Goal: Task Accomplishment & Management: Manage account settings

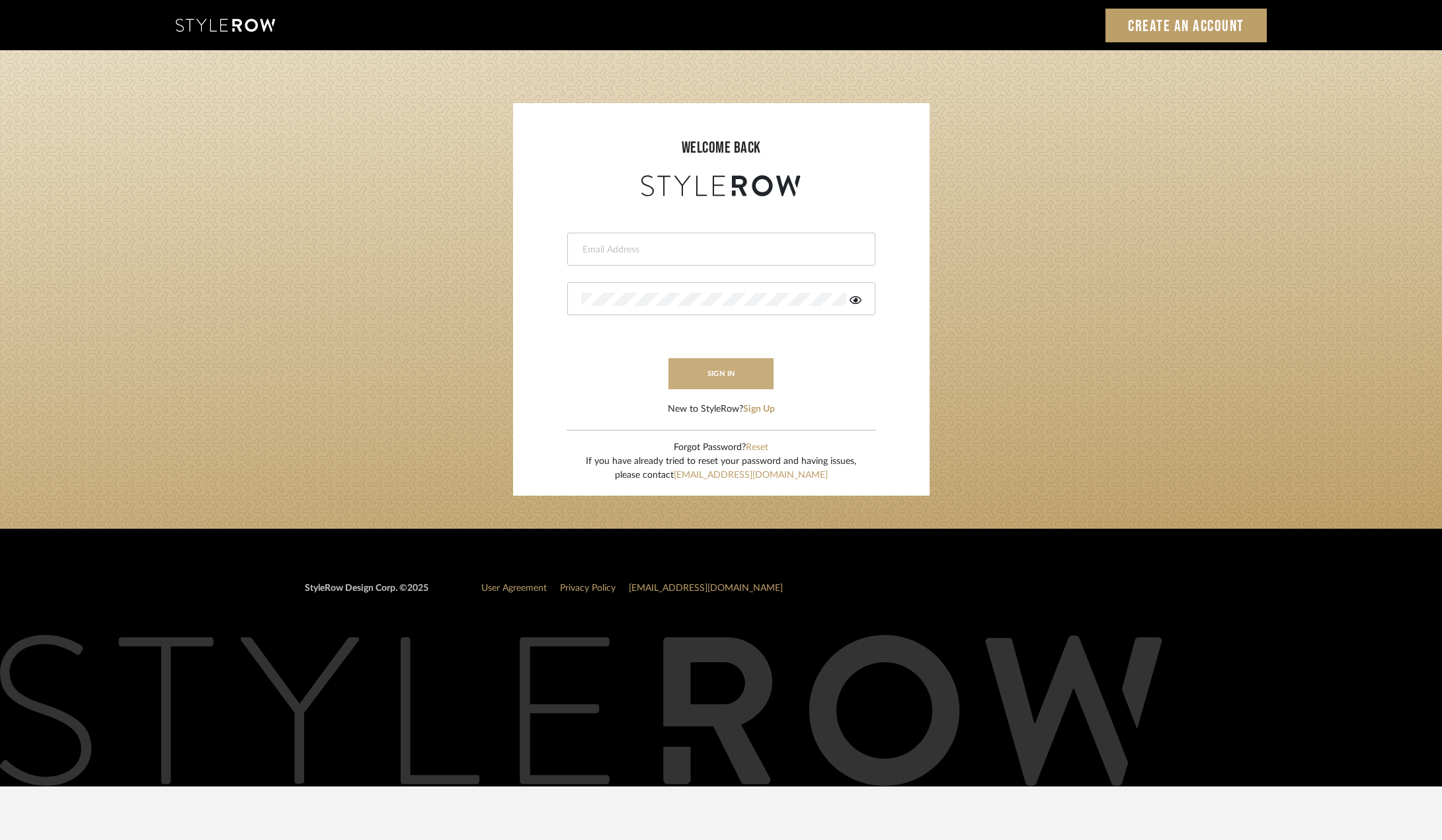
type input "[EMAIL_ADDRESS][DOMAIN_NAME]"
click at [716, 365] on button "sign in" at bounding box center [721, 373] width 106 height 31
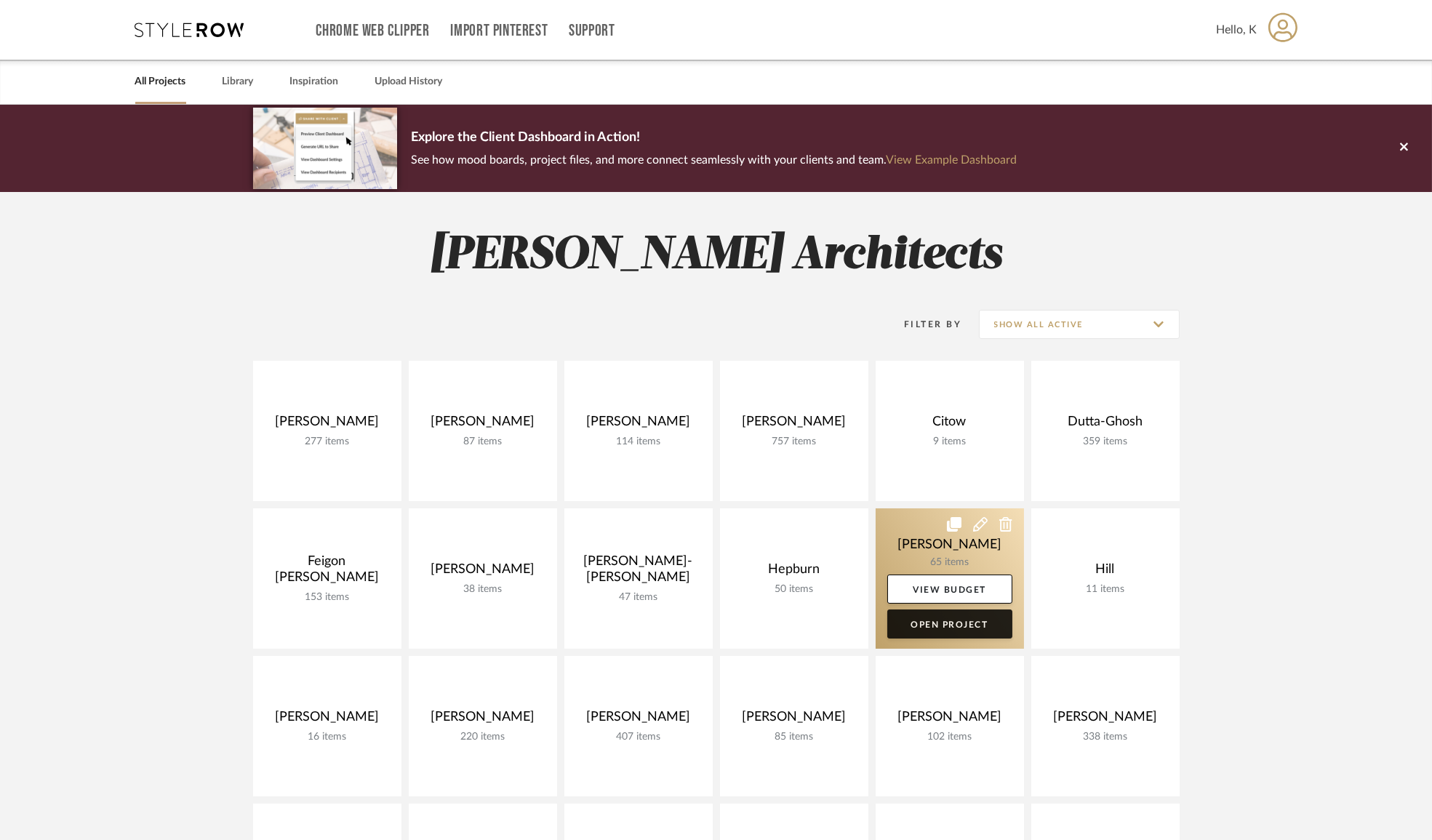
scroll to position [264, 0]
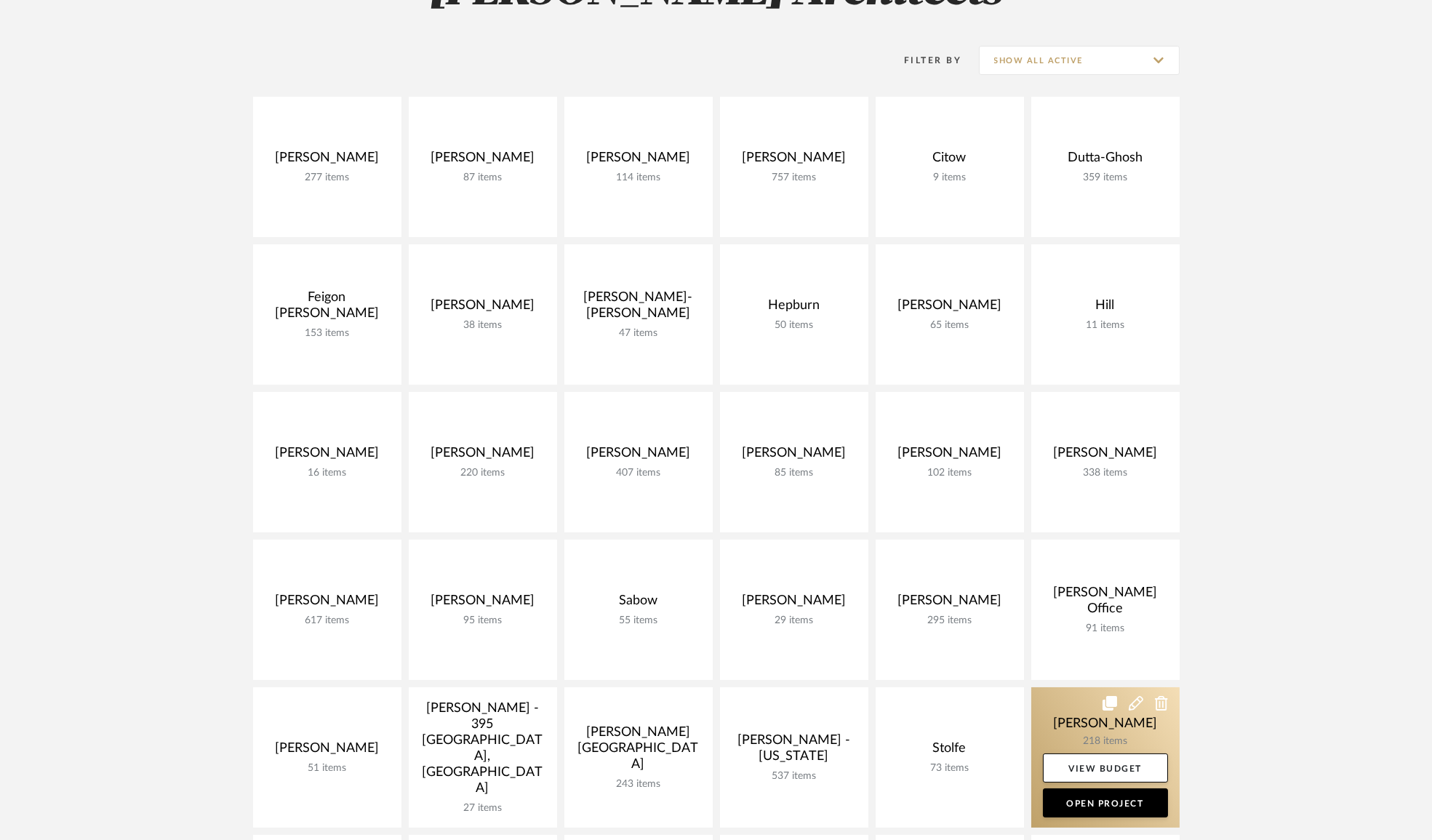
click at [1084, 715] on link at bounding box center [1105, 757] width 148 height 141
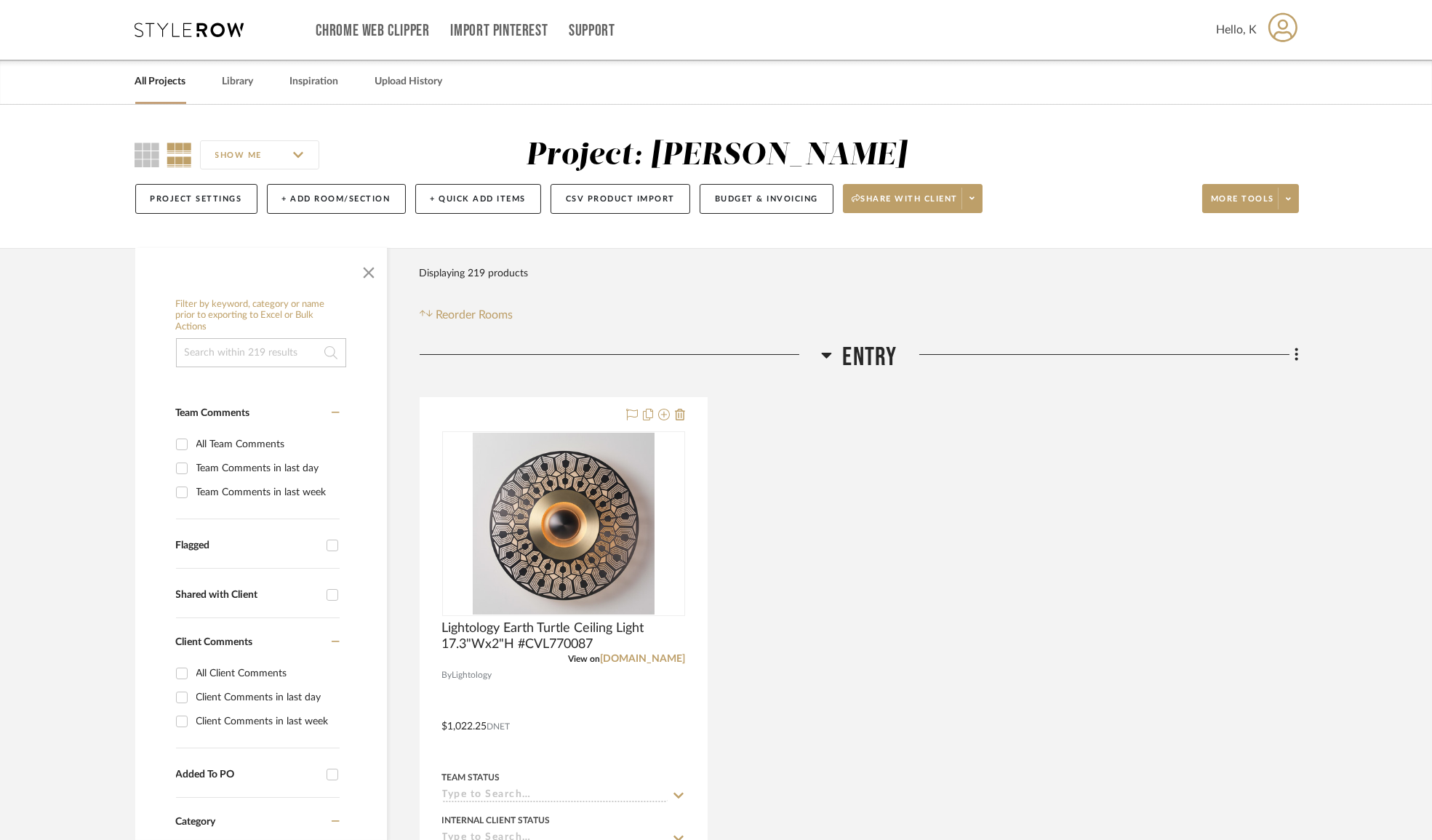
scroll to position [264, 0]
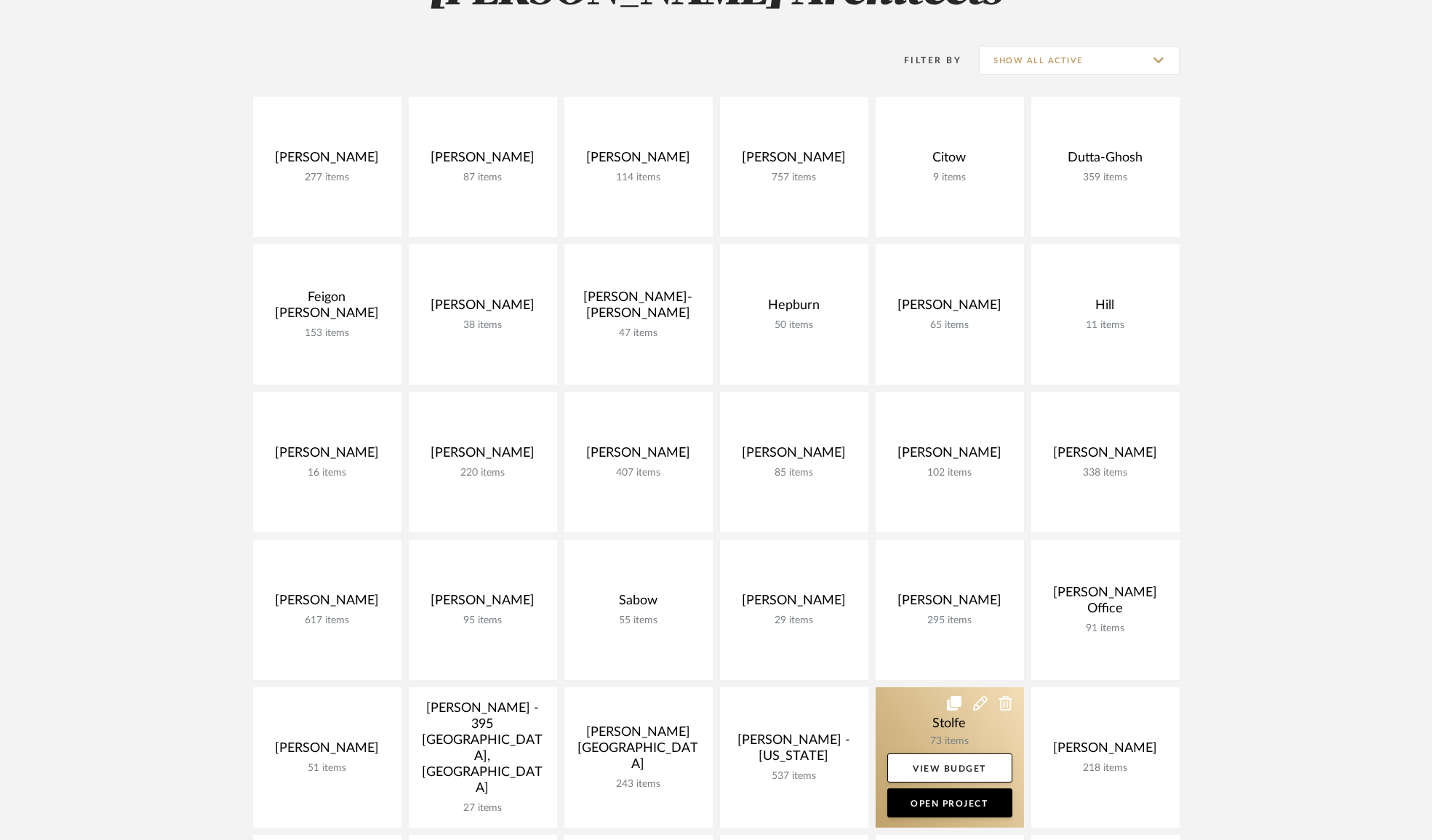
click at [924, 715] on link at bounding box center [950, 757] width 148 height 141
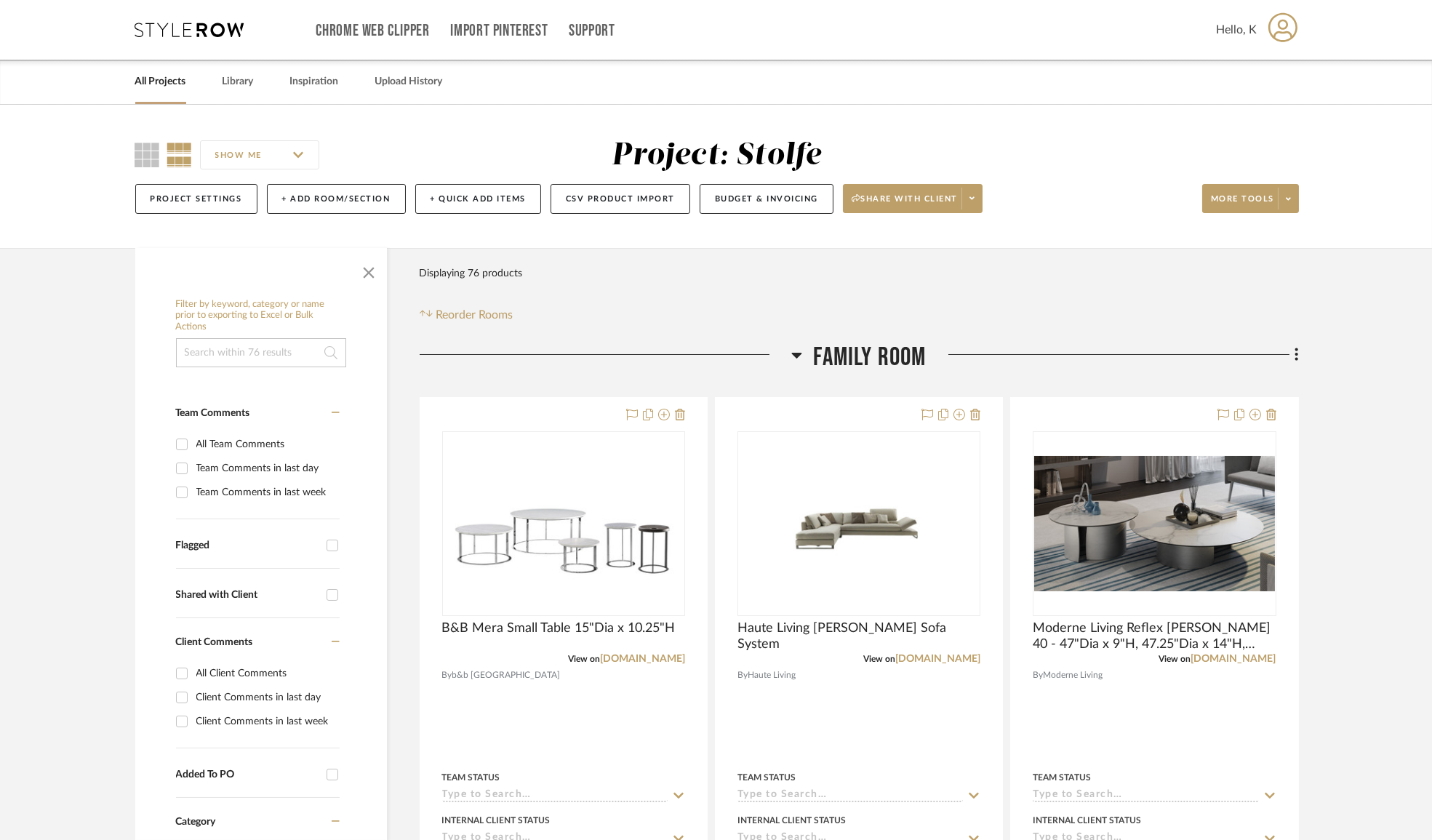
click at [791, 346] on icon at bounding box center [796, 354] width 11 height 18
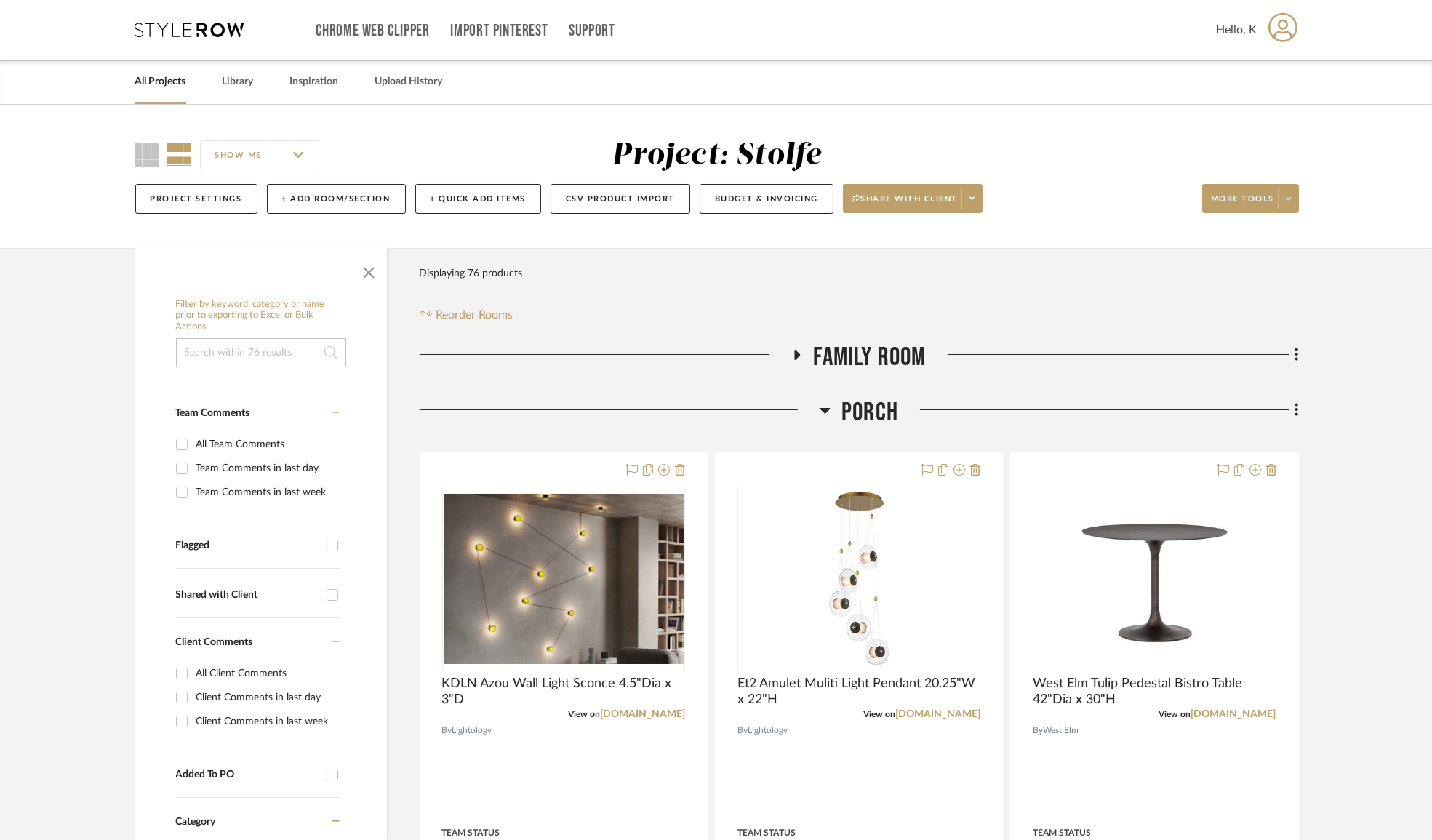
click at [826, 410] on icon at bounding box center [825, 411] width 10 height 6
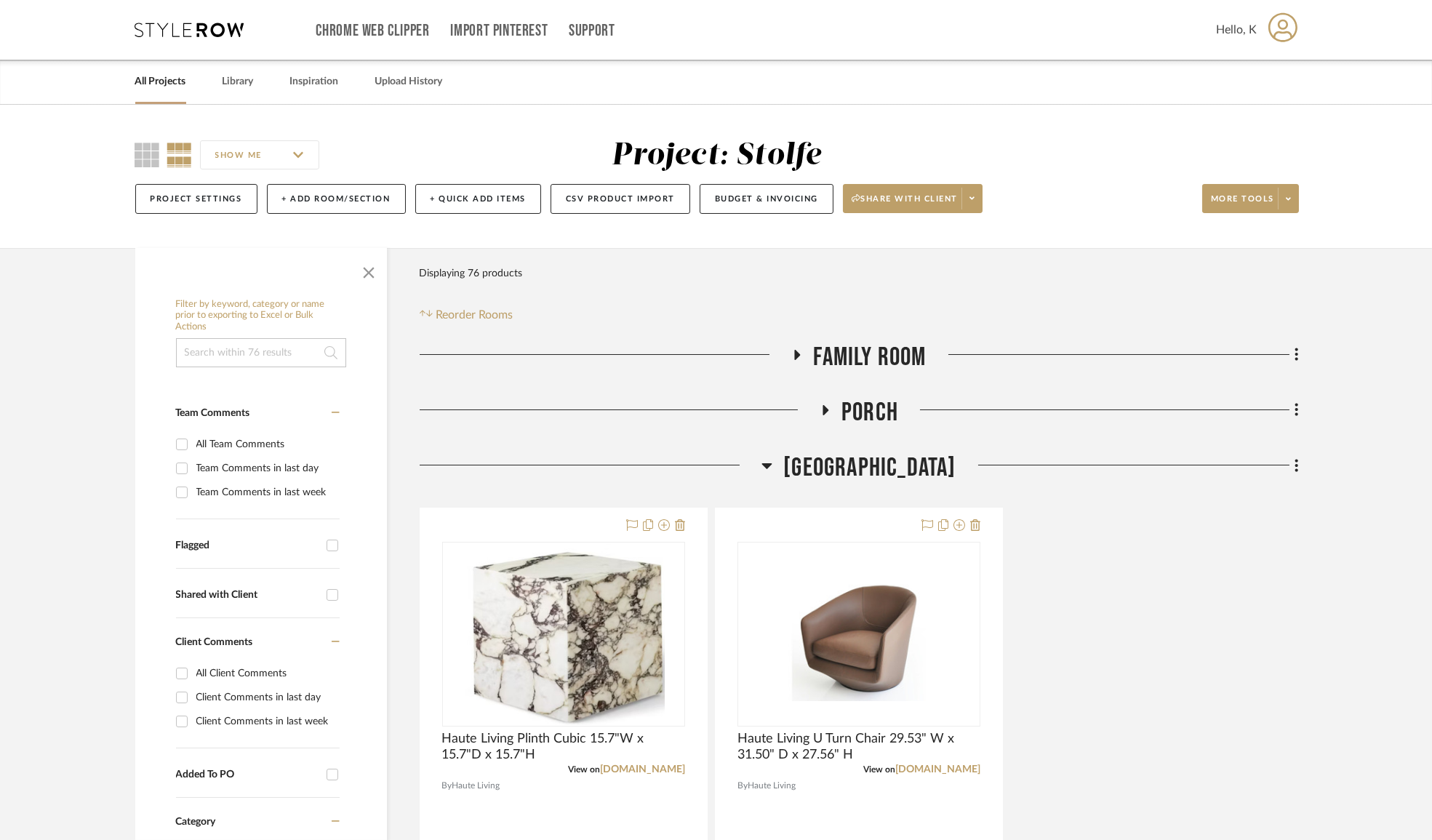
click at [811, 471] on h3 "Stair Hall" at bounding box center [858, 467] width 194 height 31
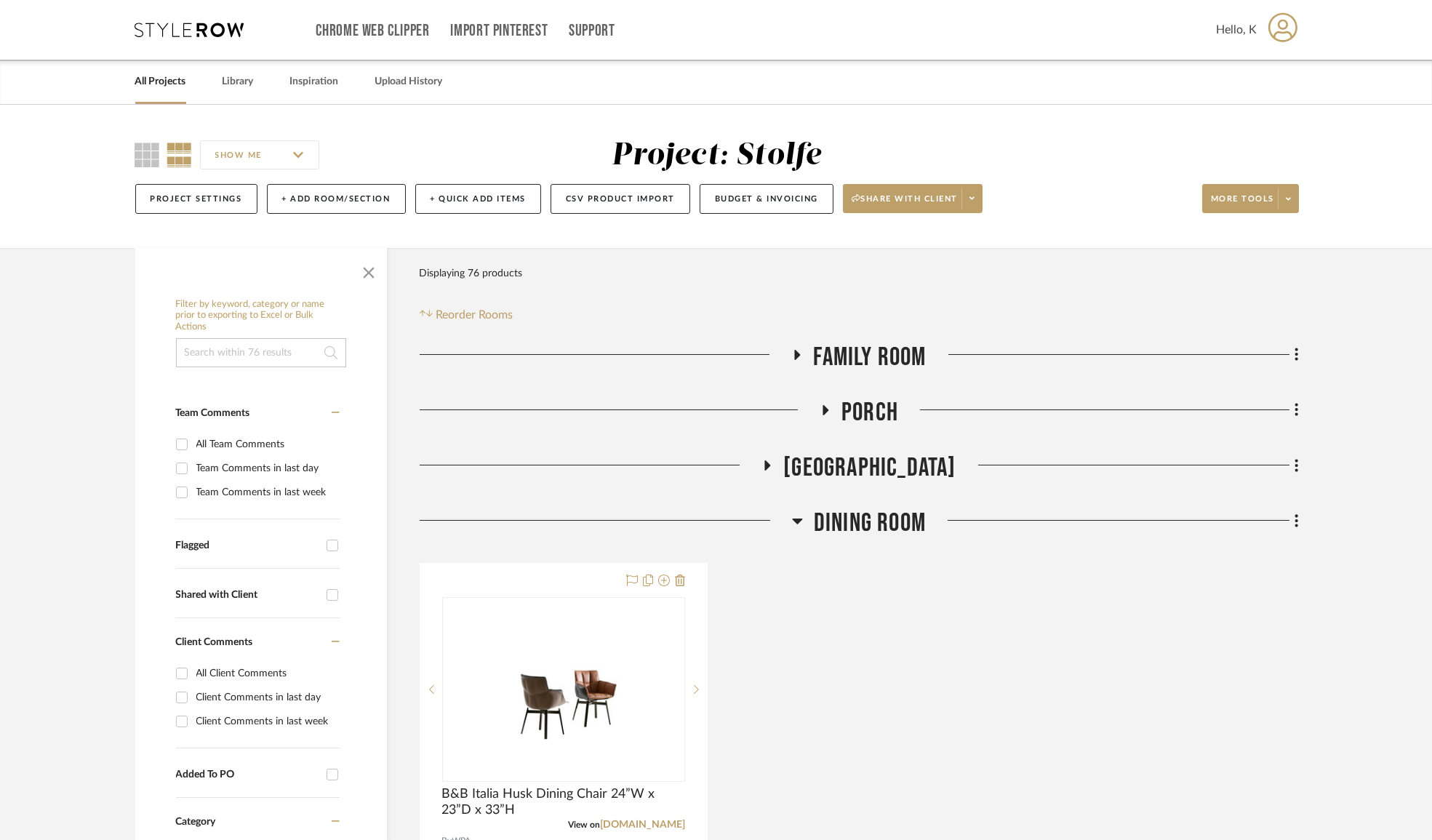
scroll to position [198, 0]
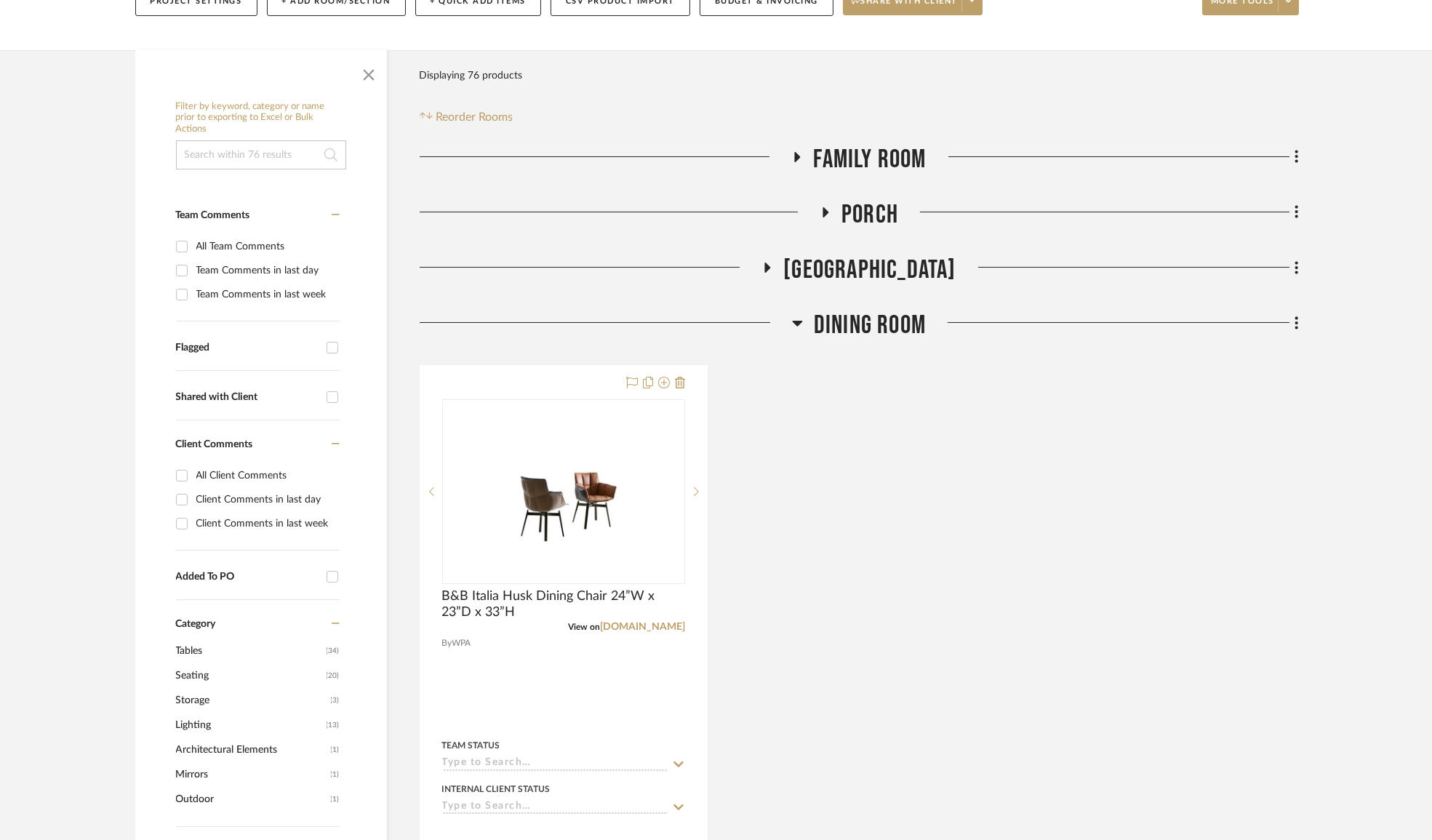
click at [794, 321] on icon at bounding box center [797, 323] width 10 height 6
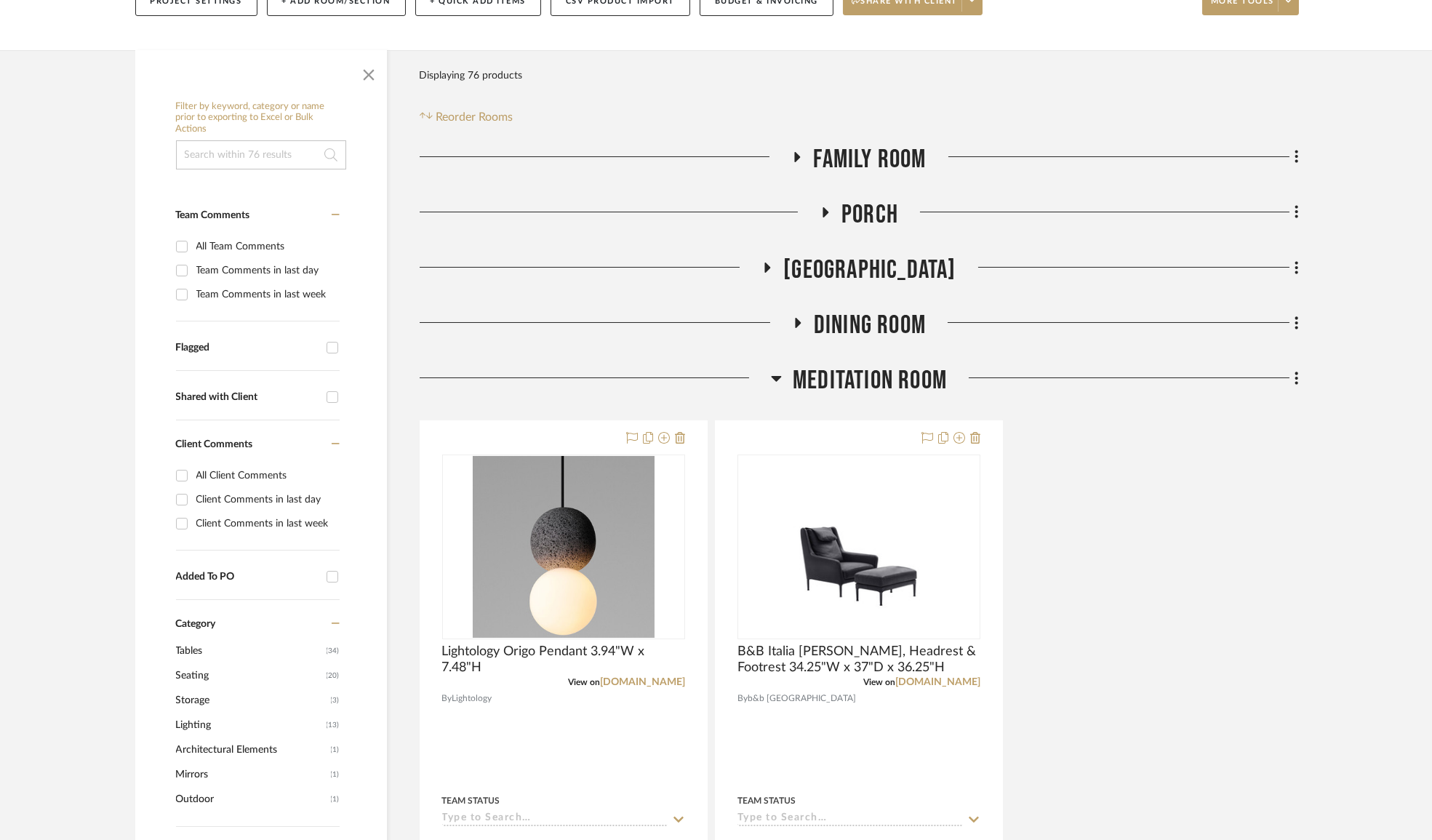
click at [775, 378] on icon at bounding box center [777, 379] width 10 height 6
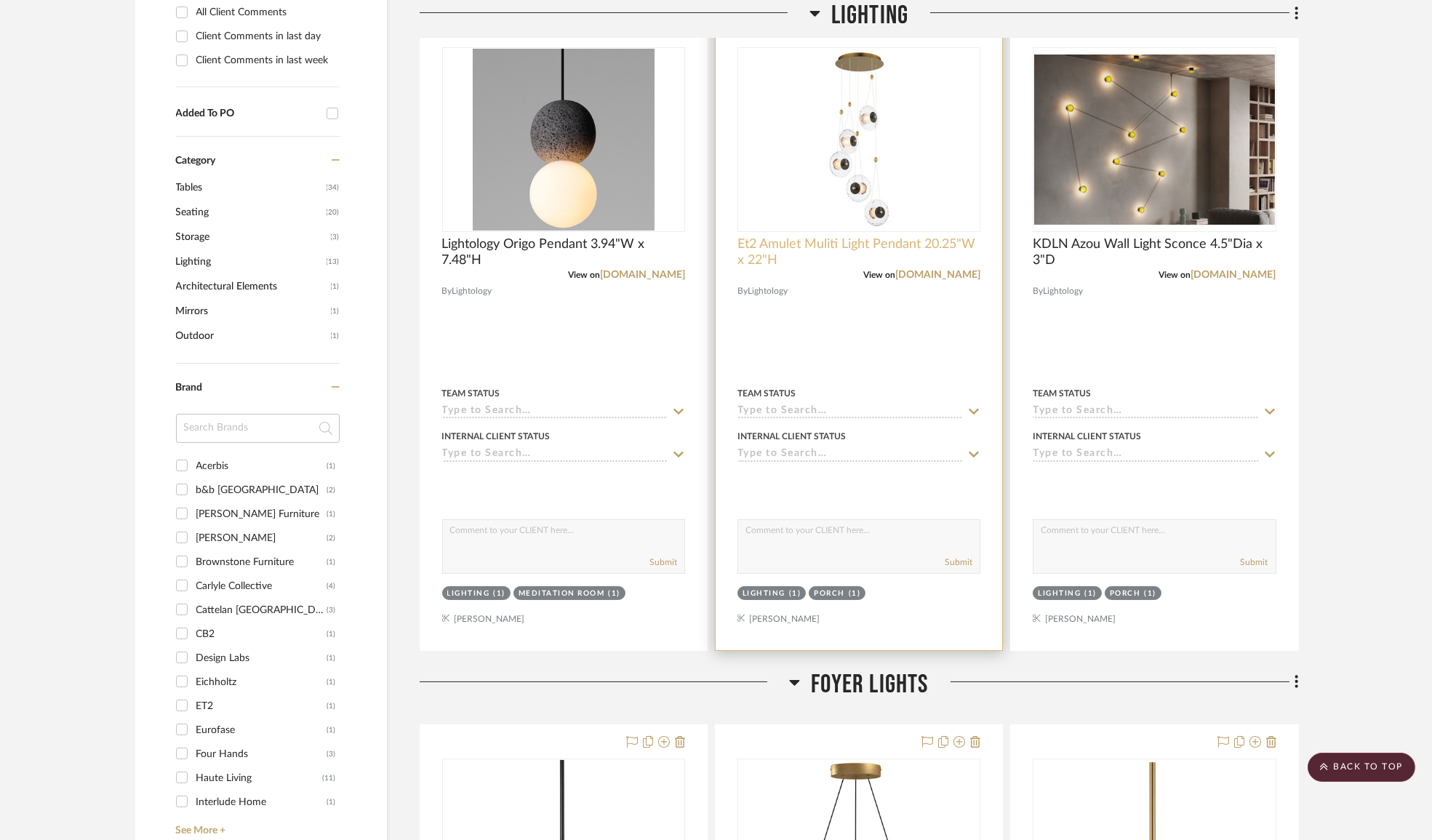
scroll to position [462, 0]
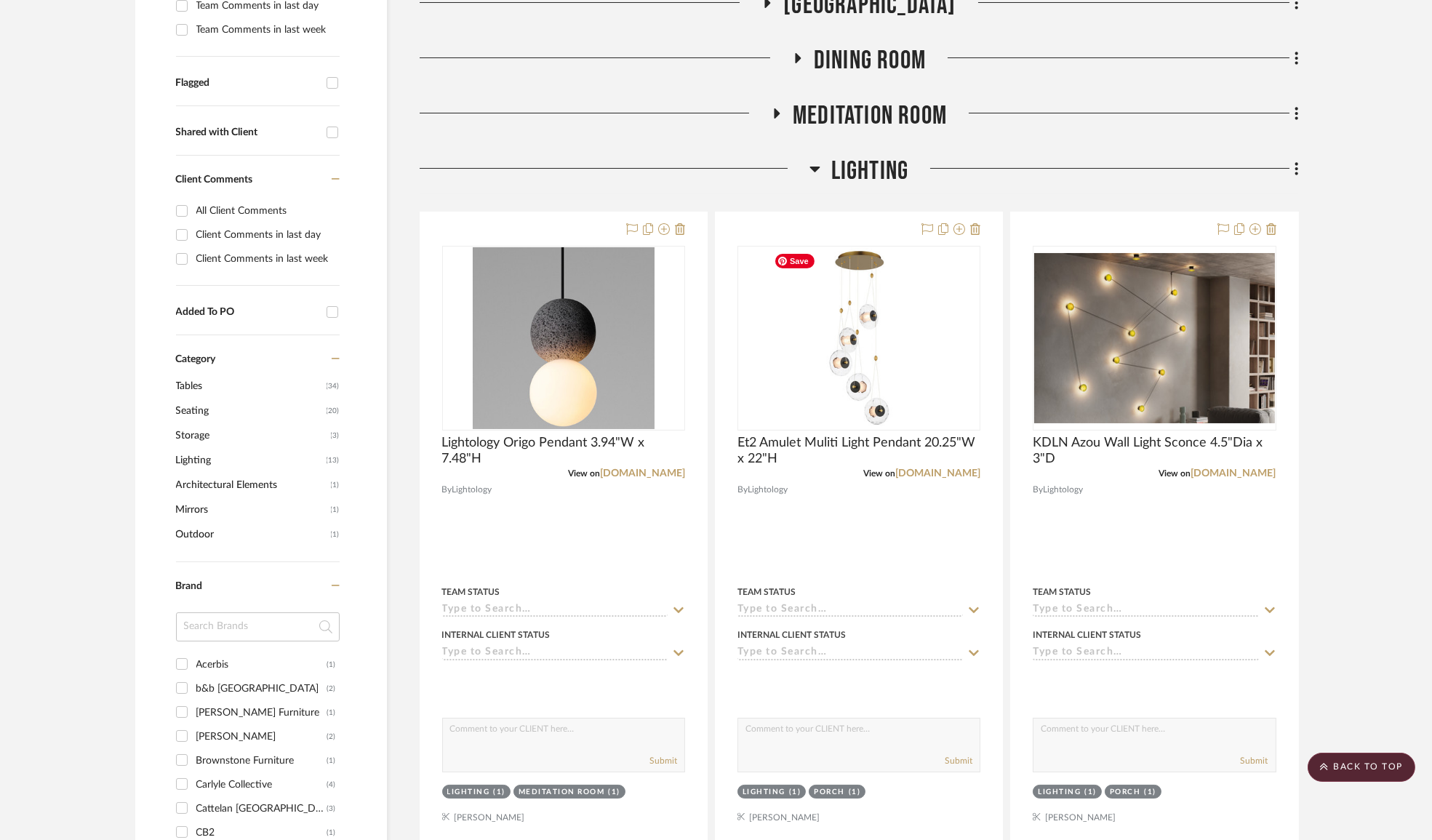
click at [818, 169] on icon at bounding box center [815, 168] width 11 height 18
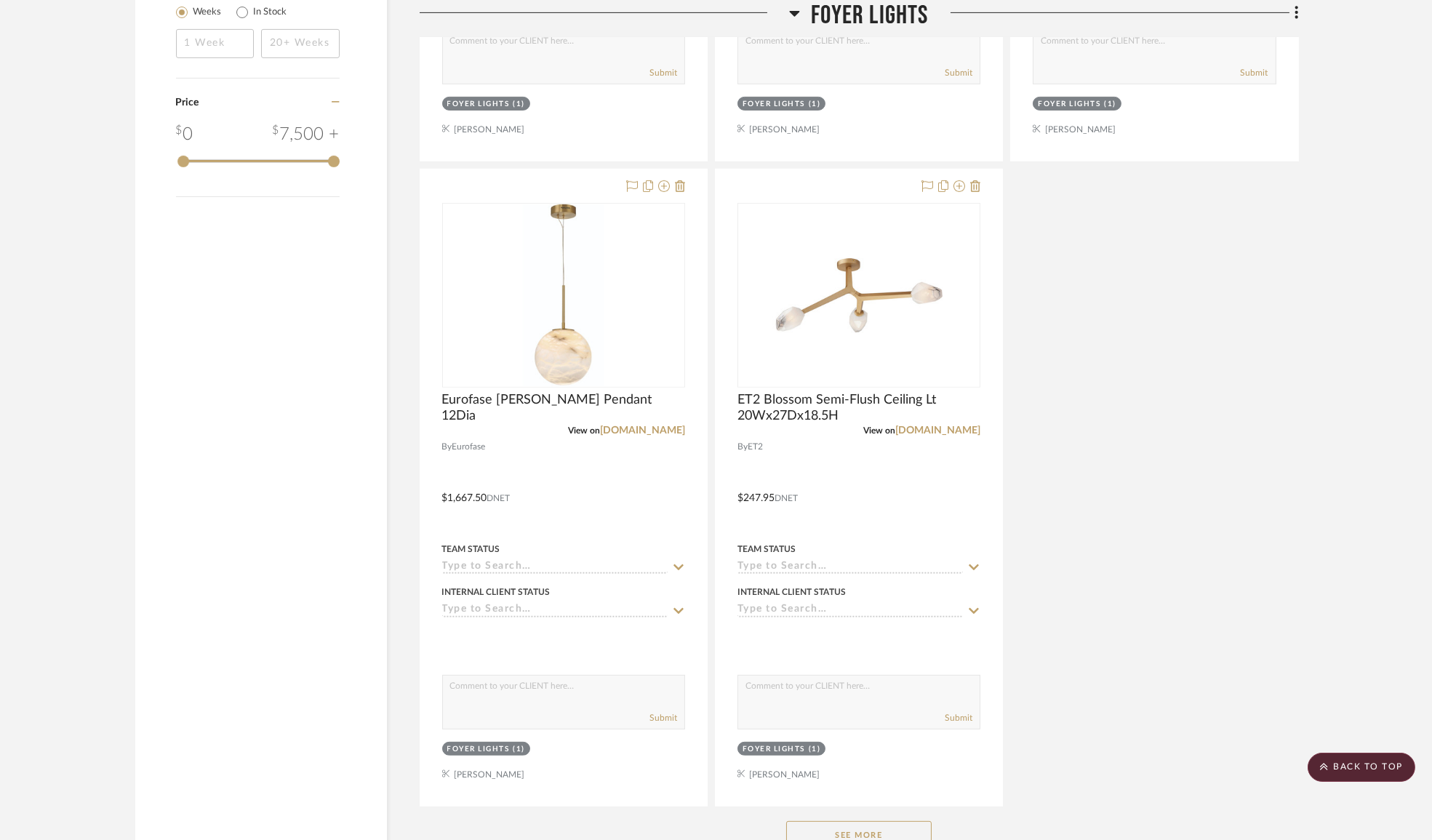
scroll to position [2115, 0]
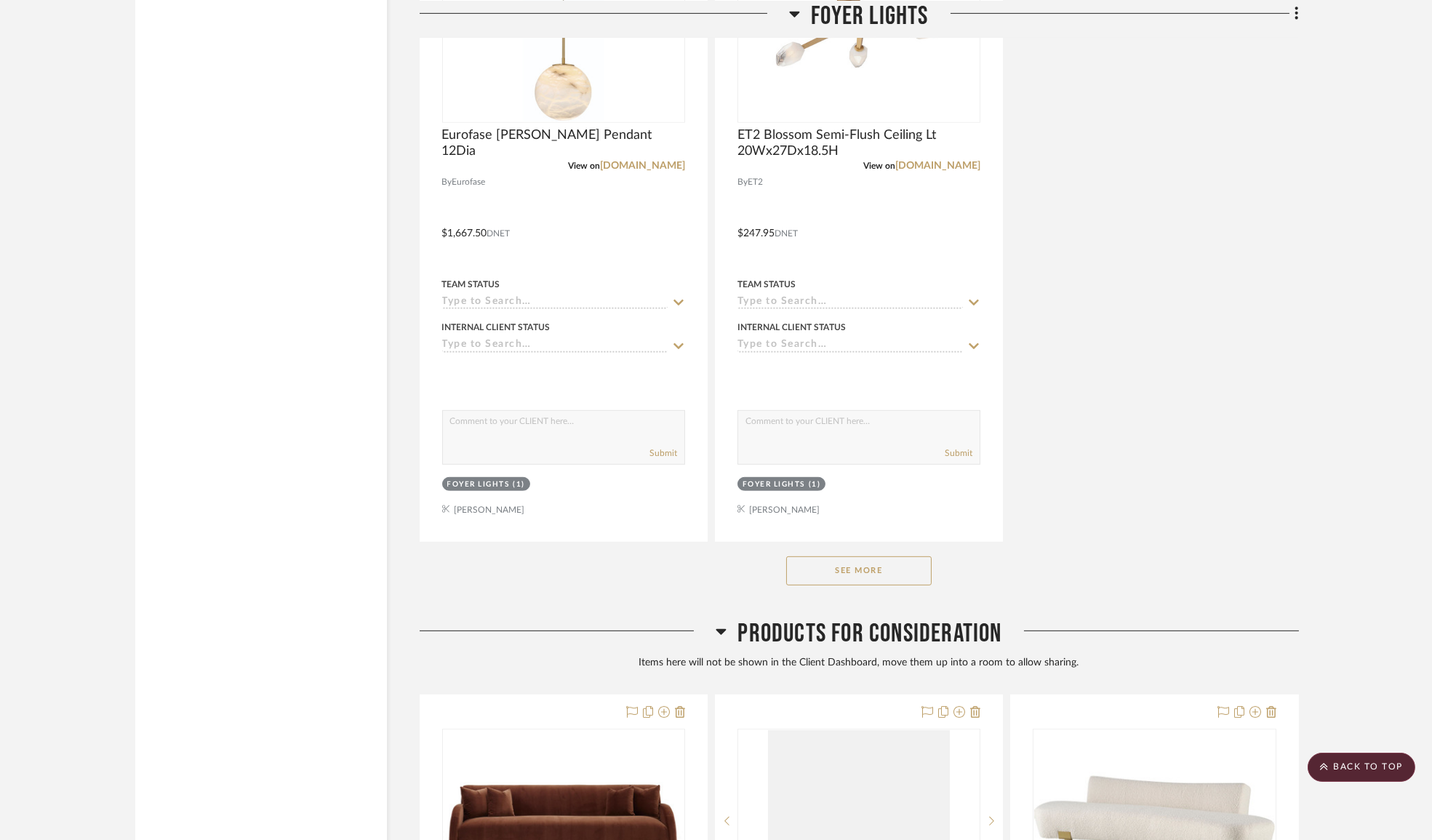
click at [843, 574] on button "See More" at bounding box center [859, 571] width 146 height 29
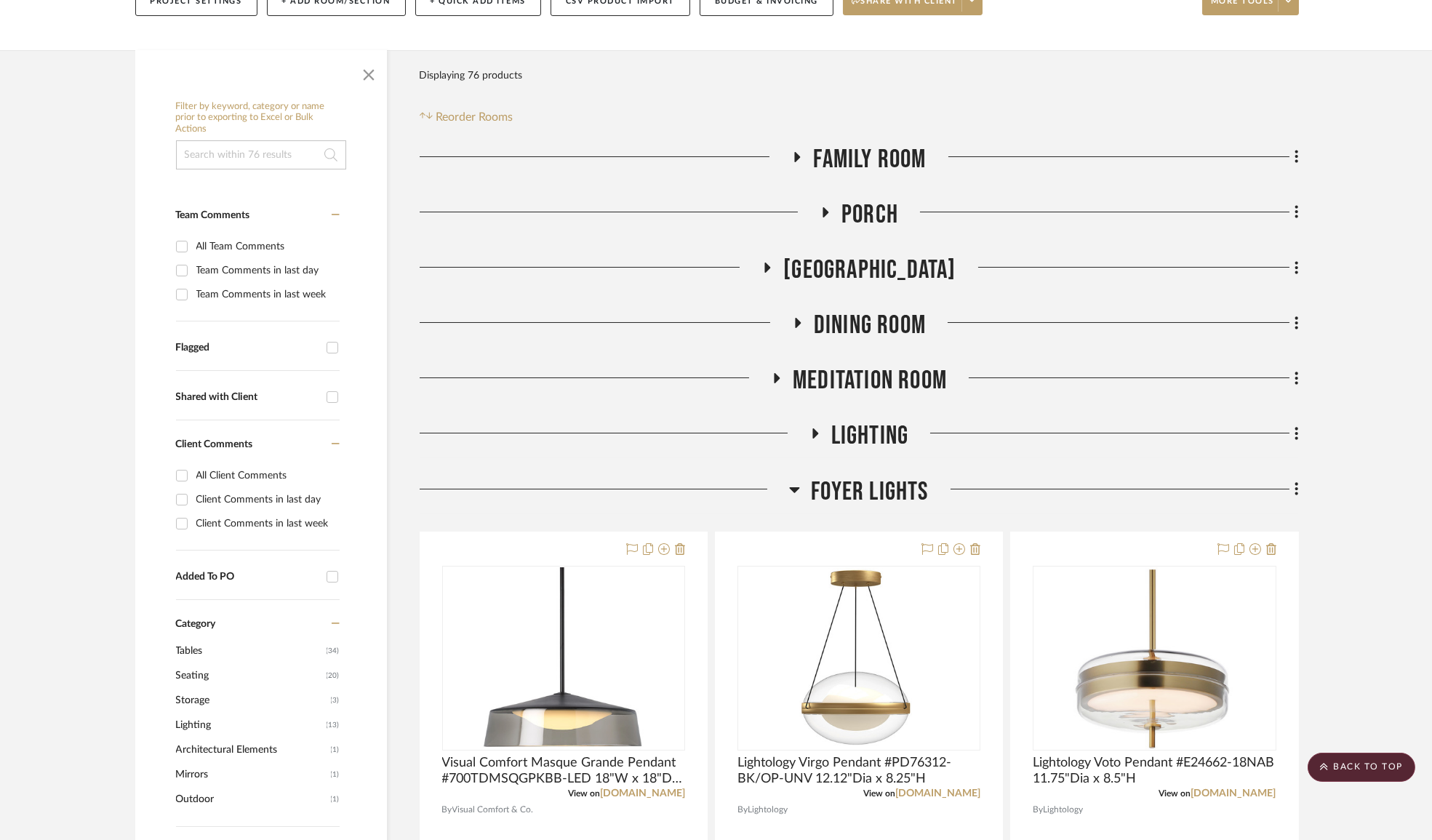
scroll to position [0, 0]
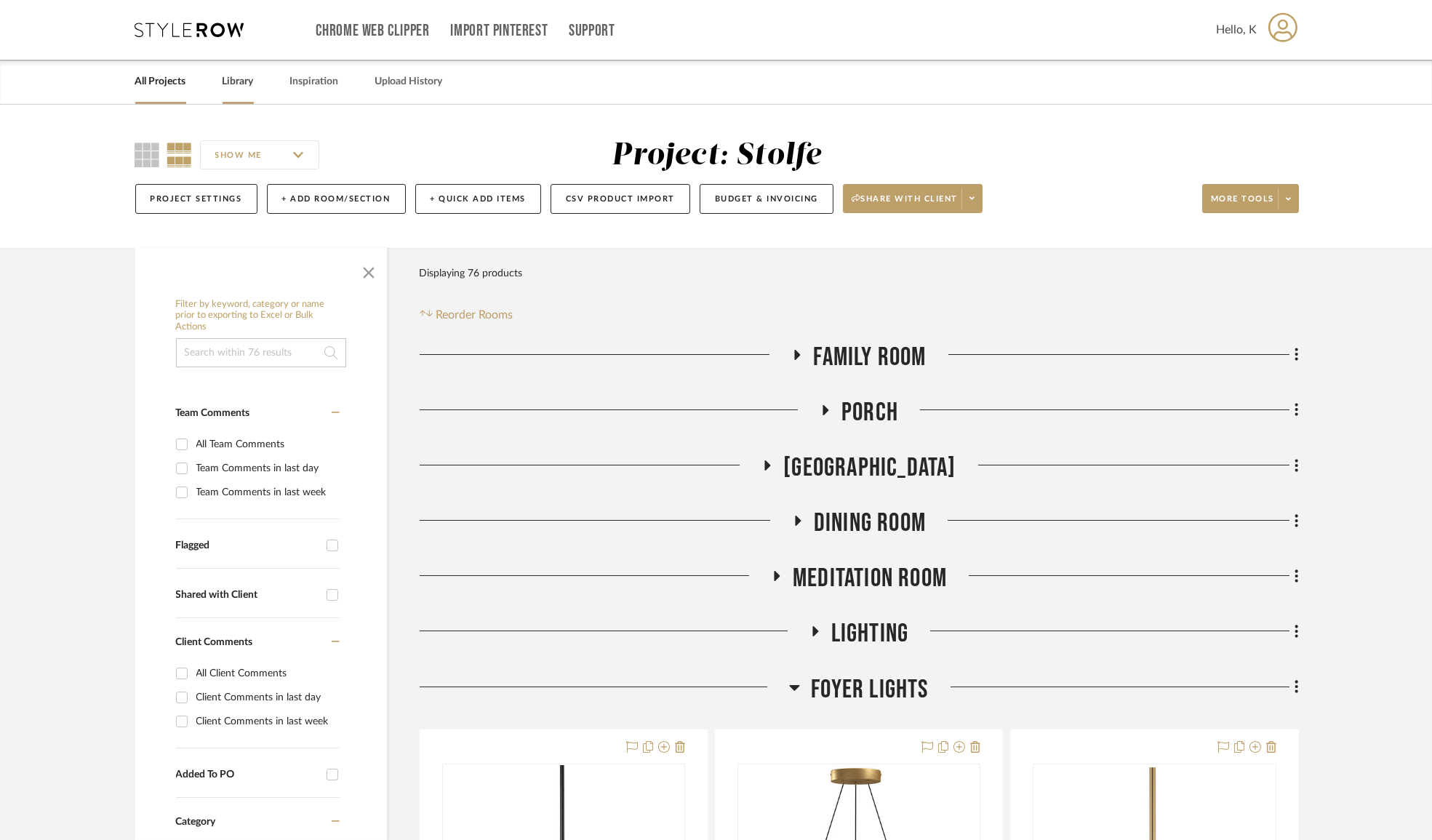
click at [242, 72] on link "Library" at bounding box center [237, 82] width 31 height 19
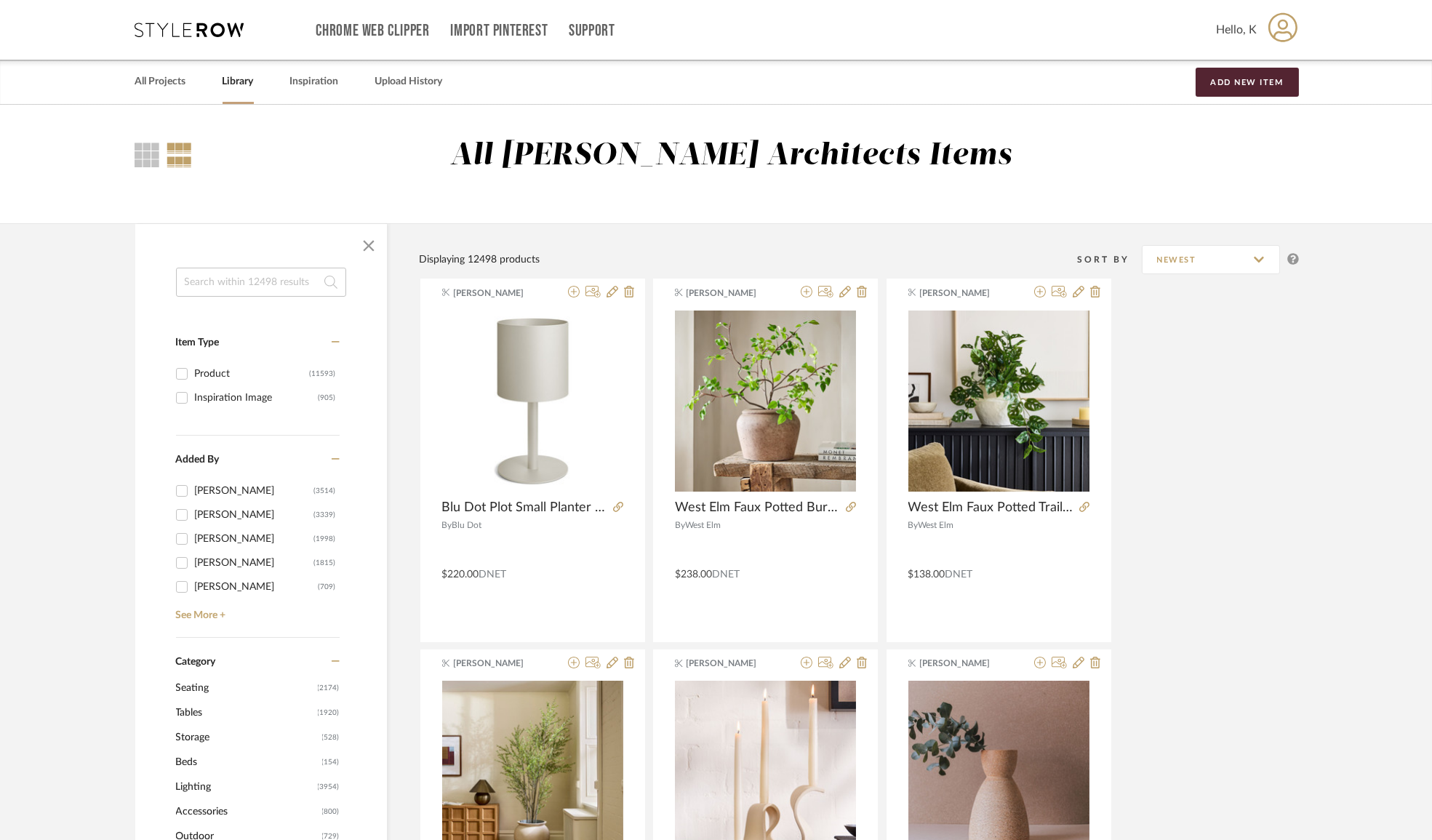
scroll to position [264, 0]
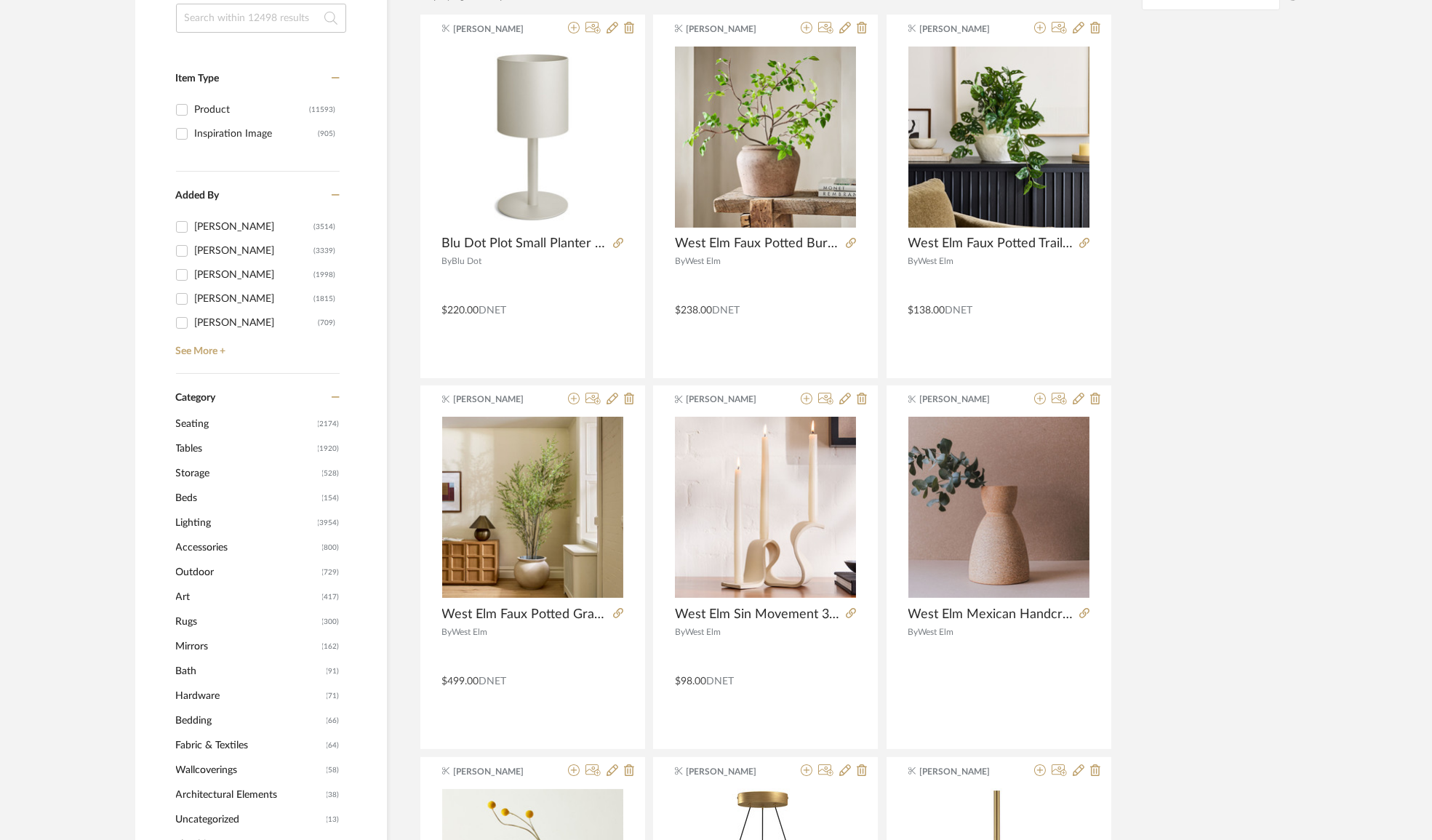
click at [189, 526] on span "Lighting" at bounding box center [245, 522] width 138 height 24
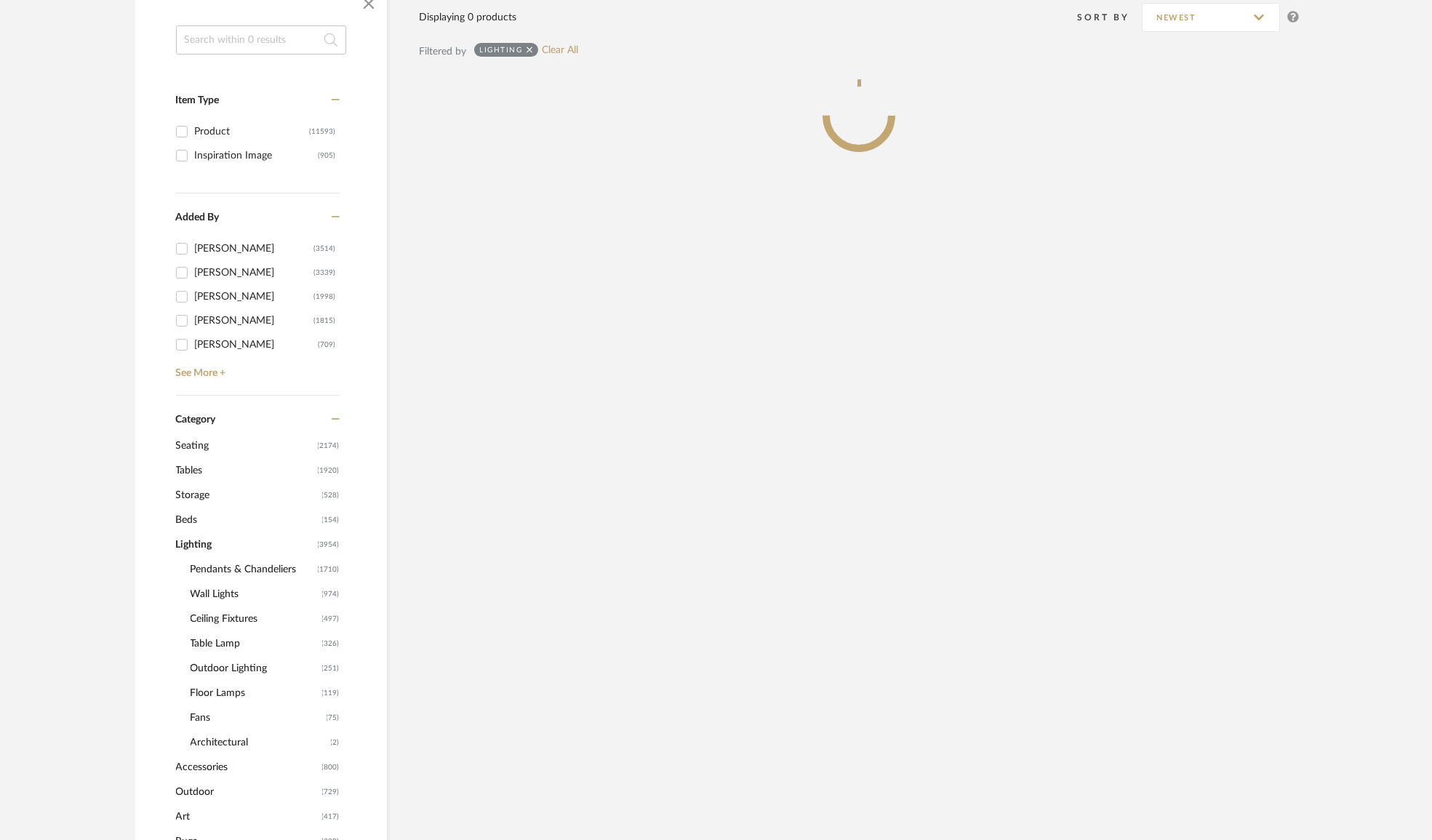
scroll to position [286, 0]
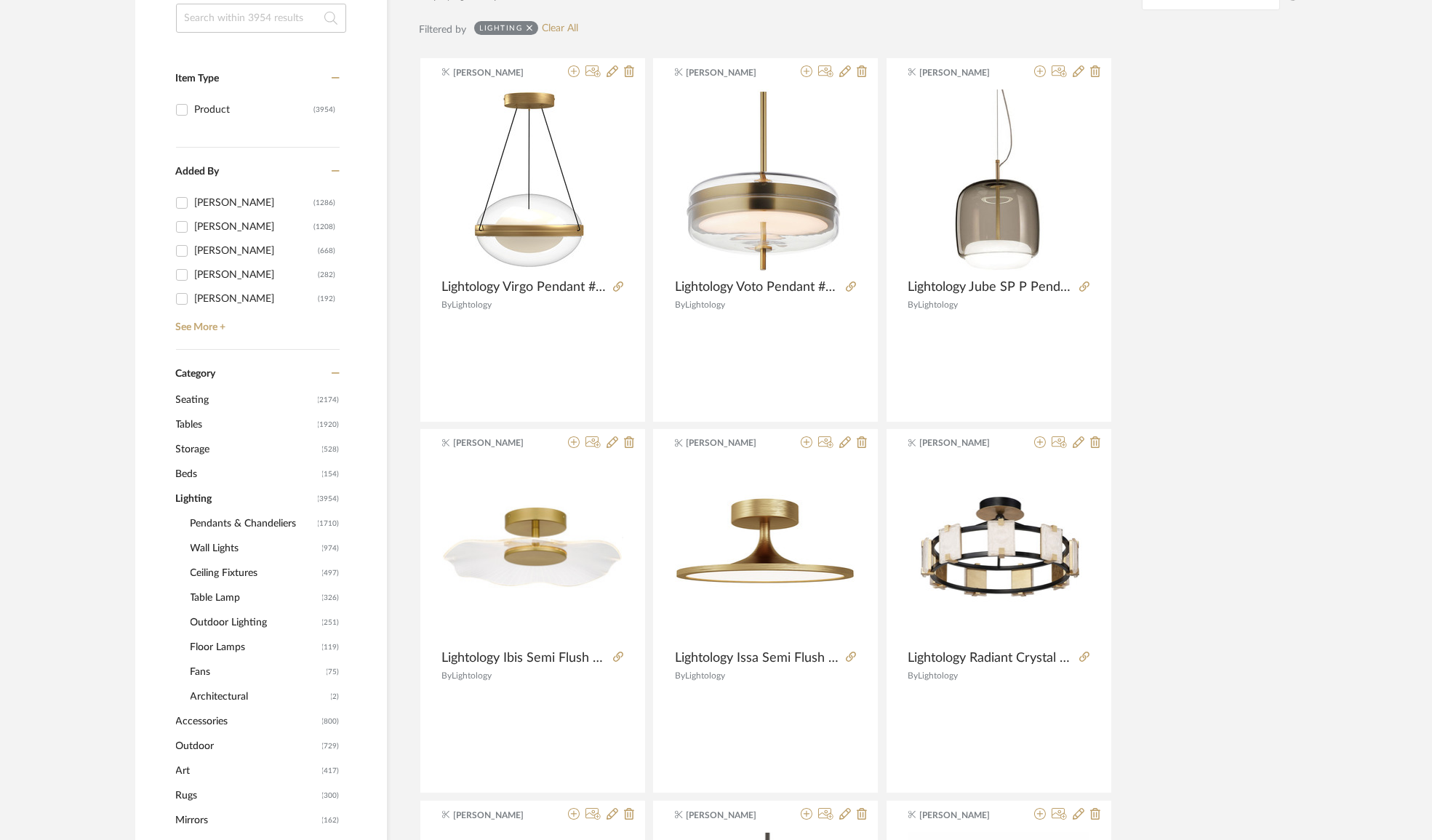
click at [222, 574] on span "Ceiling Fixtures" at bounding box center [254, 572] width 128 height 24
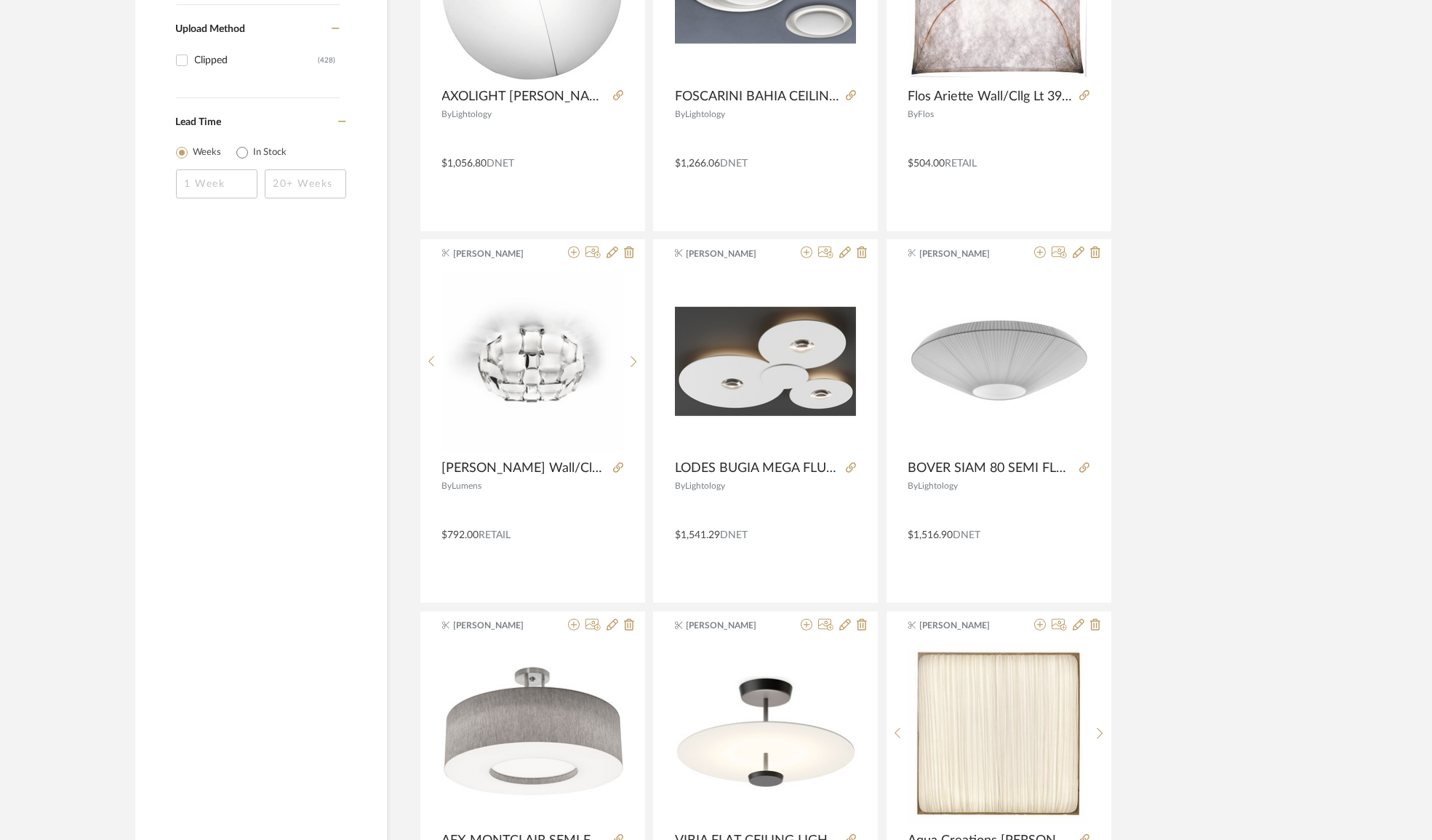
scroll to position [2401, 0]
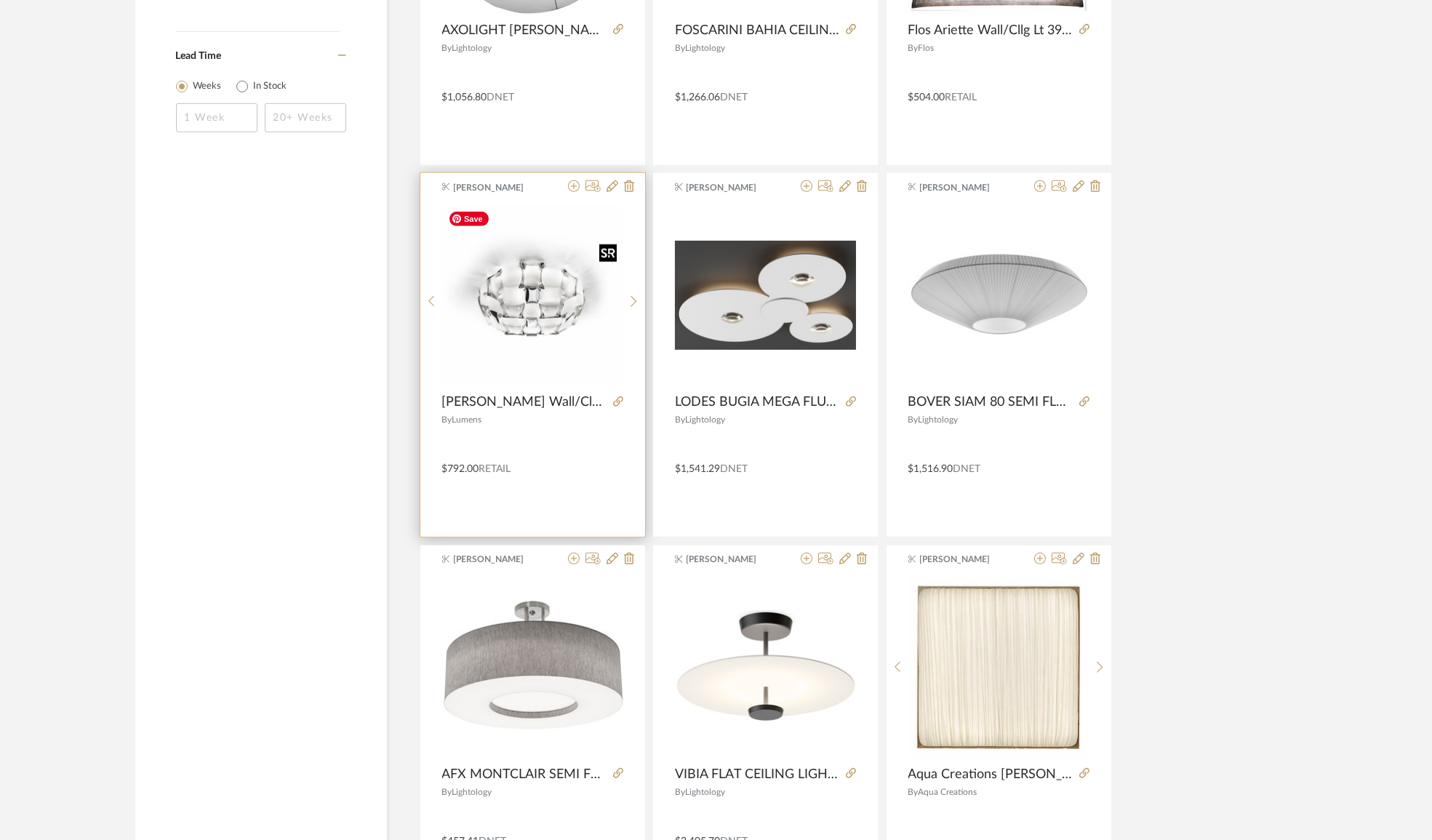
click at [534, 316] on img "0" at bounding box center [532, 295] width 180 height 180
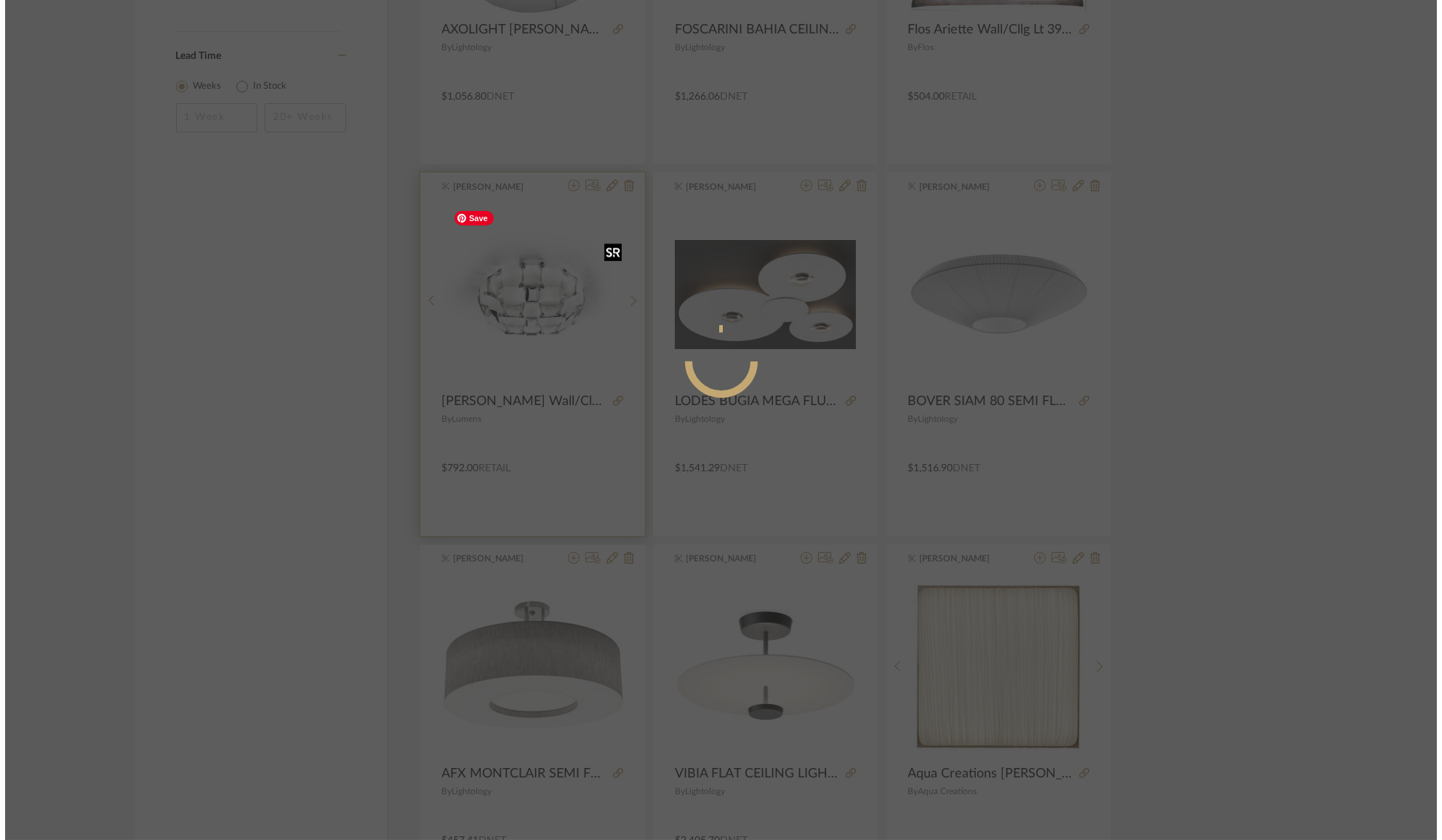
scroll to position [0, 0]
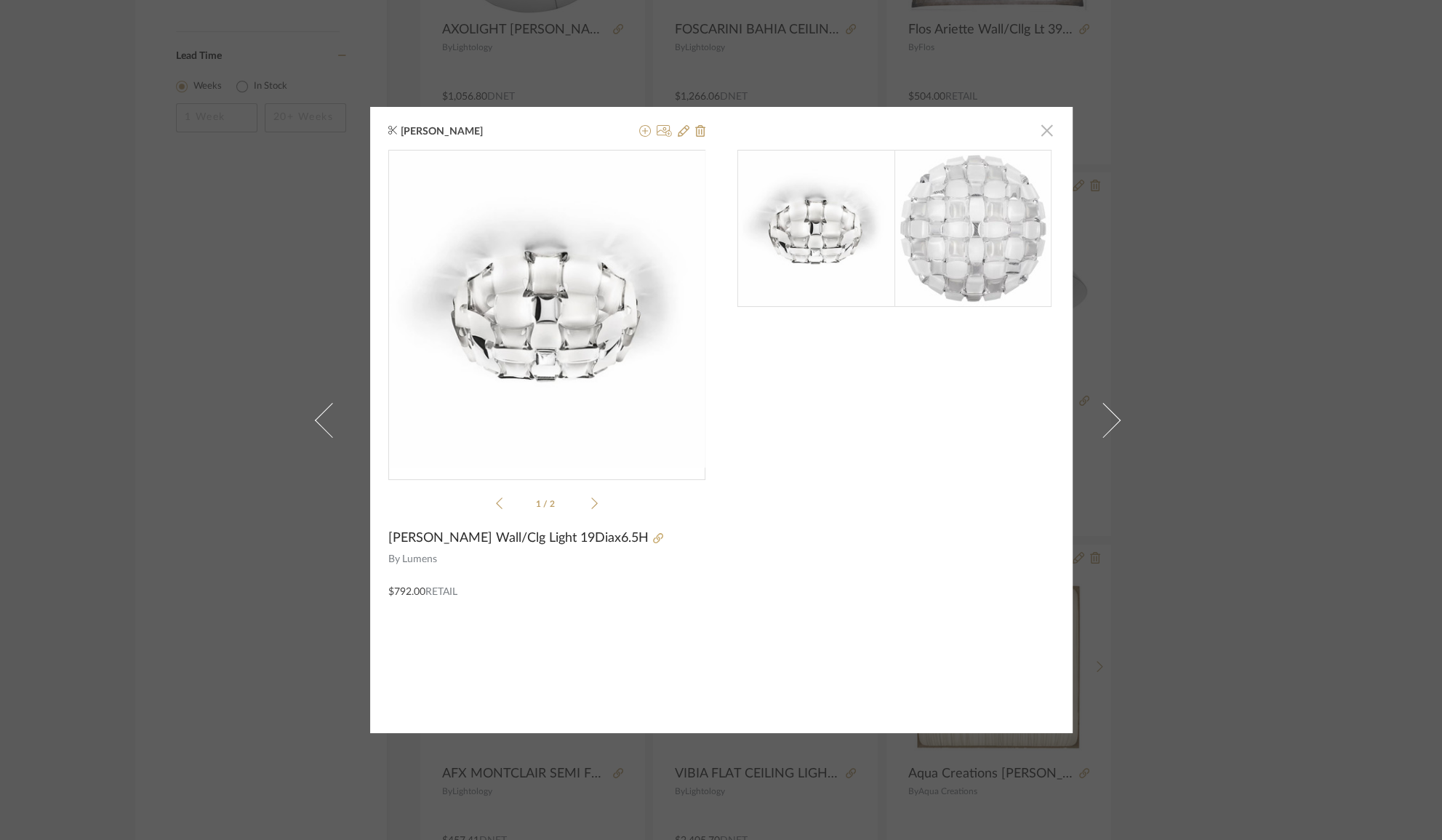
click at [1035, 130] on span "button" at bounding box center [1047, 130] width 29 height 29
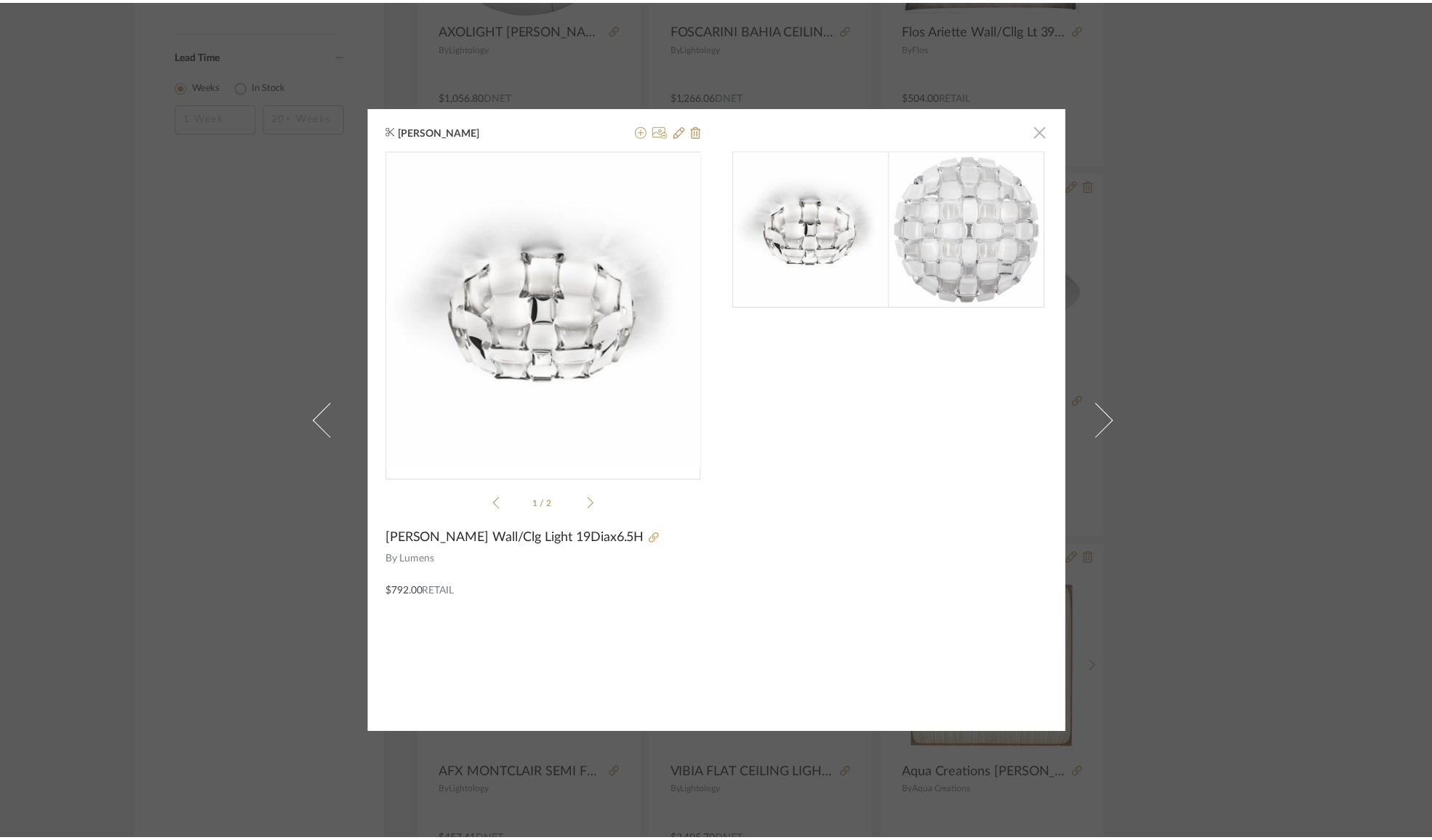
scroll to position [2401, 0]
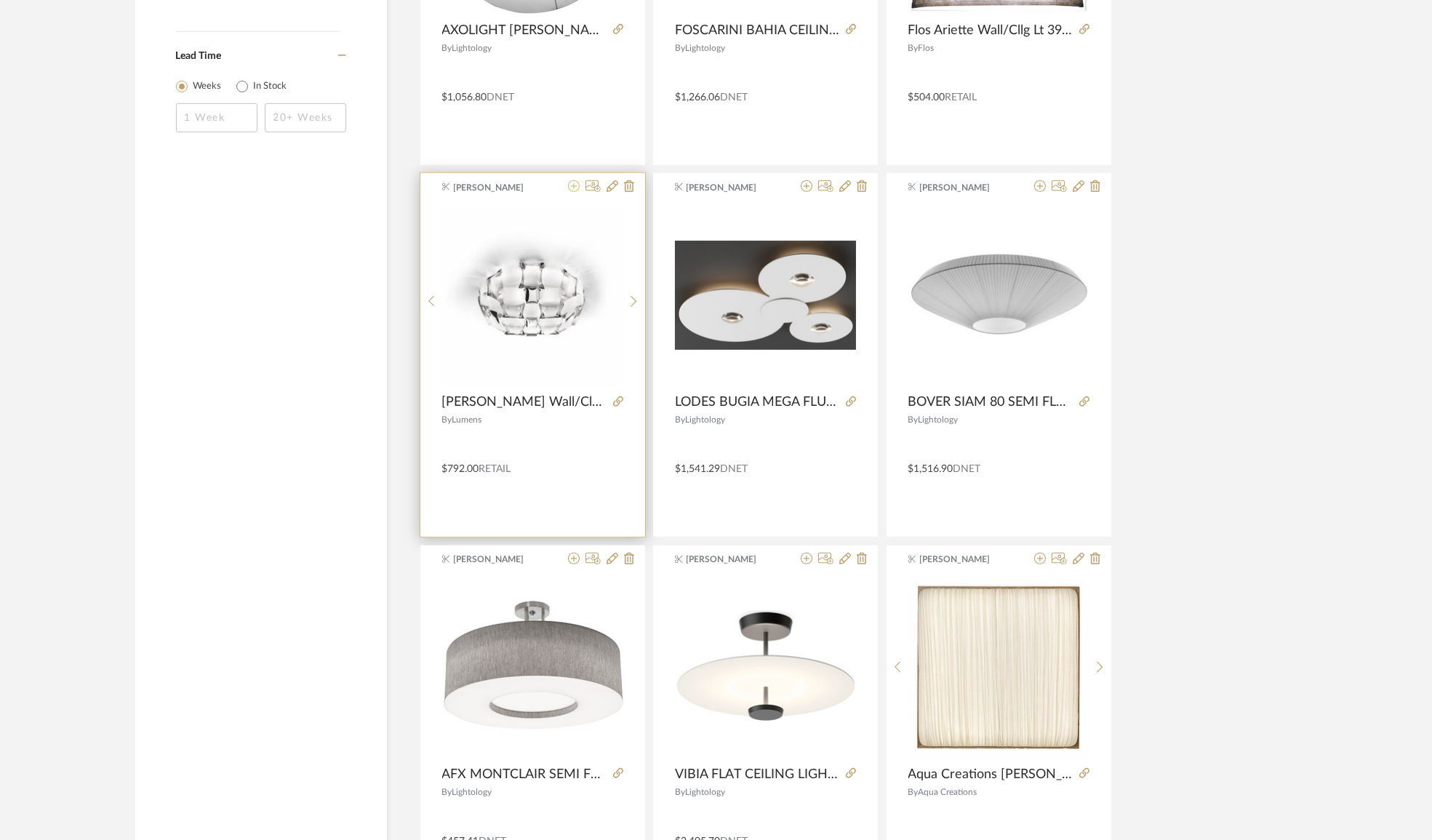
click at [574, 184] on icon at bounding box center [574, 186] width 12 height 12
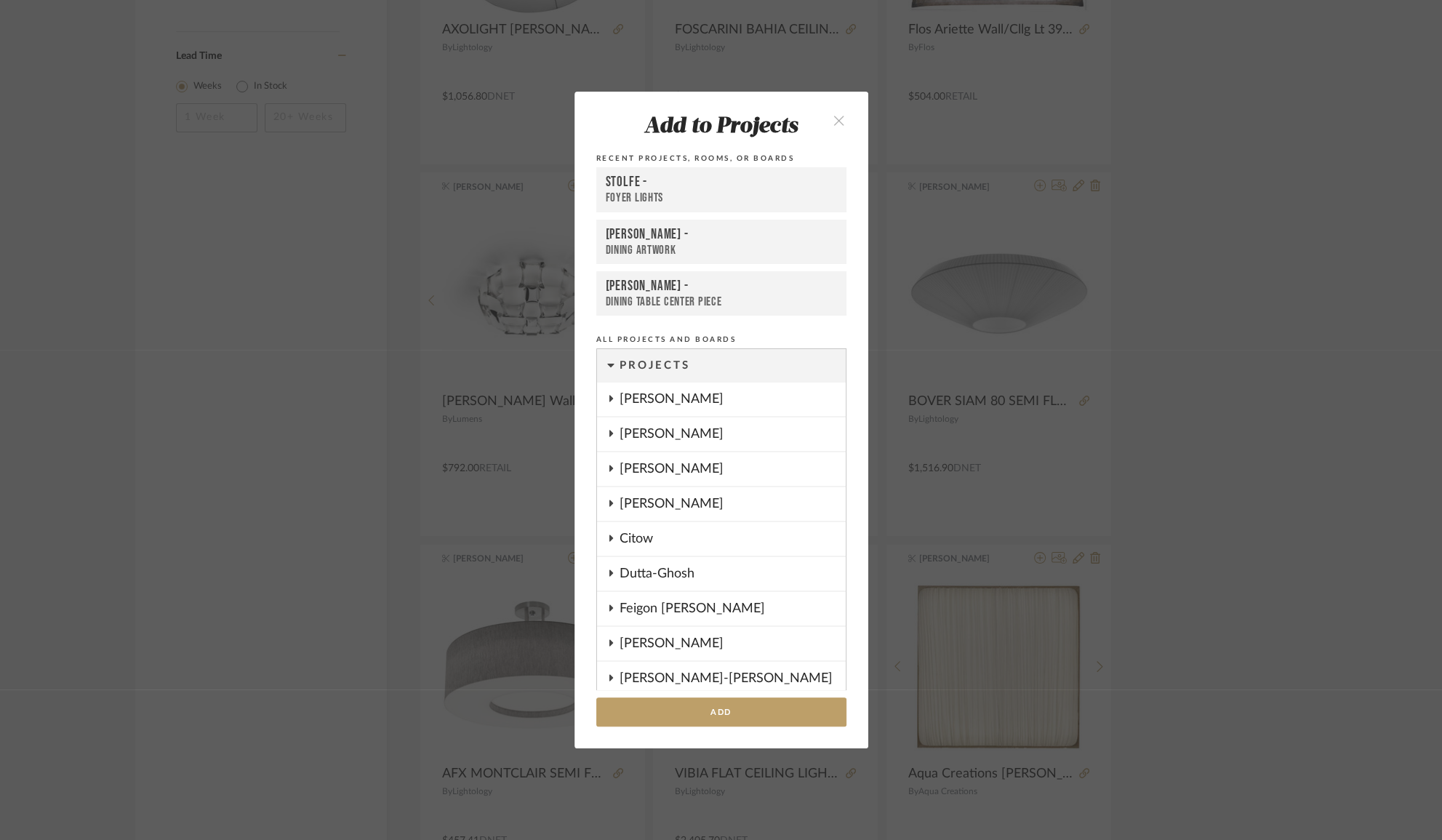
scroll to position [1172, 0]
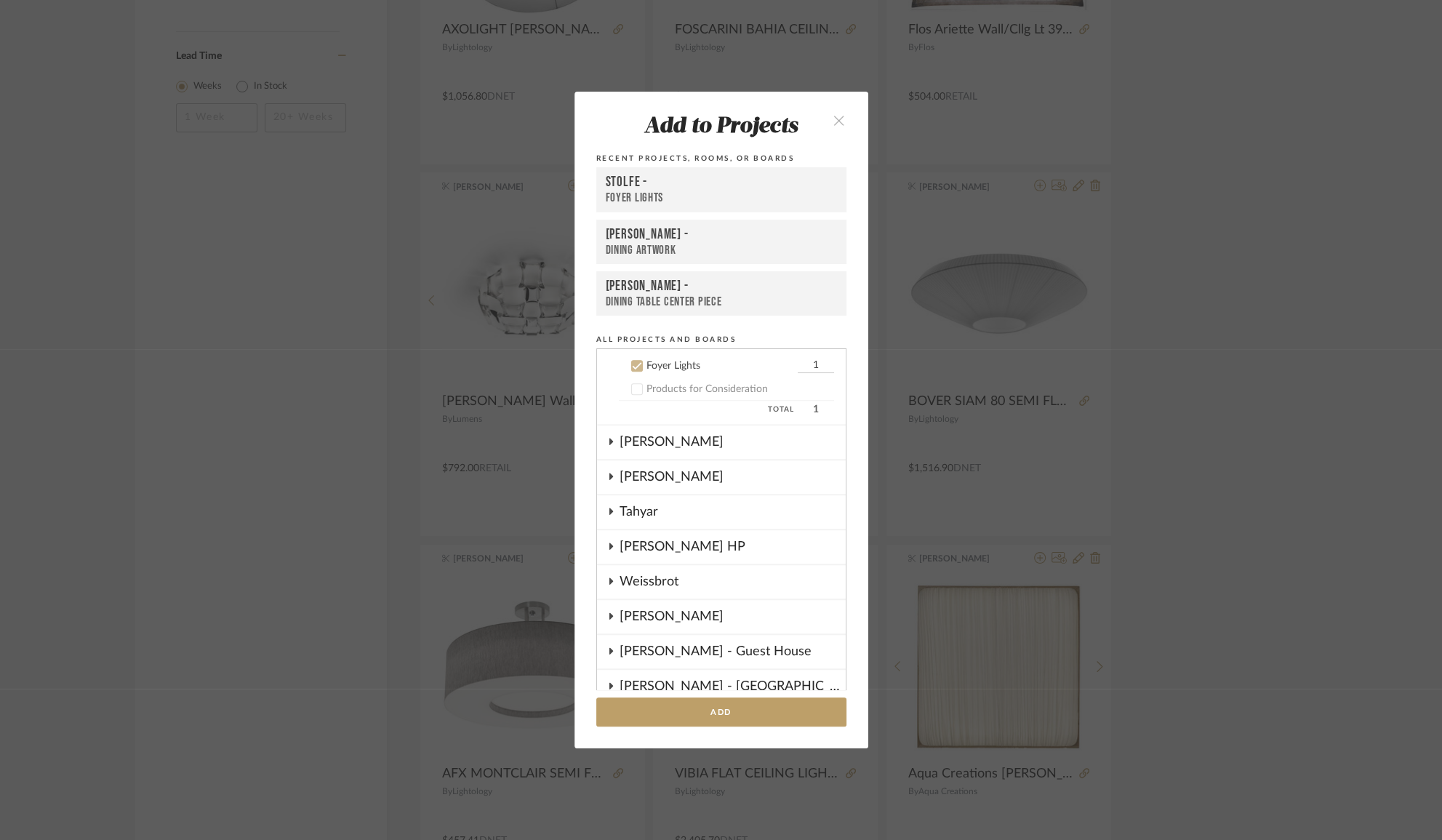
click at [653, 186] on div "Stolfe -" at bounding box center [721, 182] width 231 height 18
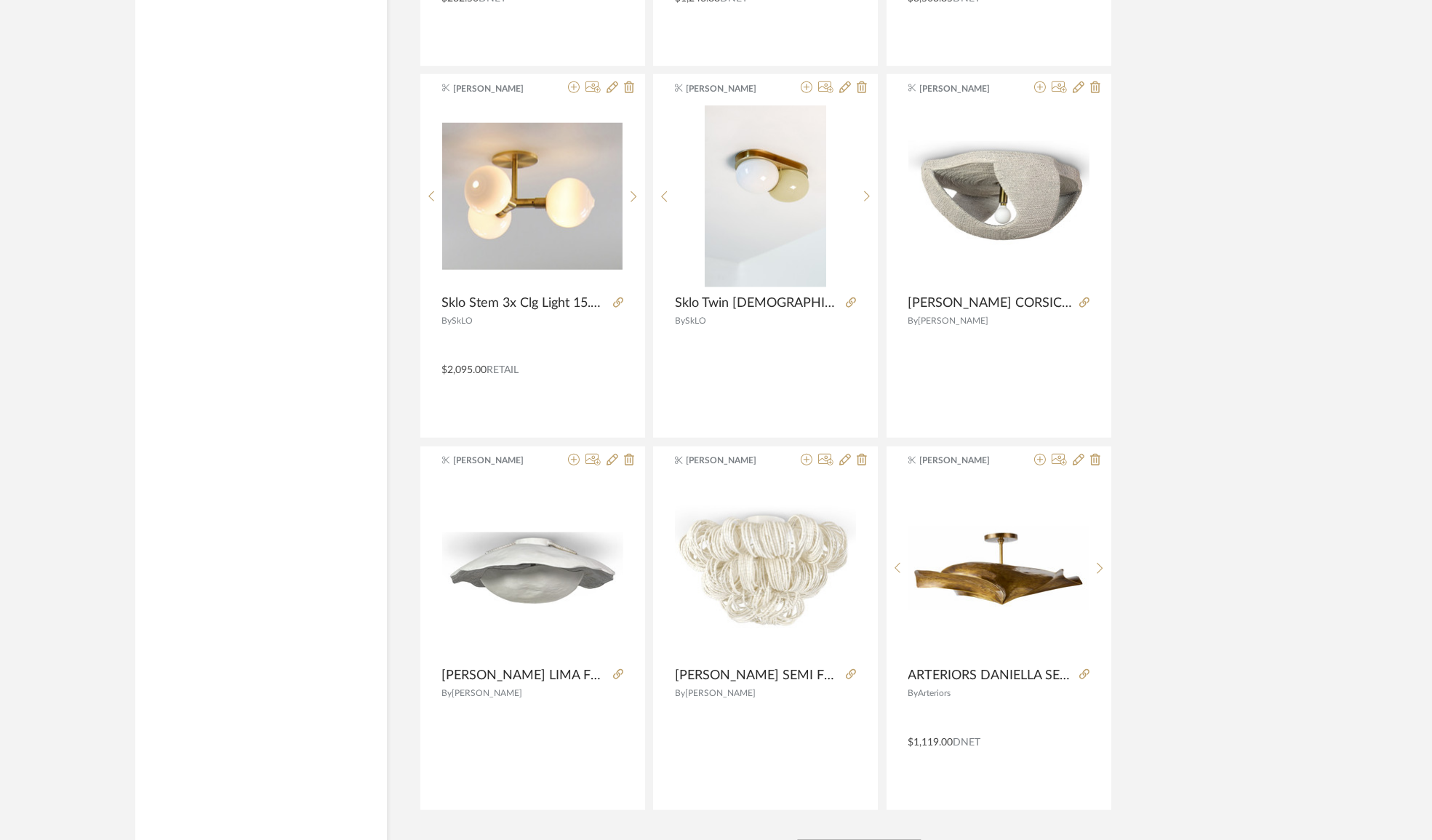
scroll to position [4054, 0]
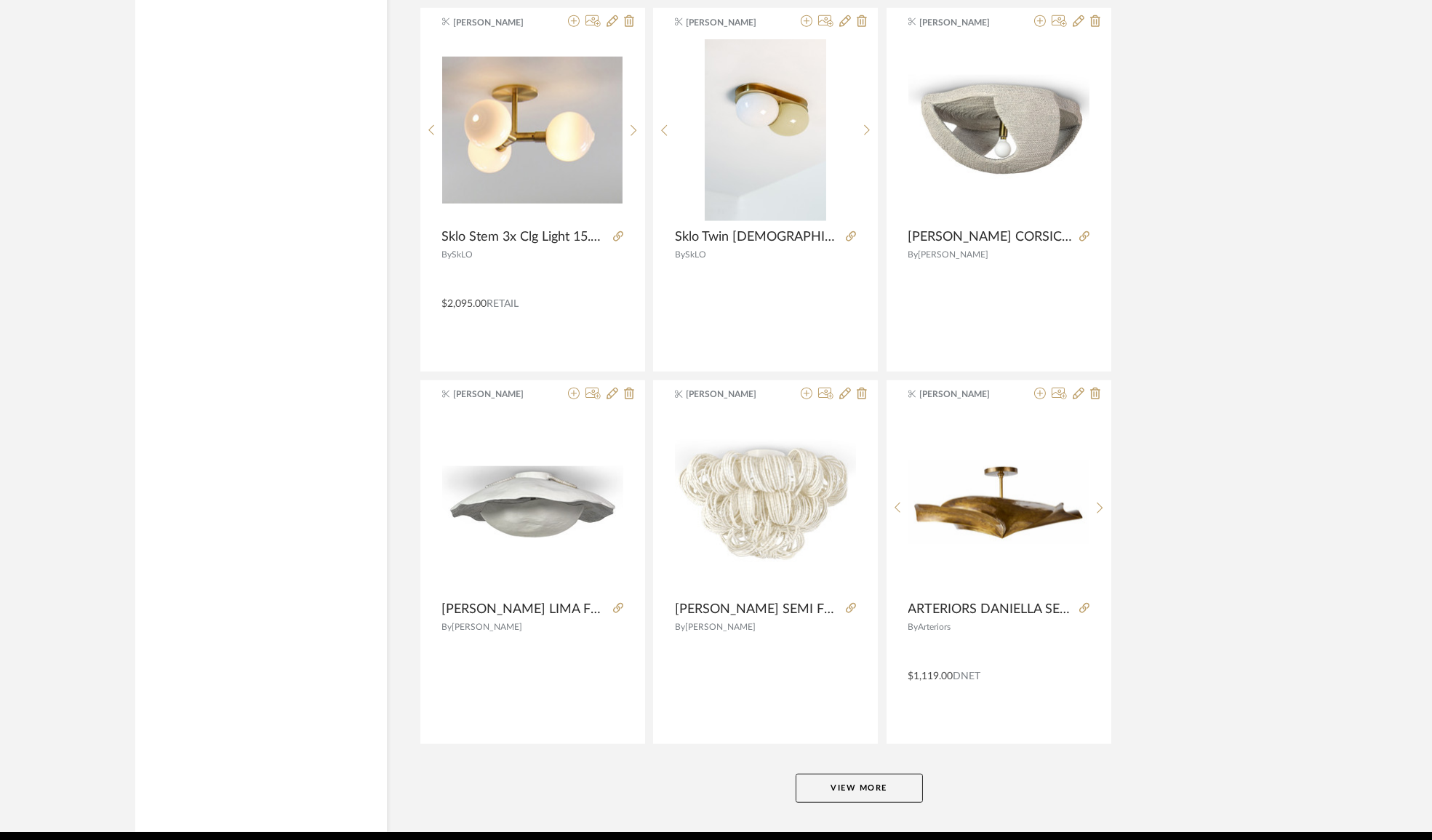
click at [904, 783] on button "View More" at bounding box center [859, 788] width 127 height 29
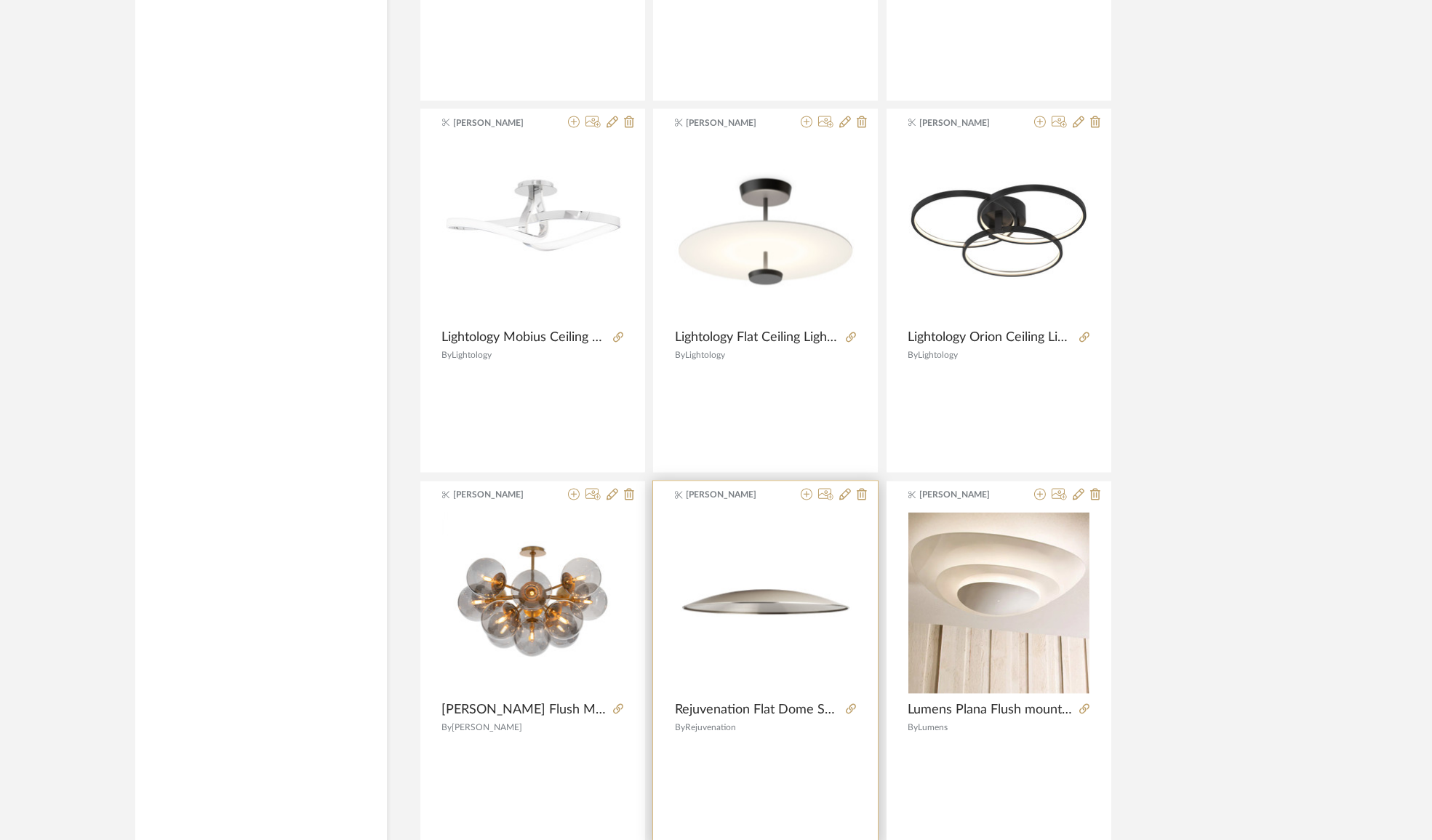
scroll to position [8571, 0]
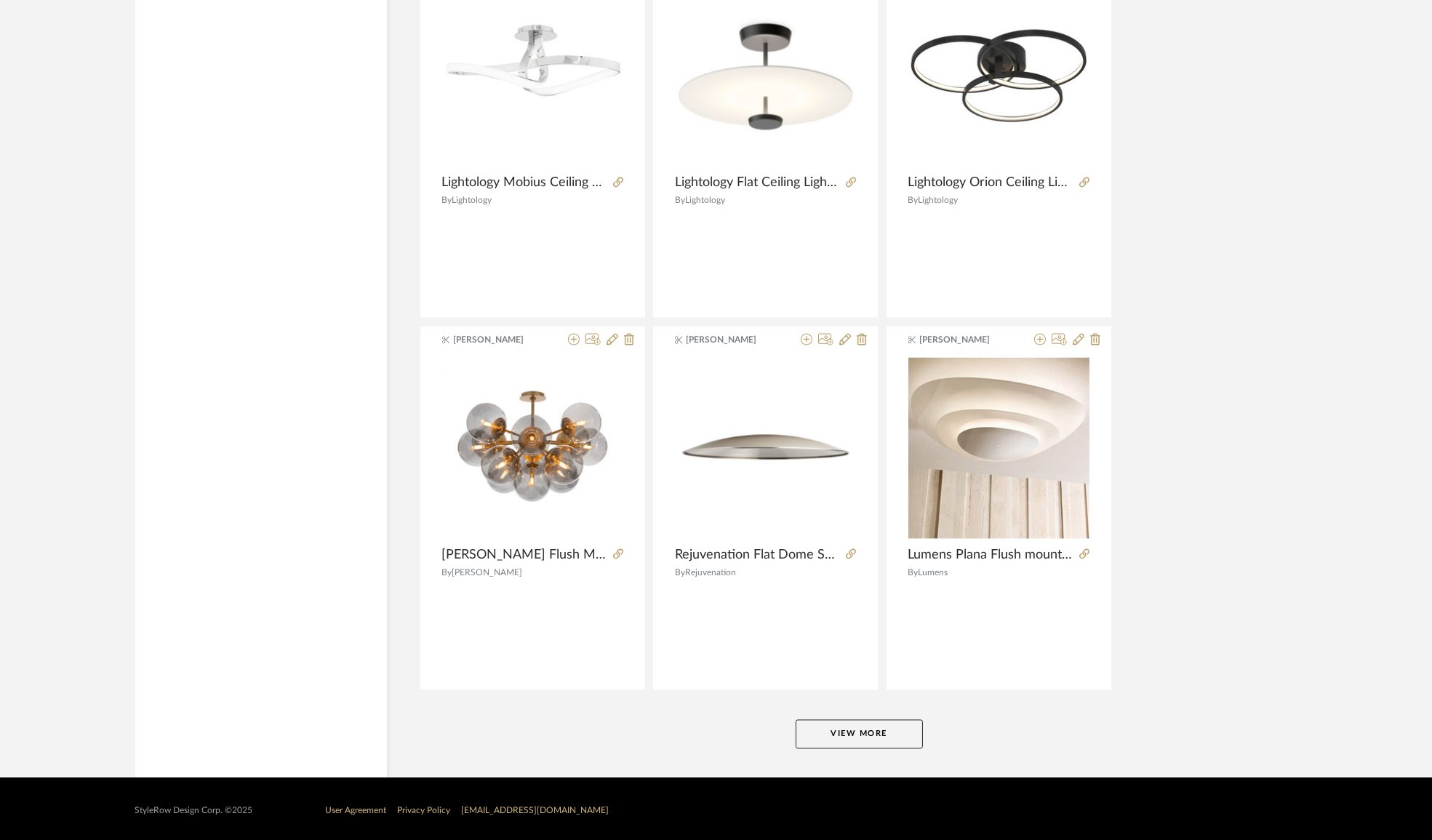
click at [846, 734] on button "View More" at bounding box center [859, 733] width 127 height 29
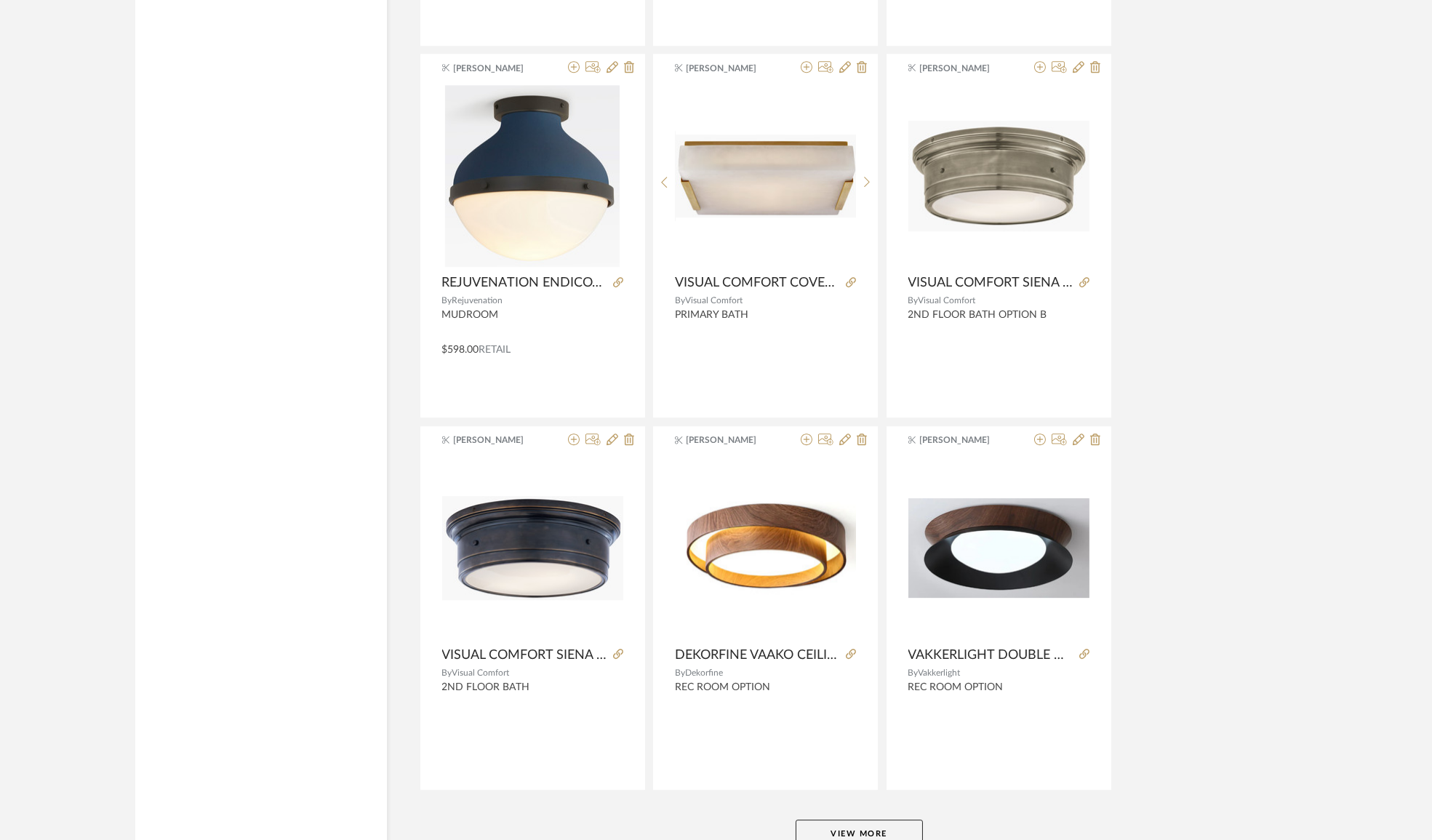
scroll to position [13033, 0]
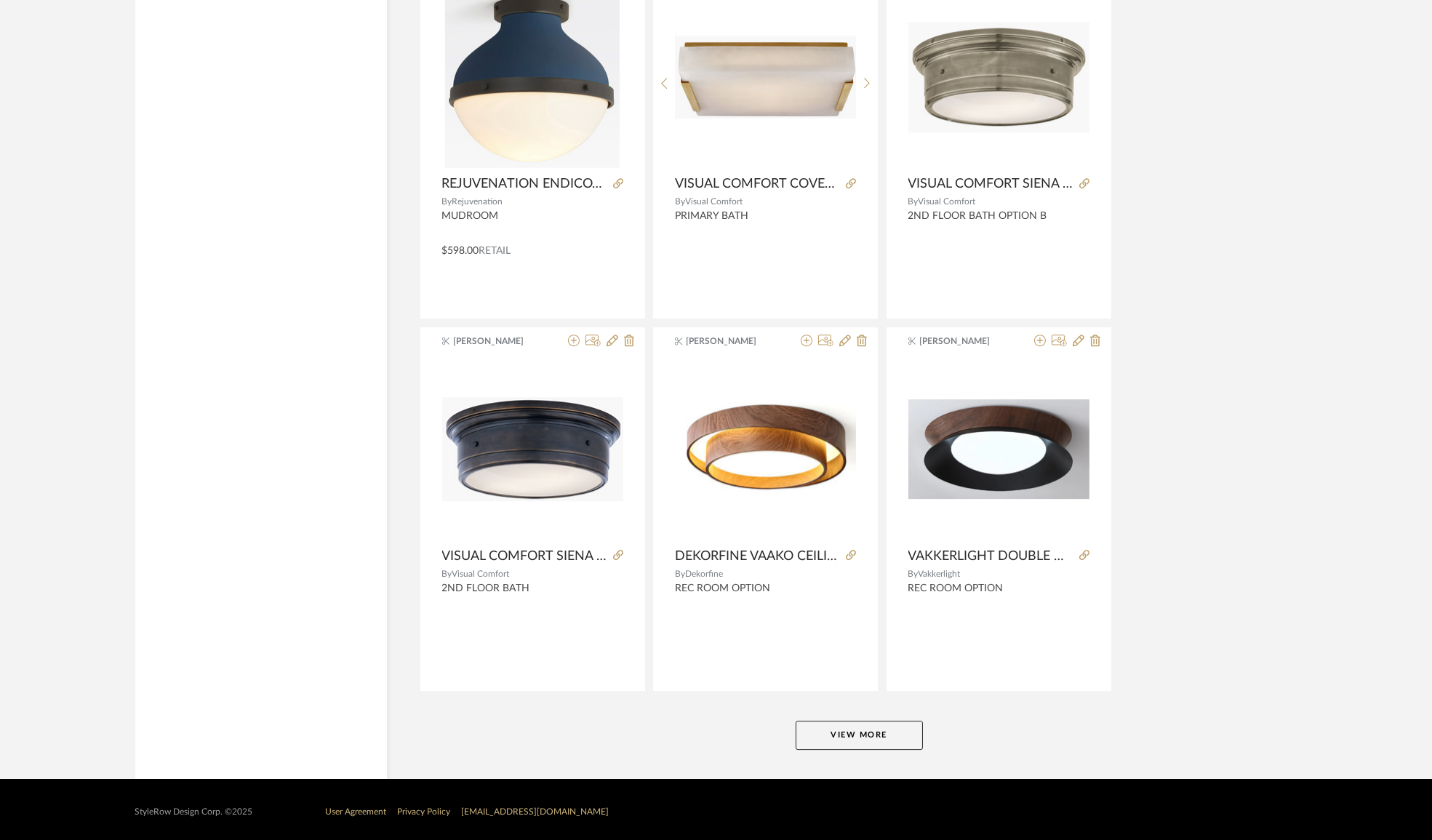
click at [868, 731] on button "View More" at bounding box center [859, 735] width 127 height 29
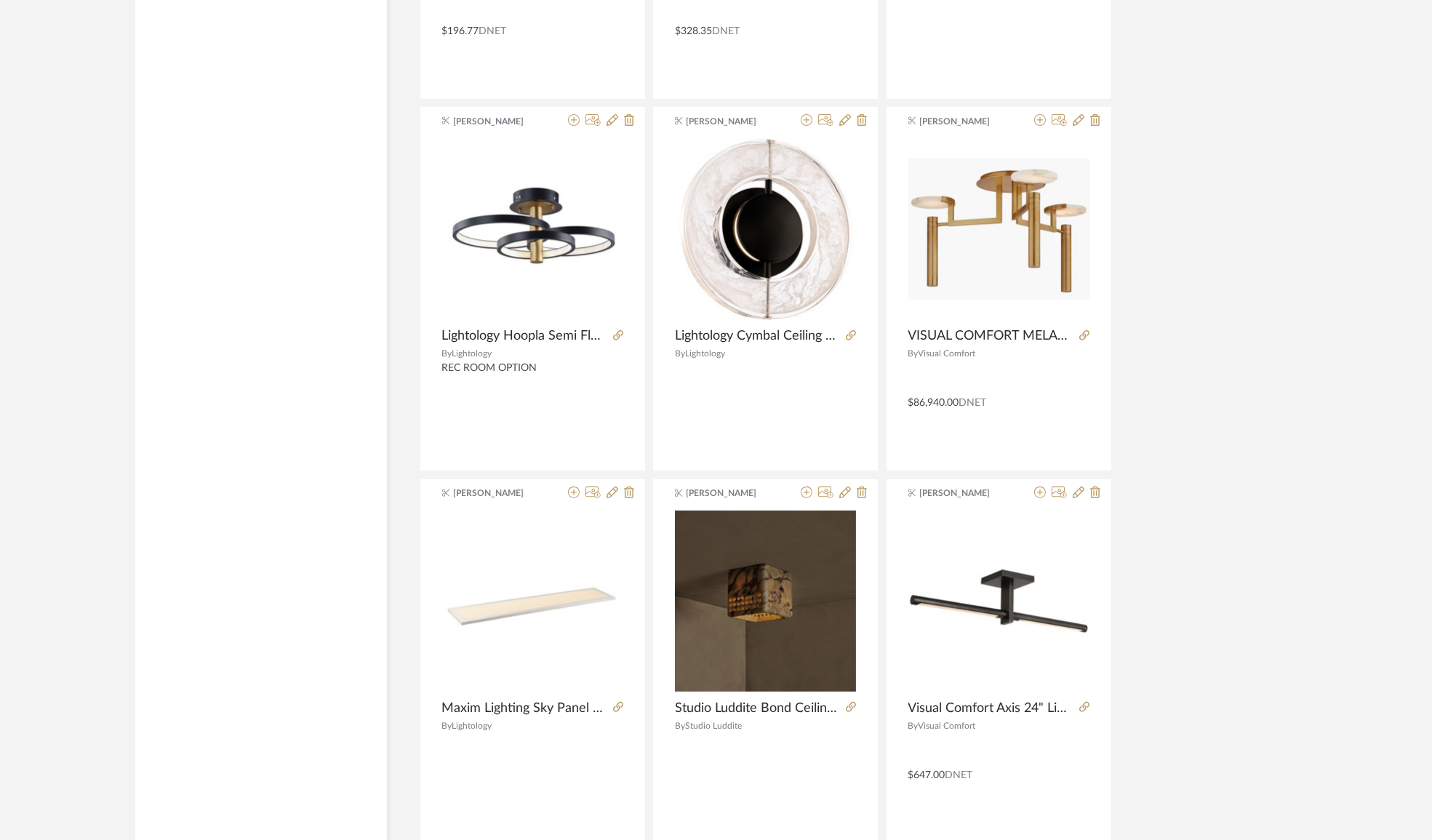
scroll to position [17494, 0]
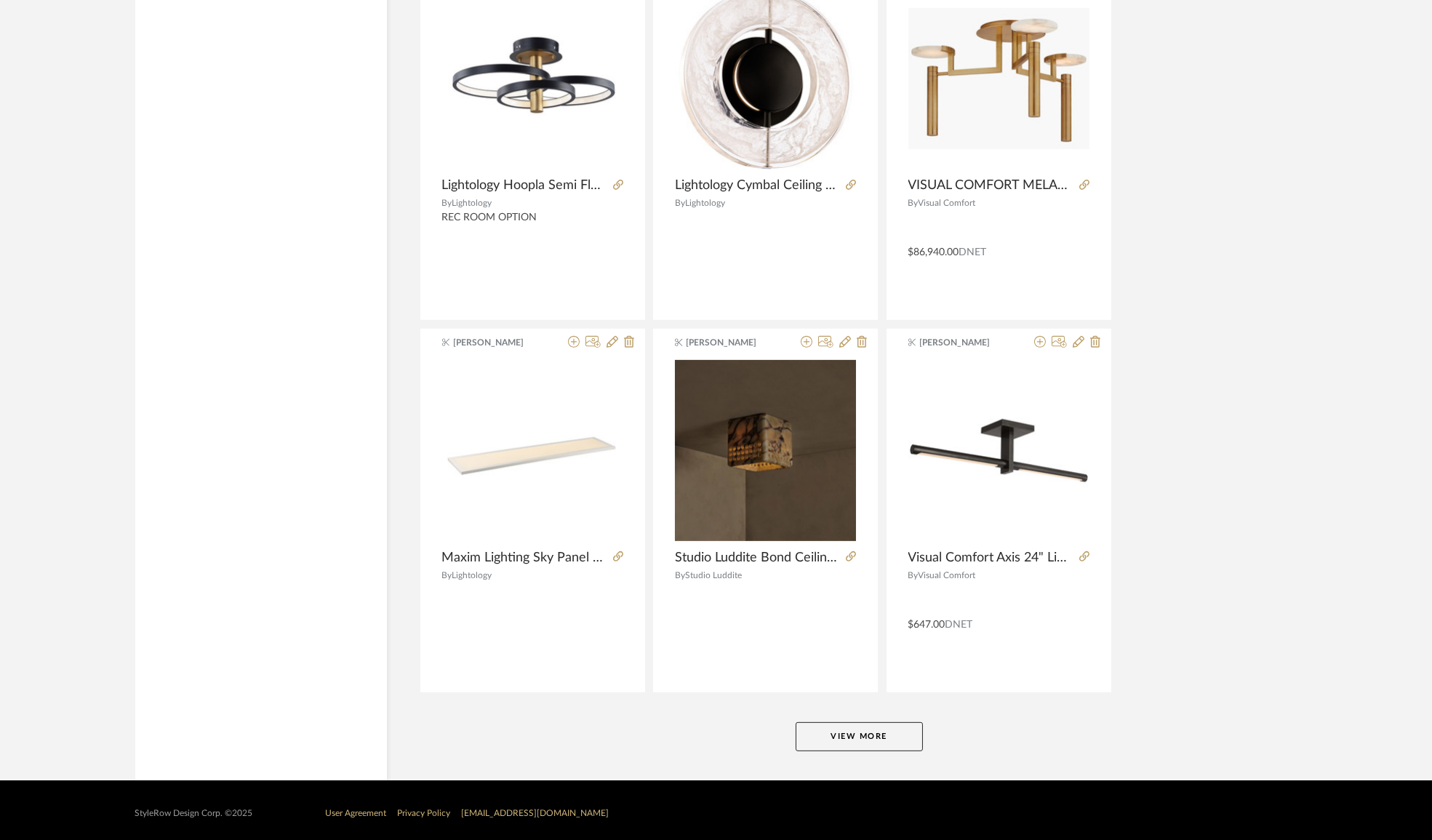
click at [826, 743] on button "View More" at bounding box center [859, 736] width 127 height 29
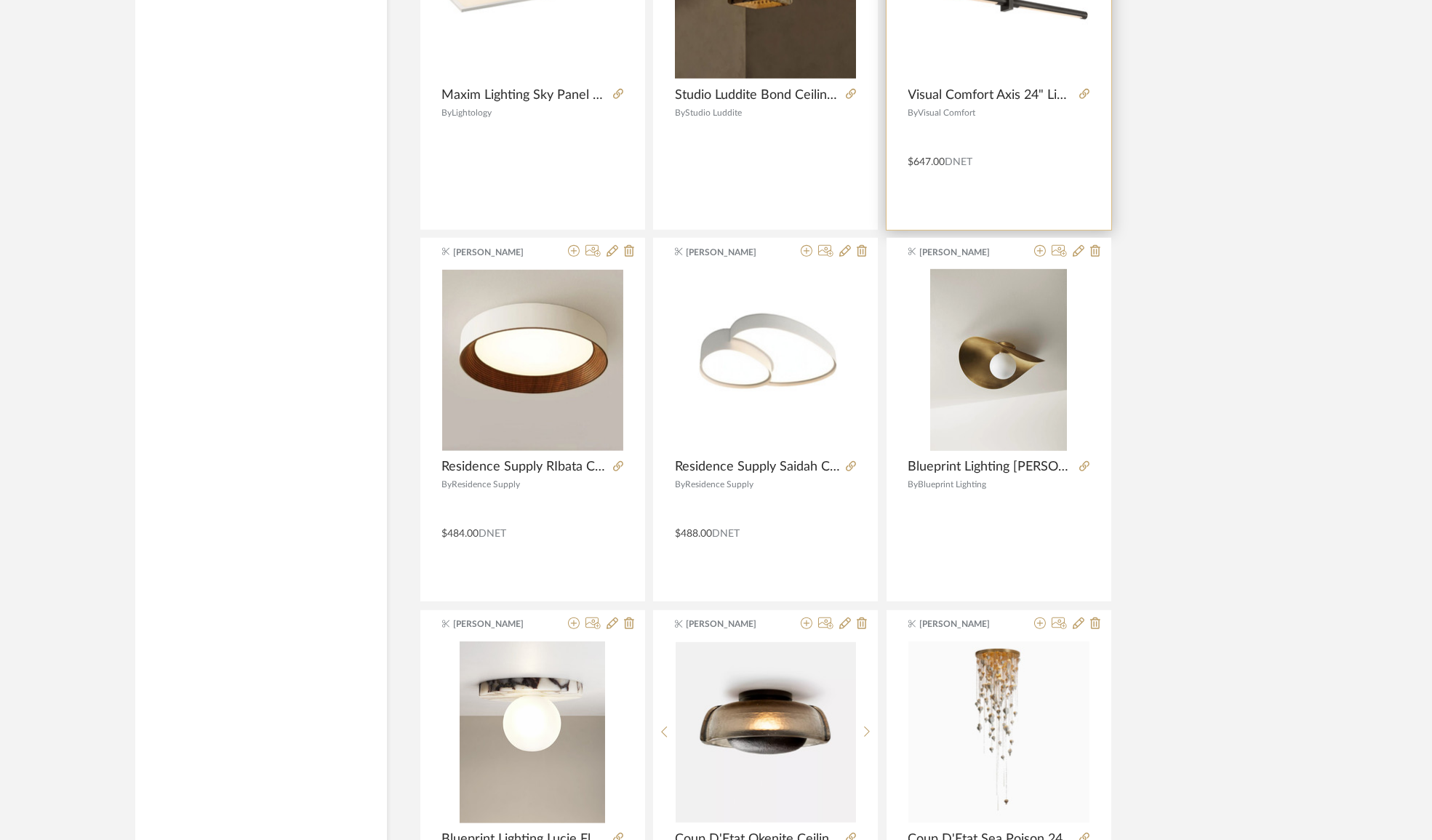
scroll to position [18023, 0]
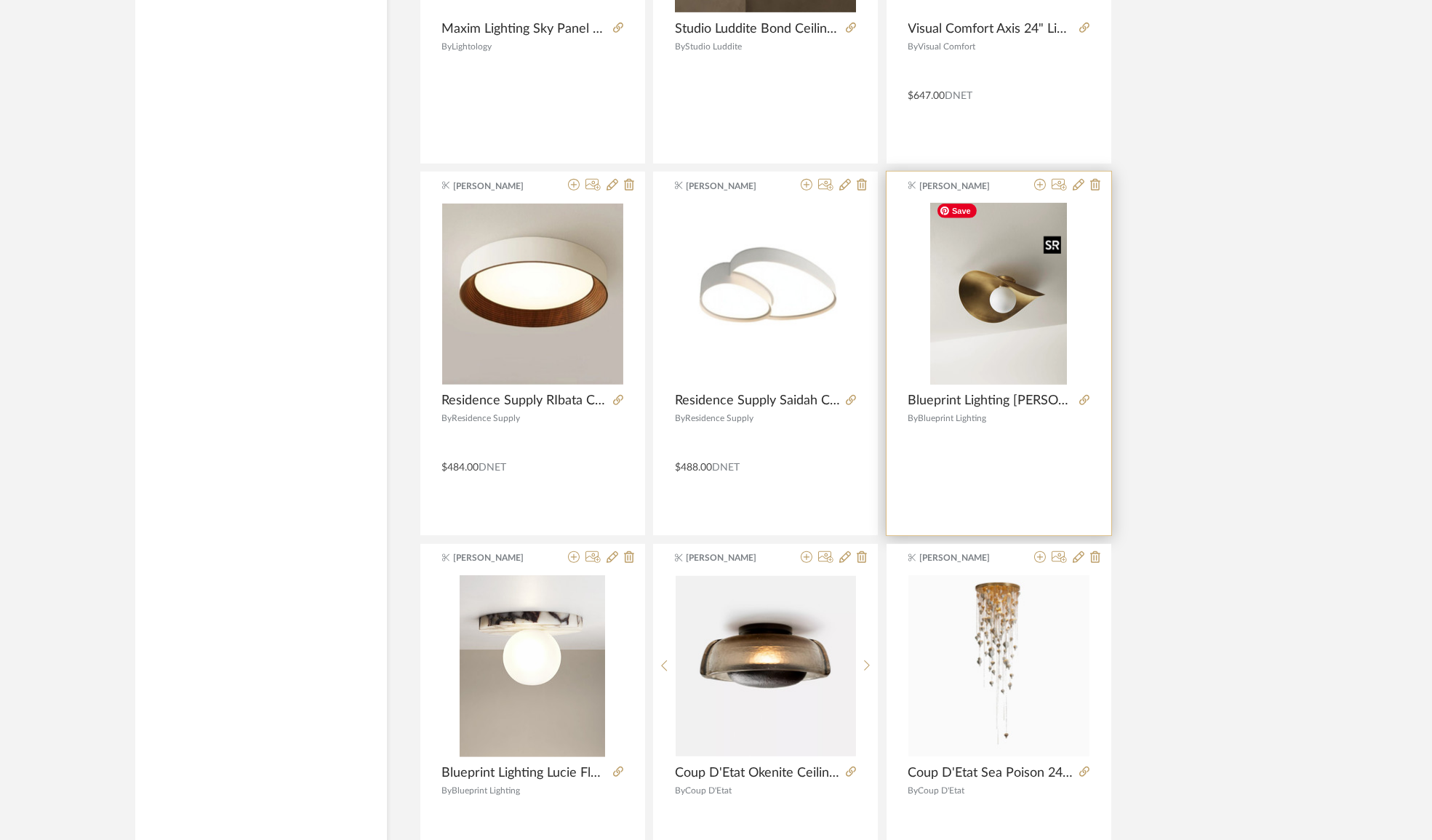
click at [1011, 306] on img "0" at bounding box center [998, 294] width 136 height 182
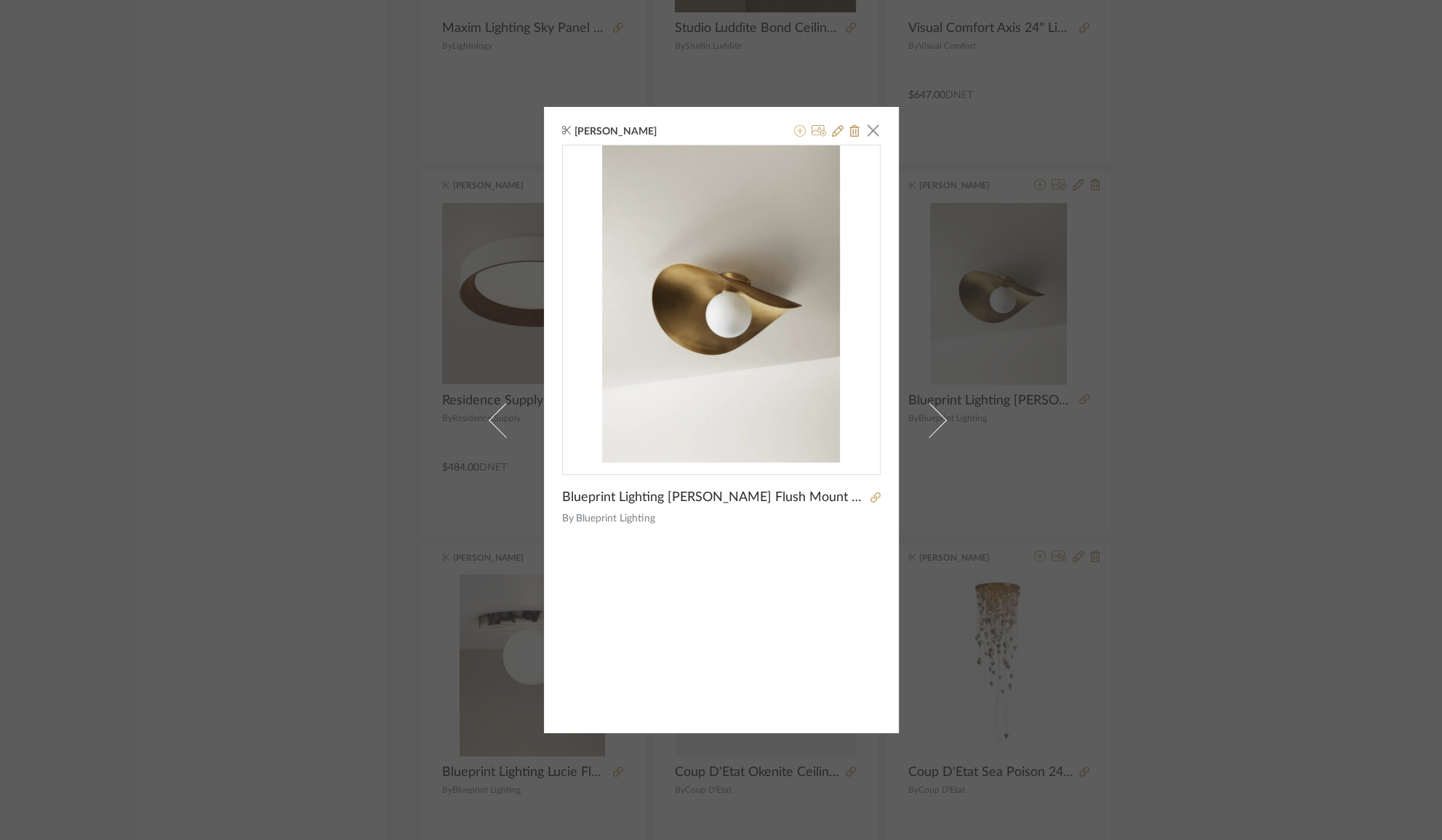
click at [796, 134] on icon at bounding box center [800, 131] width 12 height 12
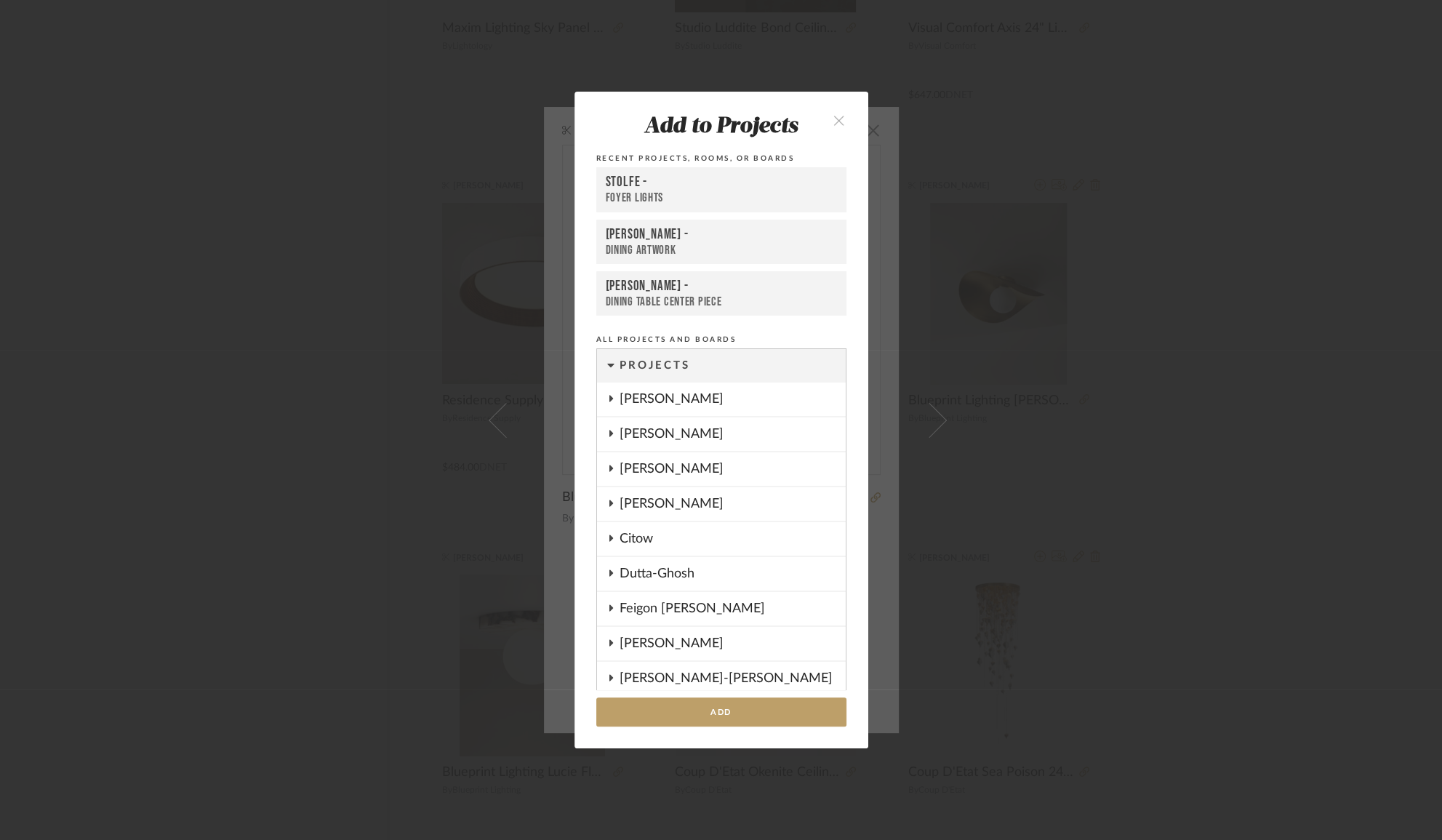
scroll to position [1172, 0]
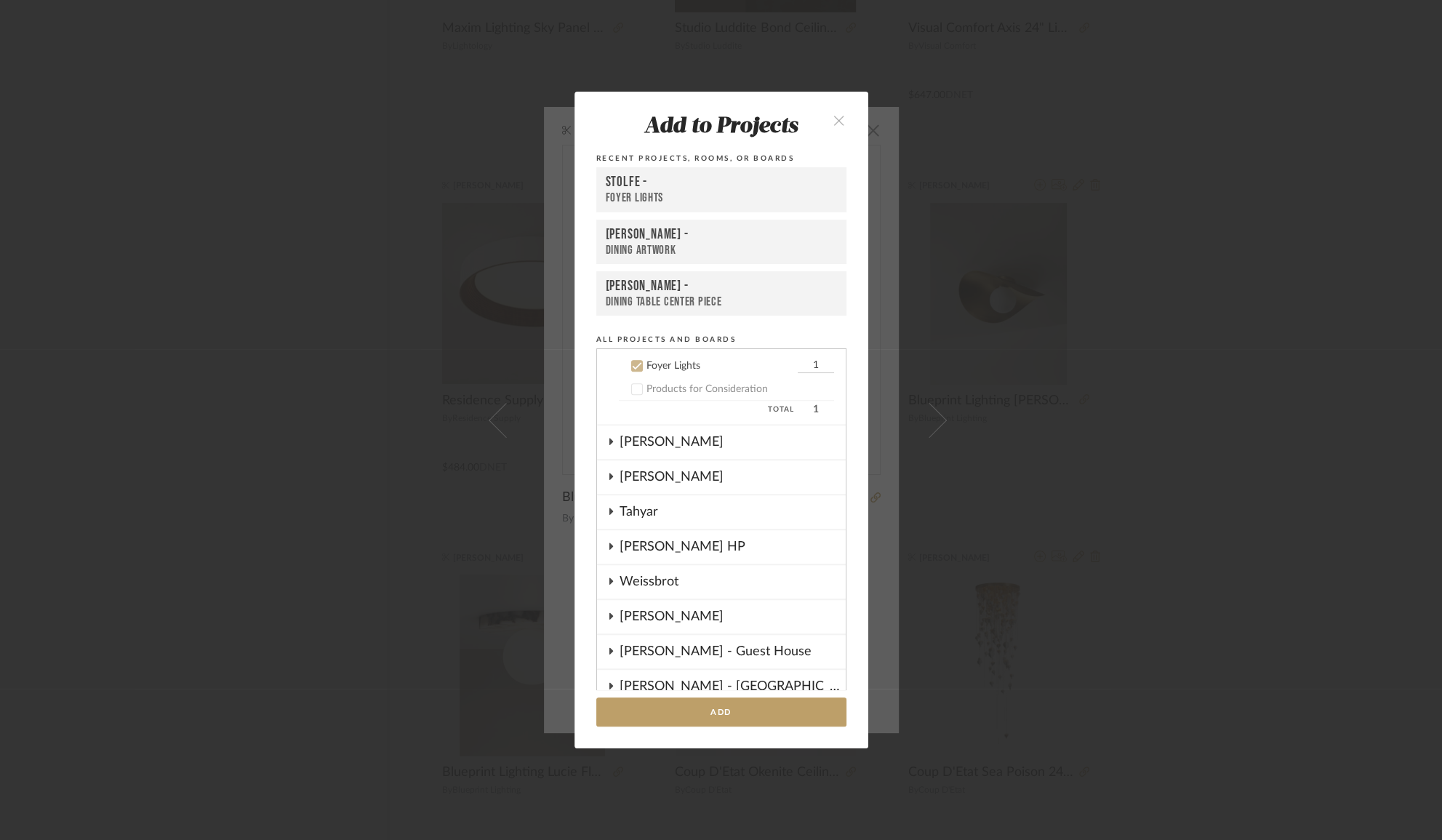
click at [697, 199] on div "Foyer Lights" at bounding box center [721, 198] width 231 height 15
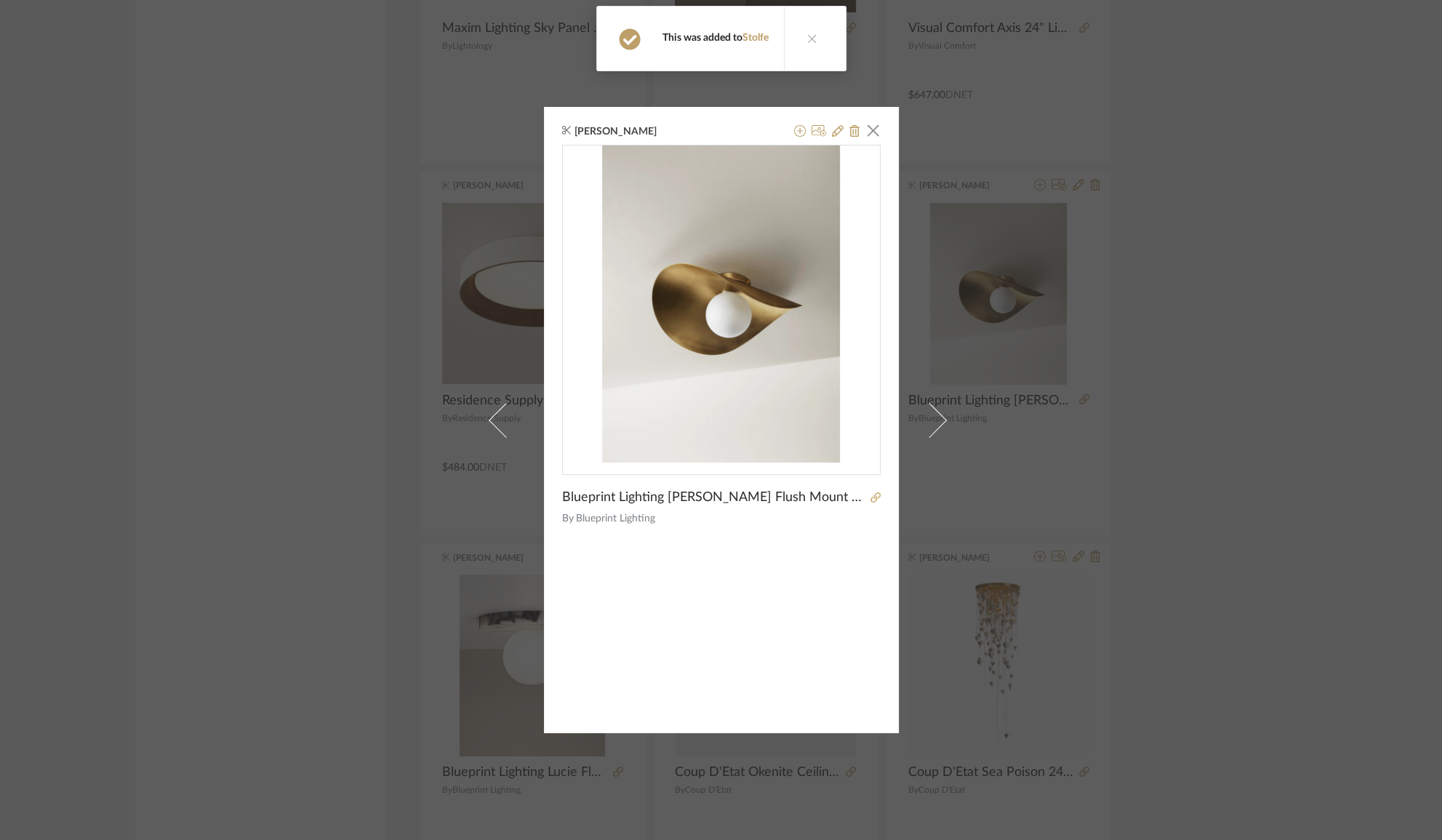
click at [1242, 189] on div "Sylvia Innocent × Blueprint Lighting Montera Flush Mount 12"W X 5.25"D X 16"H B…" at bounding box center [721, 420] width 1442 height 840
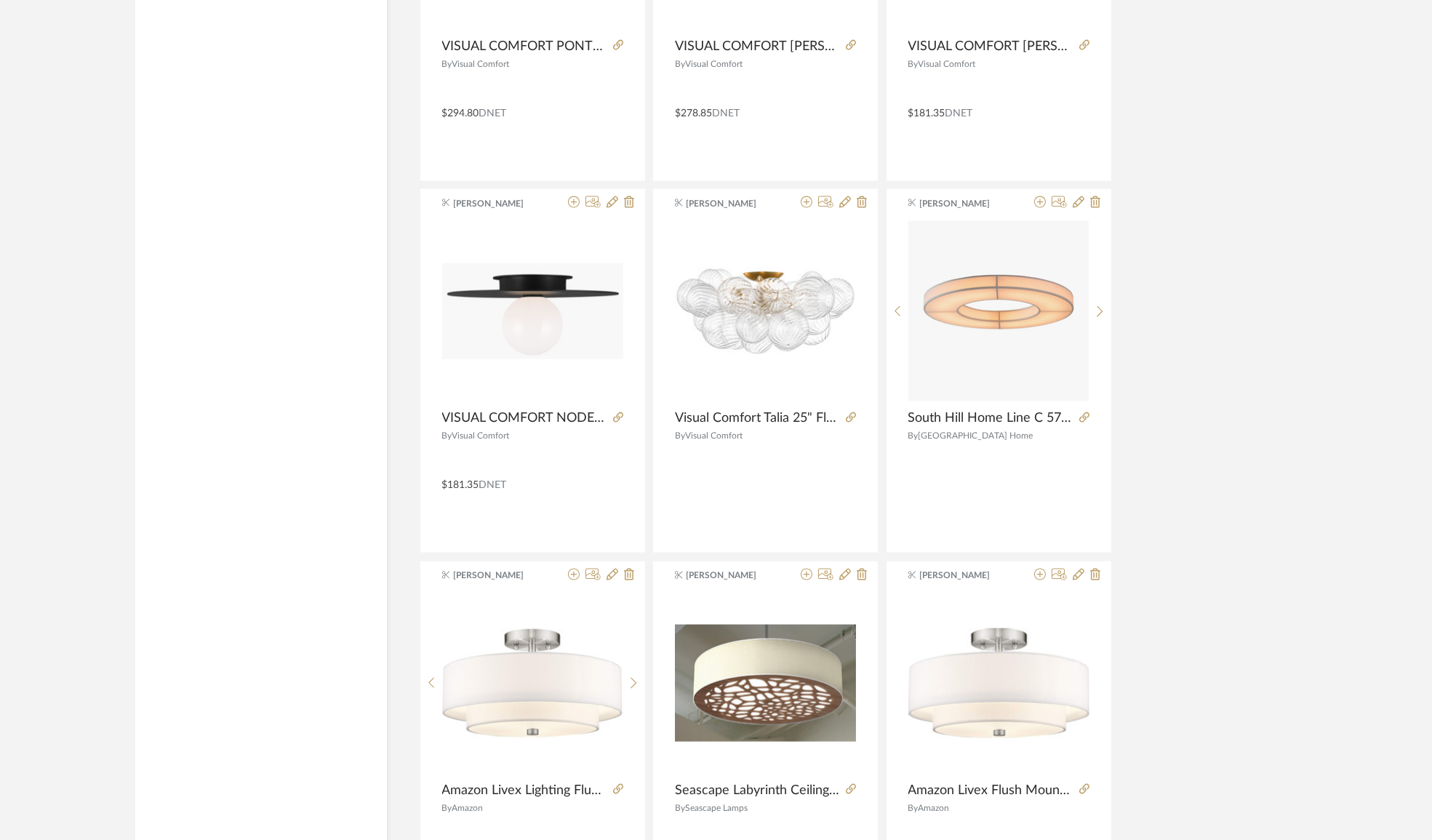
scroll to position [21955, 0]
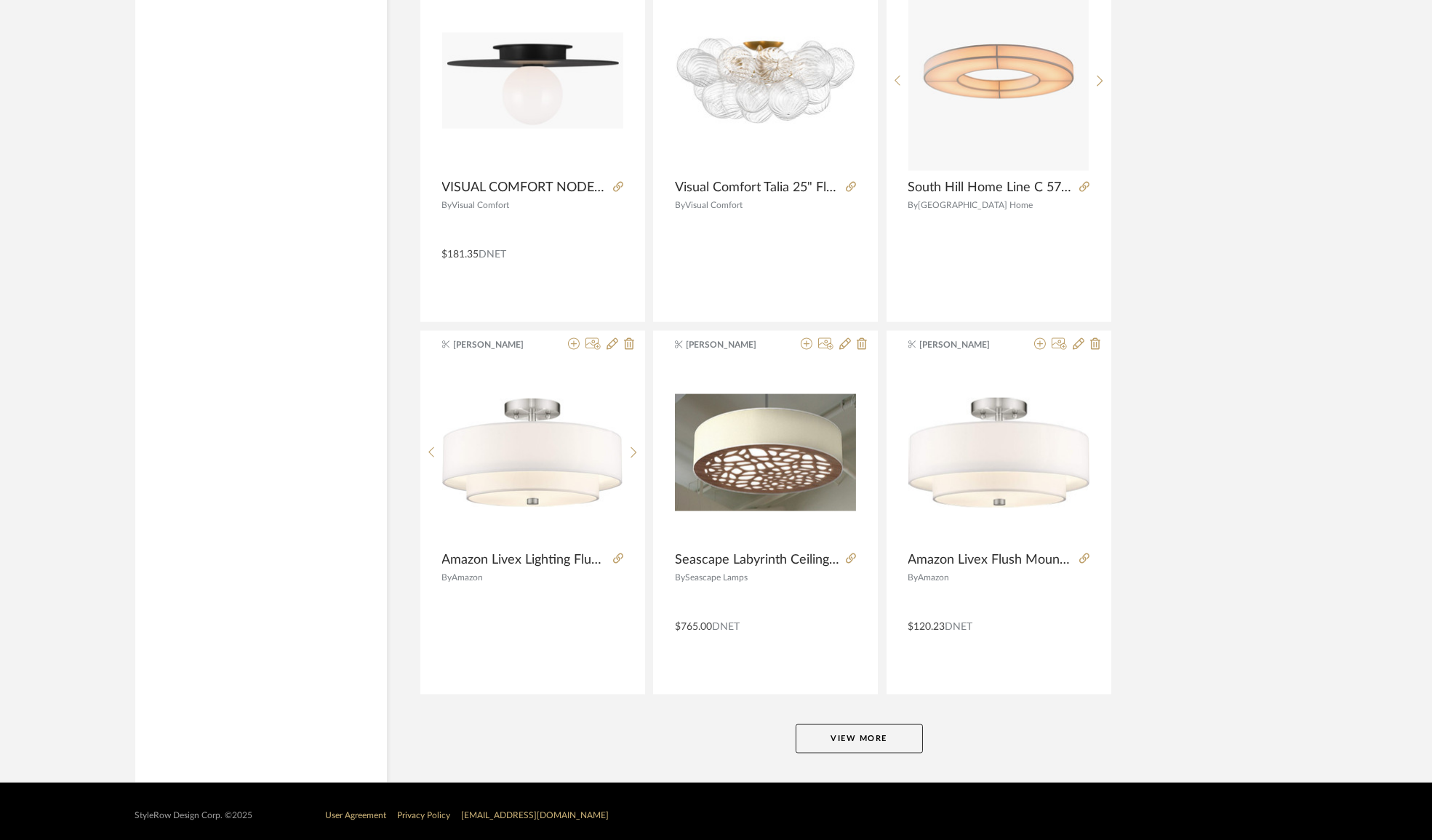
click at [868, 739] on button "View More" at bounding box center [859, 738] width 127 height 29
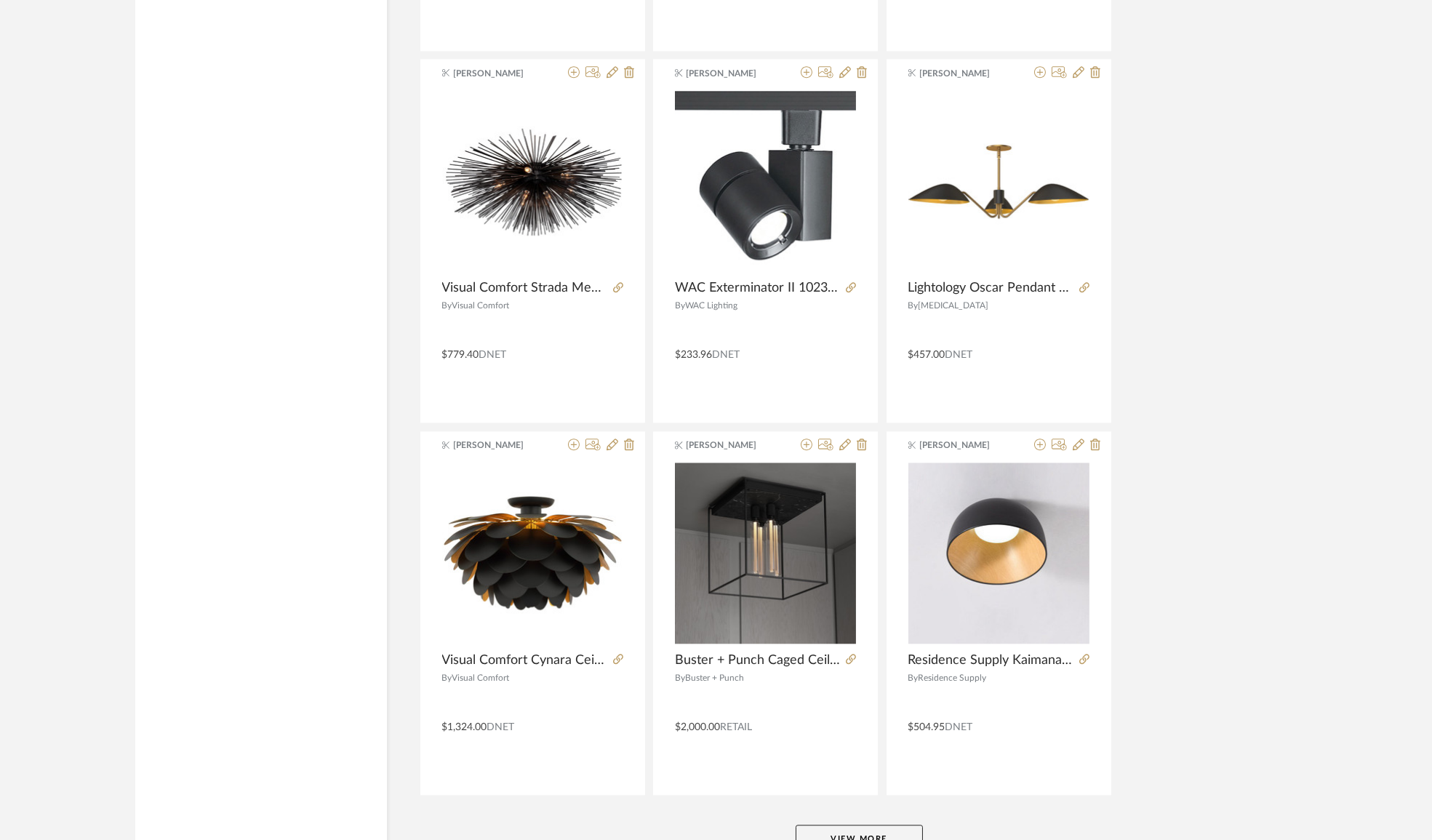
scroll to position [26416, 0]
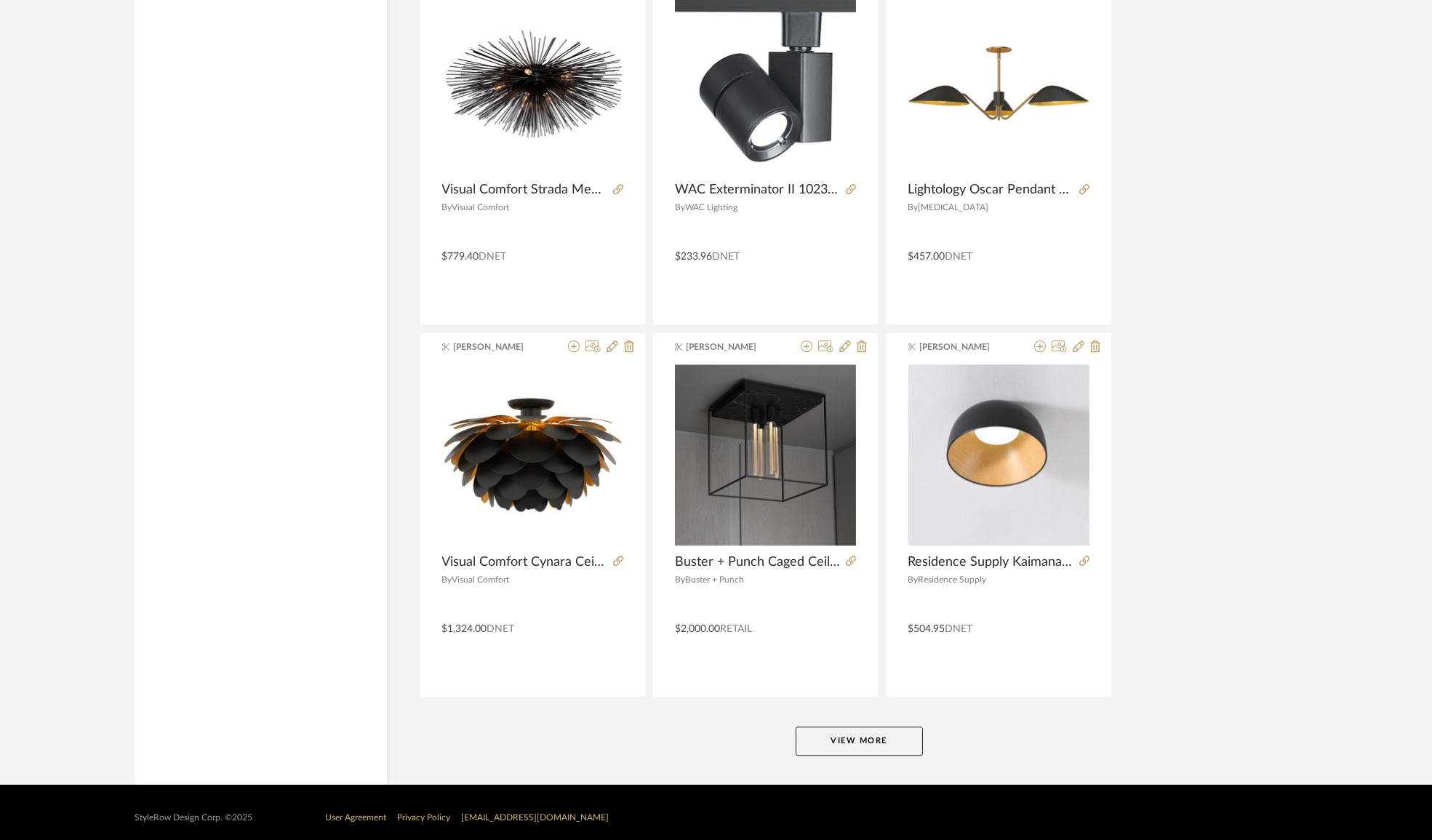
click at [872, 732] on button "View More" at bounding box center [859, 741] width 127 height 29
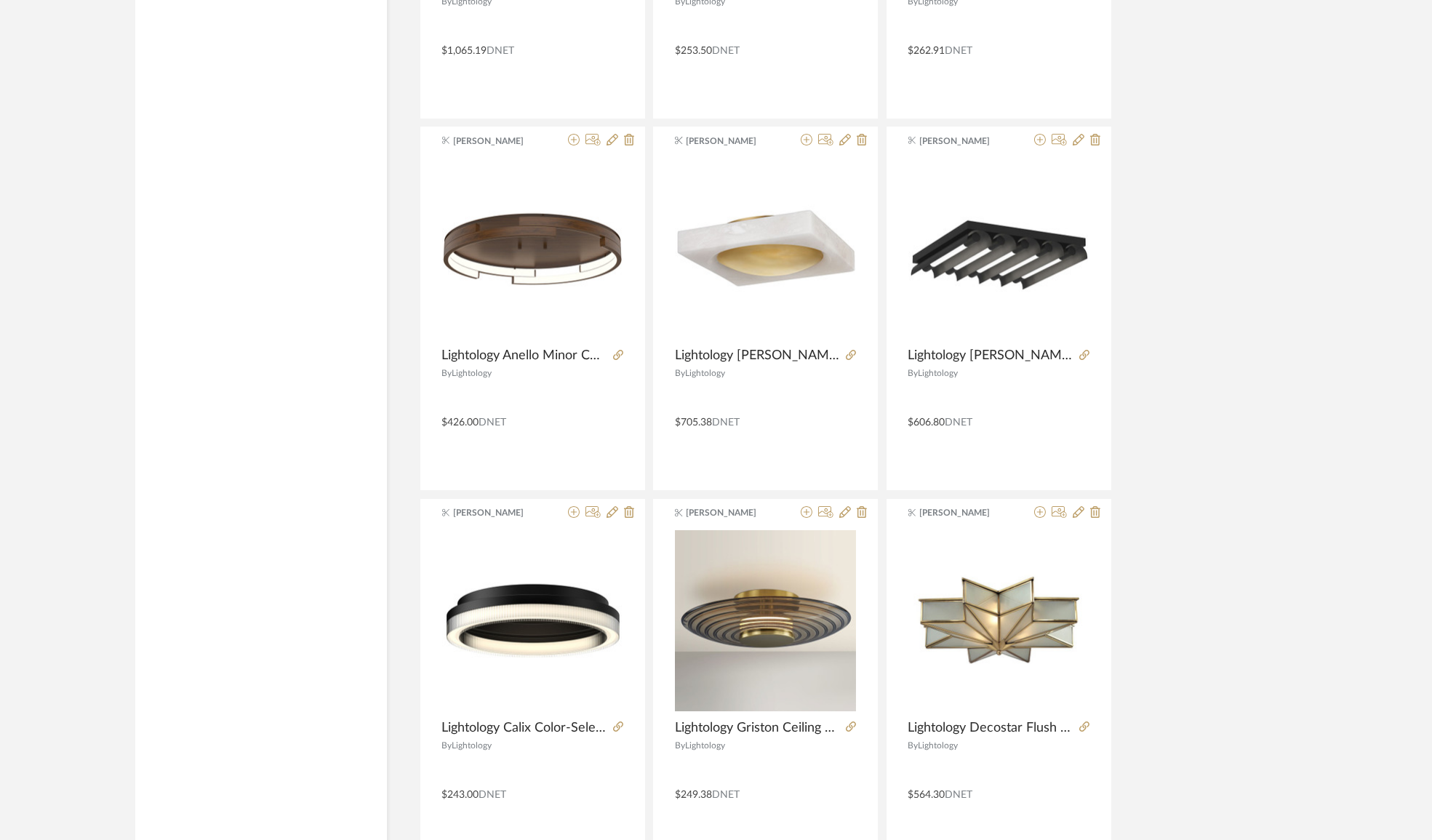
scroll to position [30879, 0]
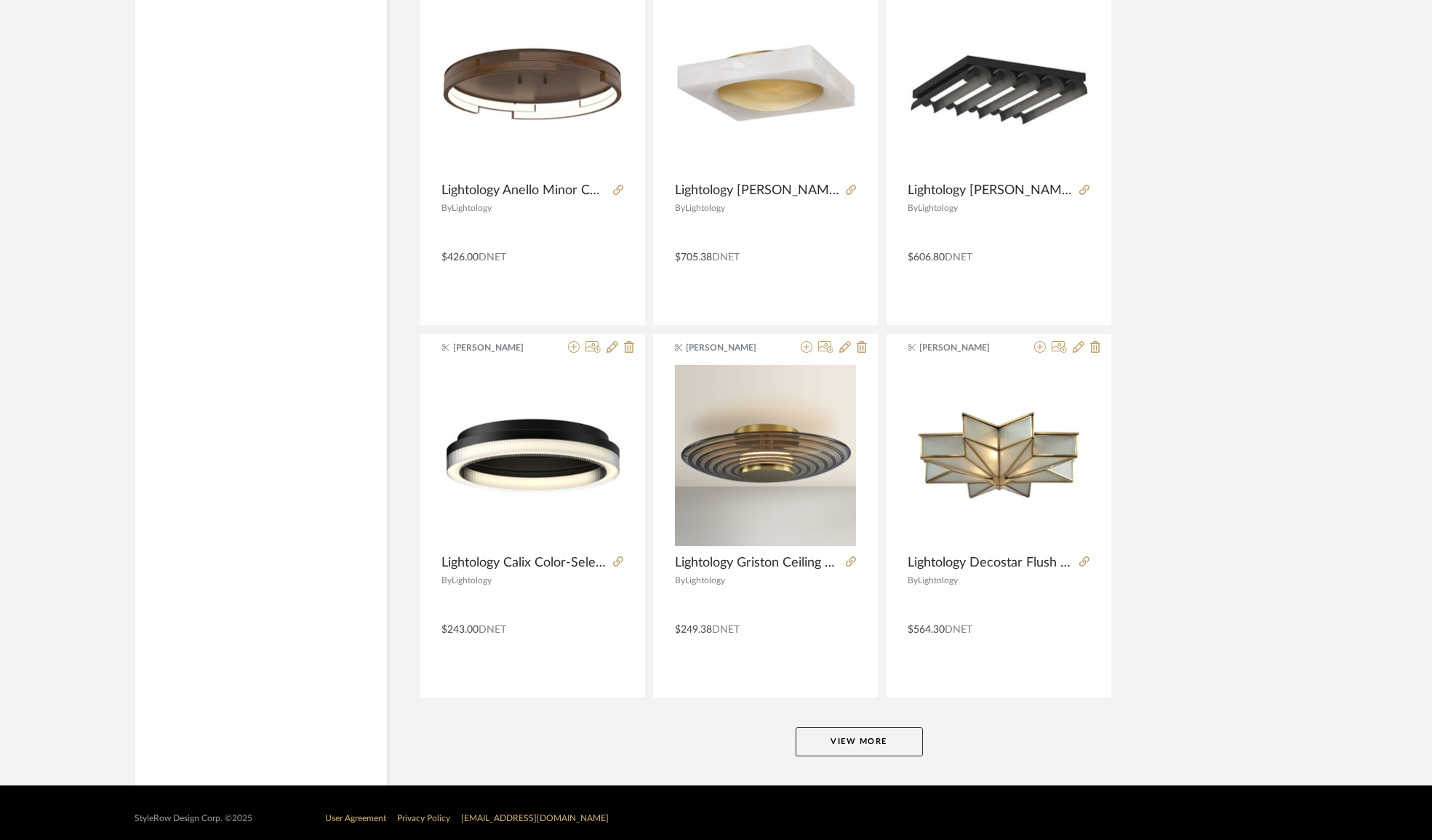
click at [867, 741] on button "View More" at bounding box center [859, 742] width 127 height 29
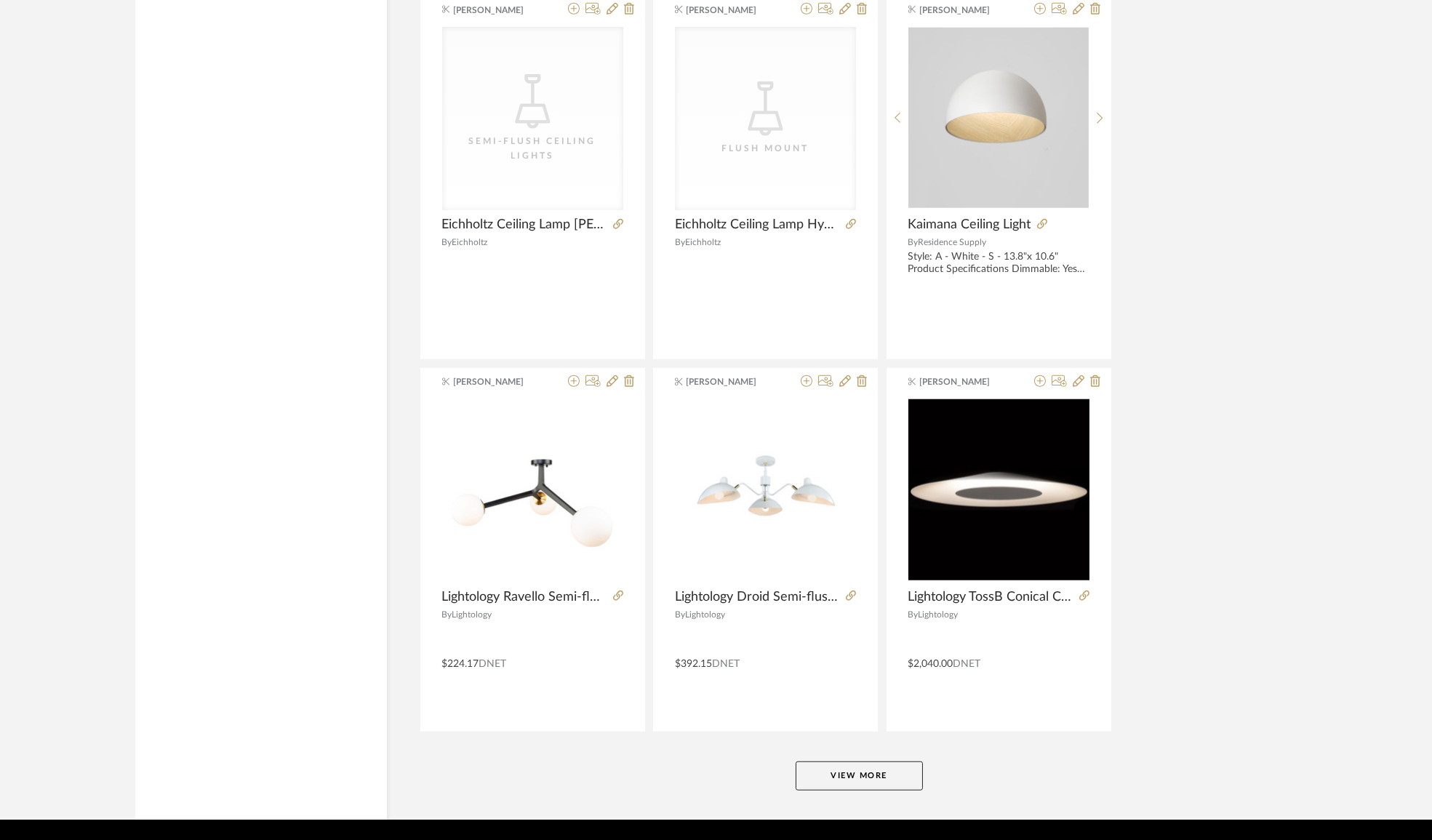
scroll to position [35339, 0]
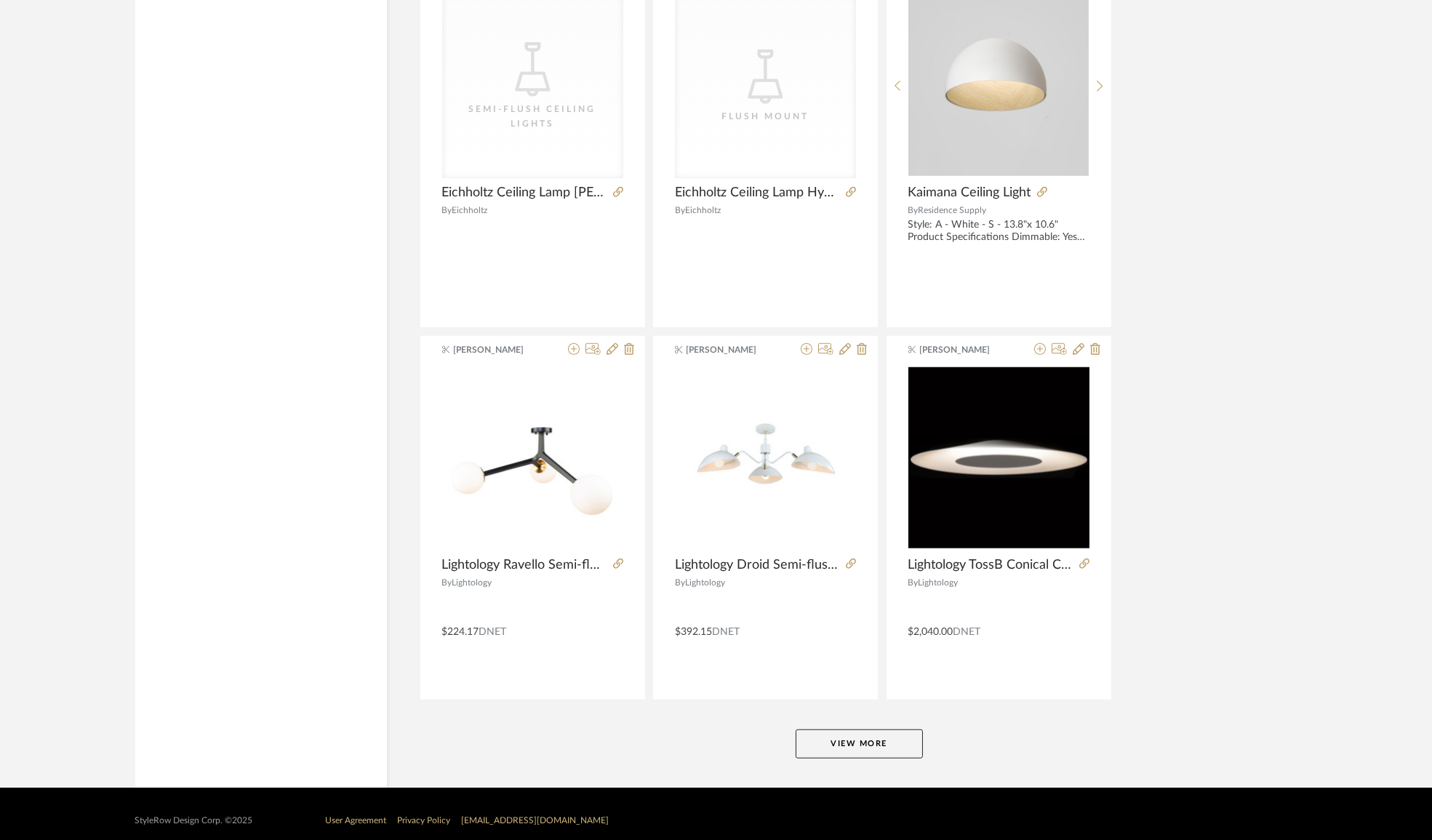
click at [901, 729] on button "View More" at bounding box center [859, 743] width 127 height 29
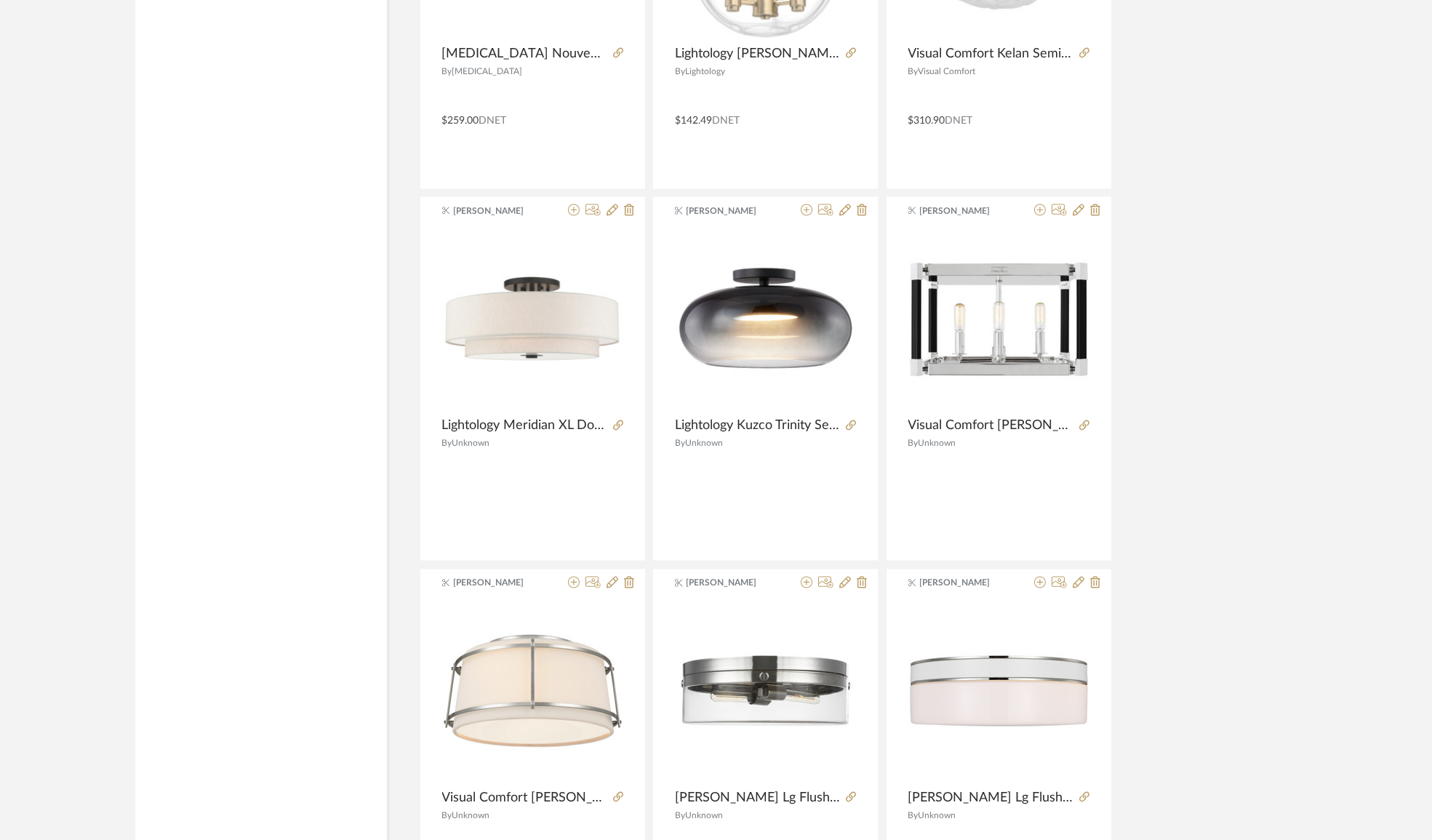
scroll to position [39801, 0]
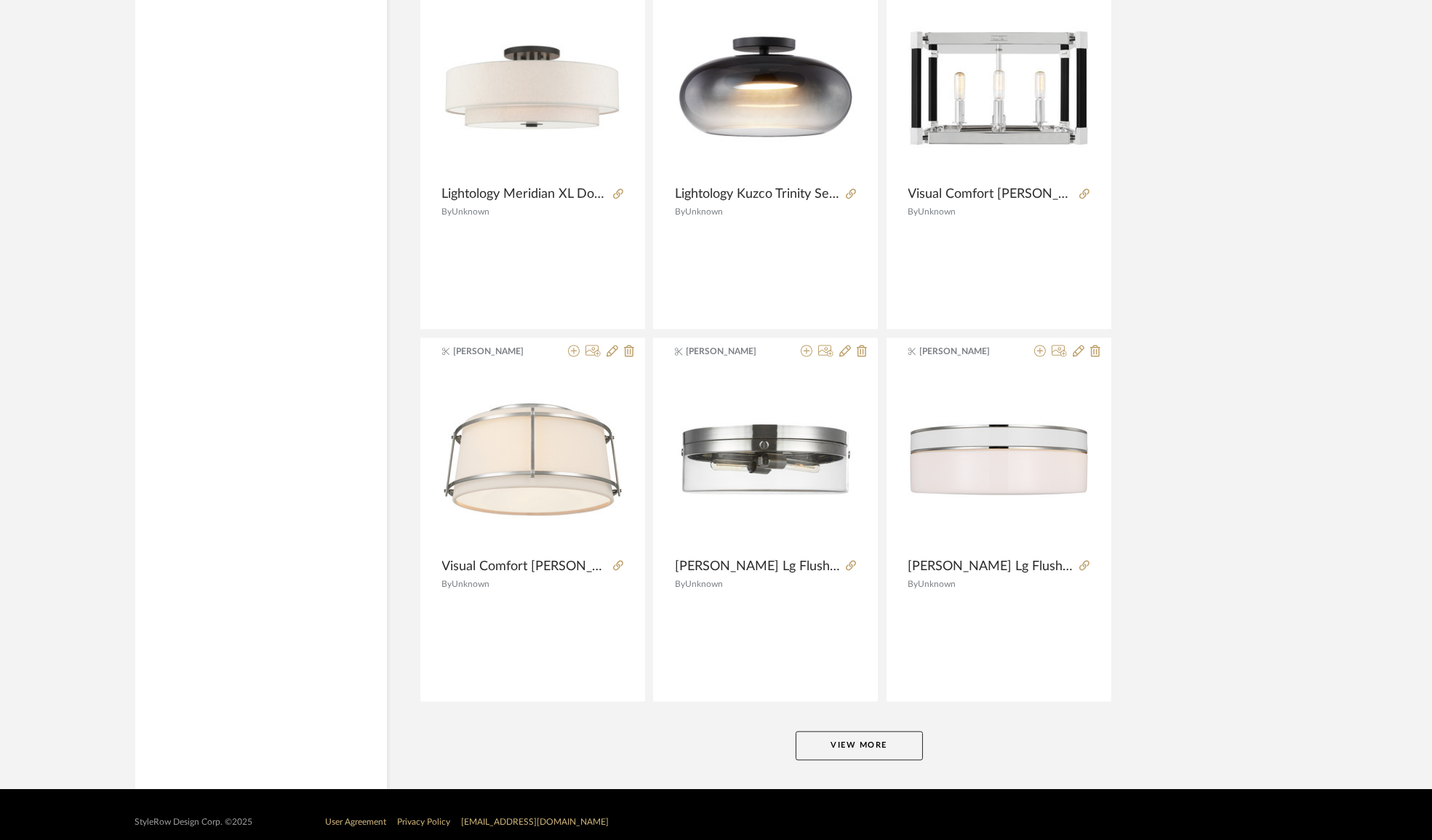
click at [900, 735] on button "View More" at bounding box center [859, 745] width 127 height 29
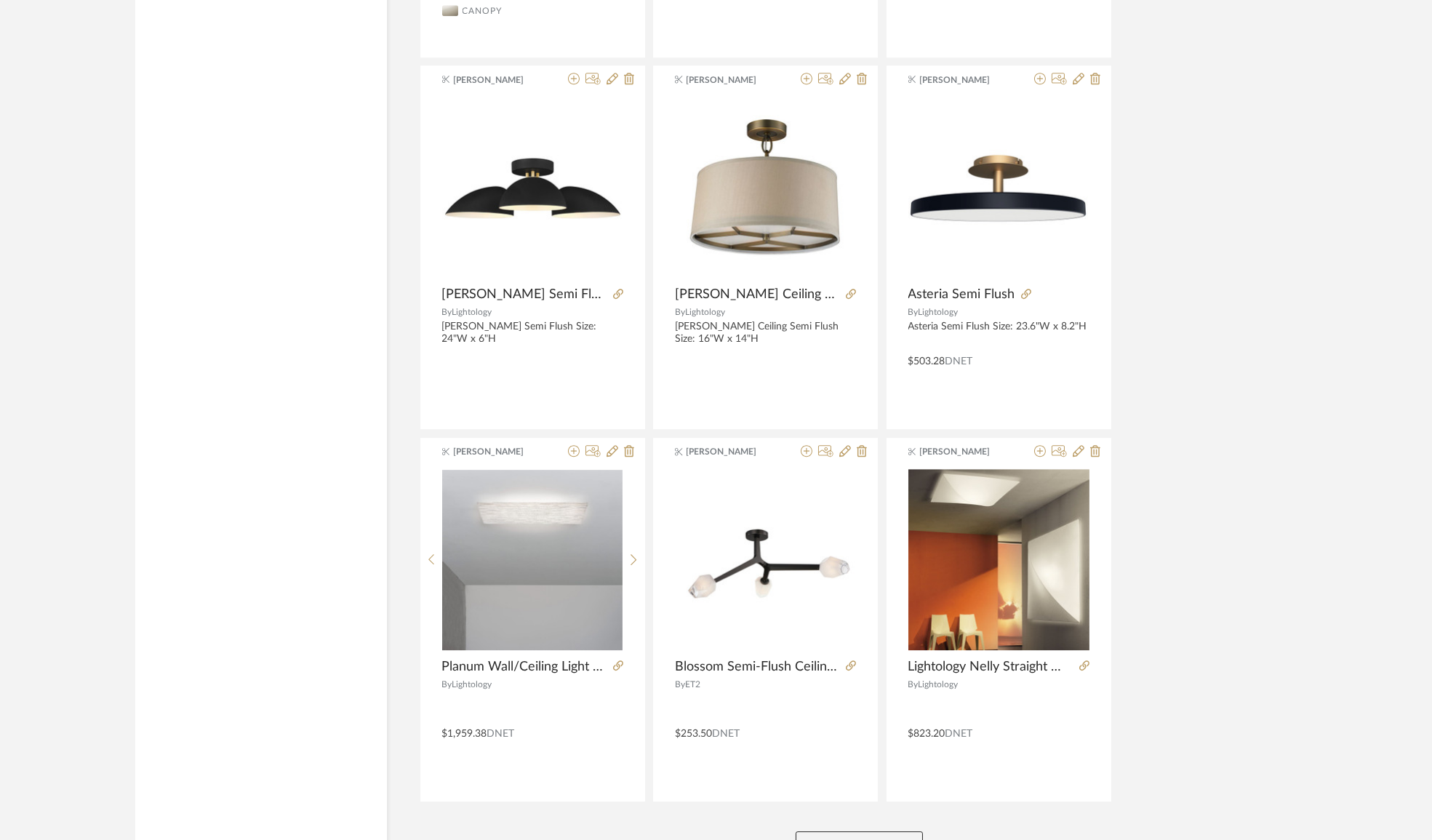
scroll to position [44262, 0]
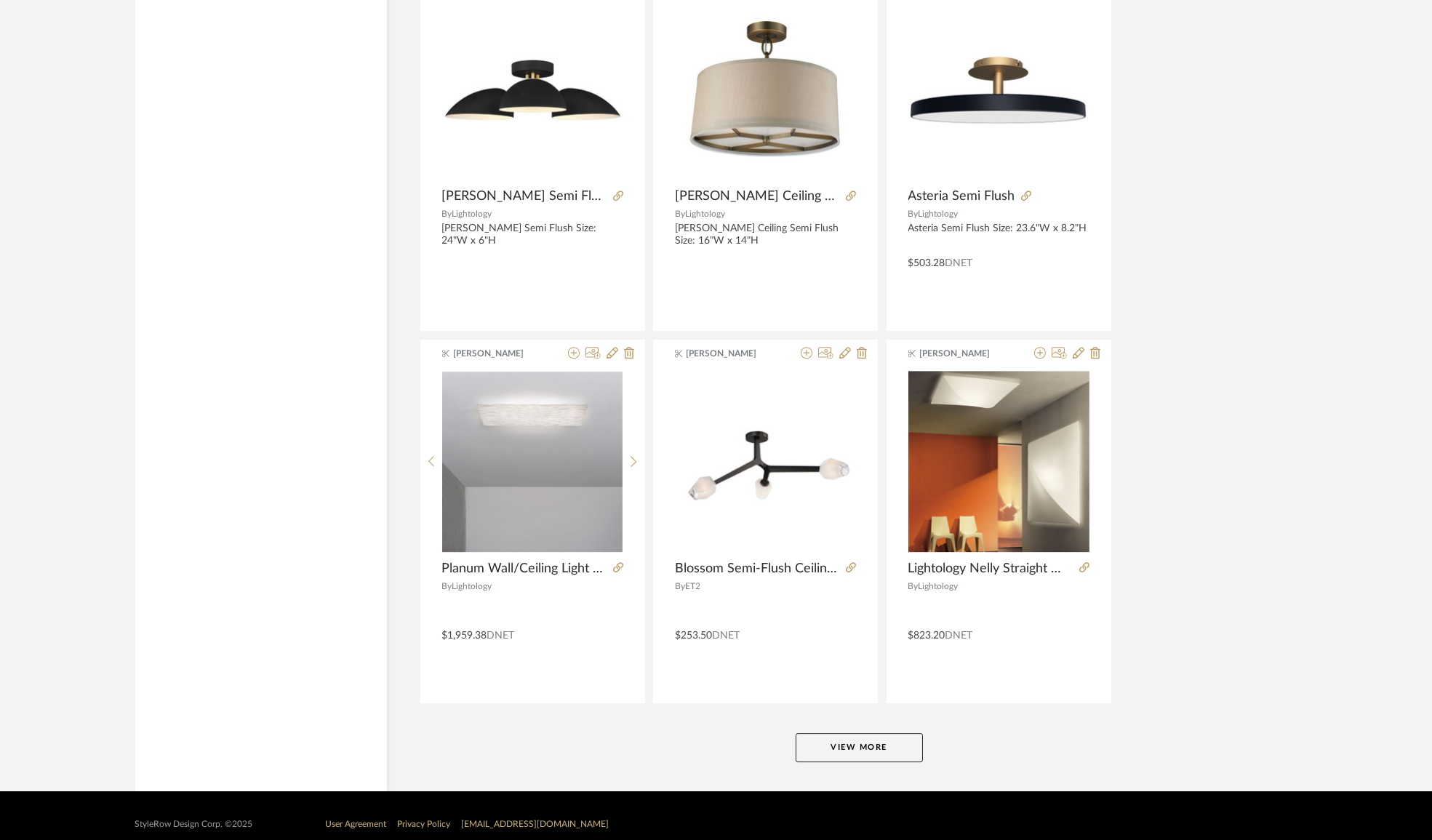
click at [874, 733] on button "View More" at bounding box center [859, 747] width 127 height 29
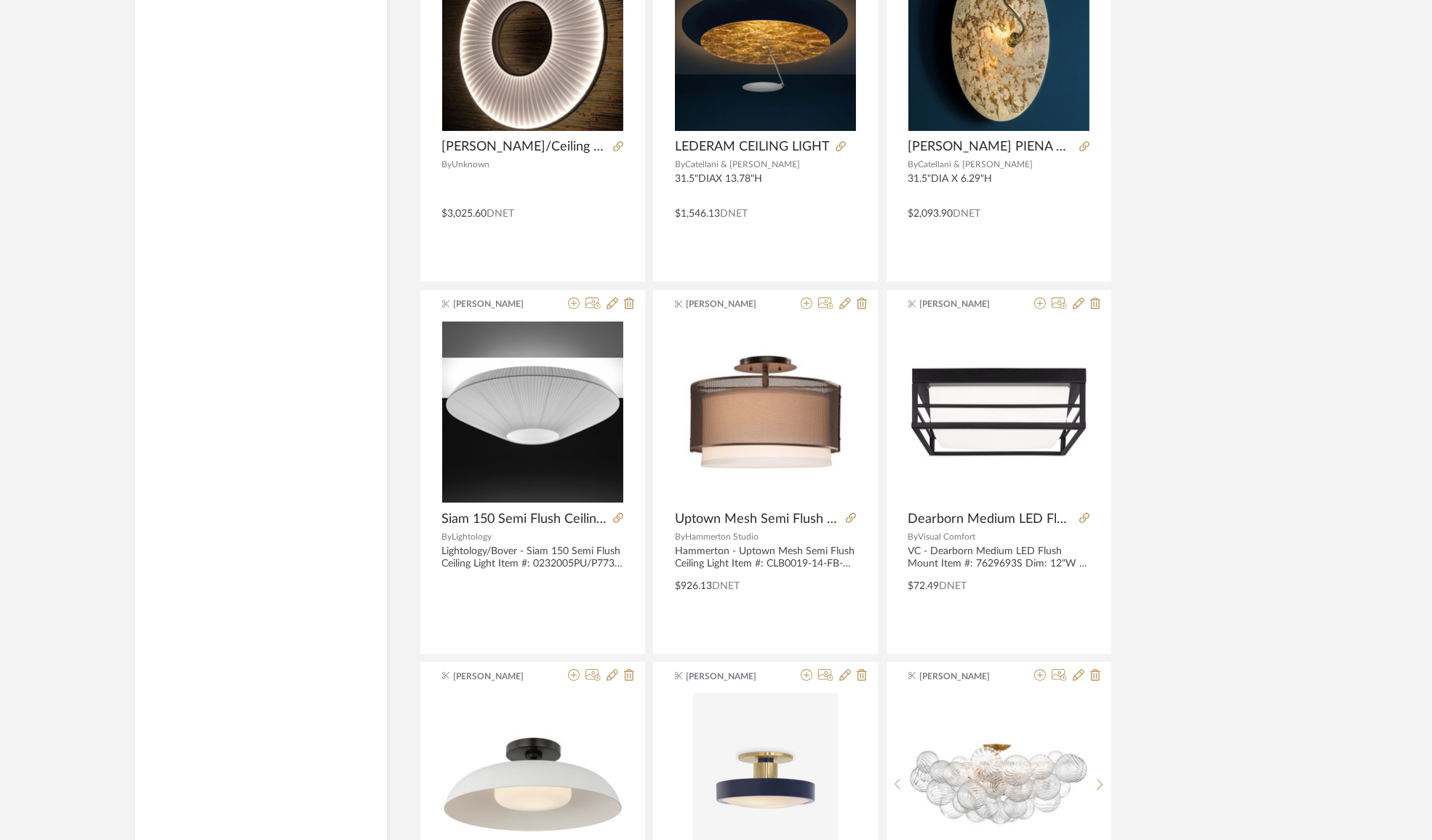
scroll to position [44857, 0]
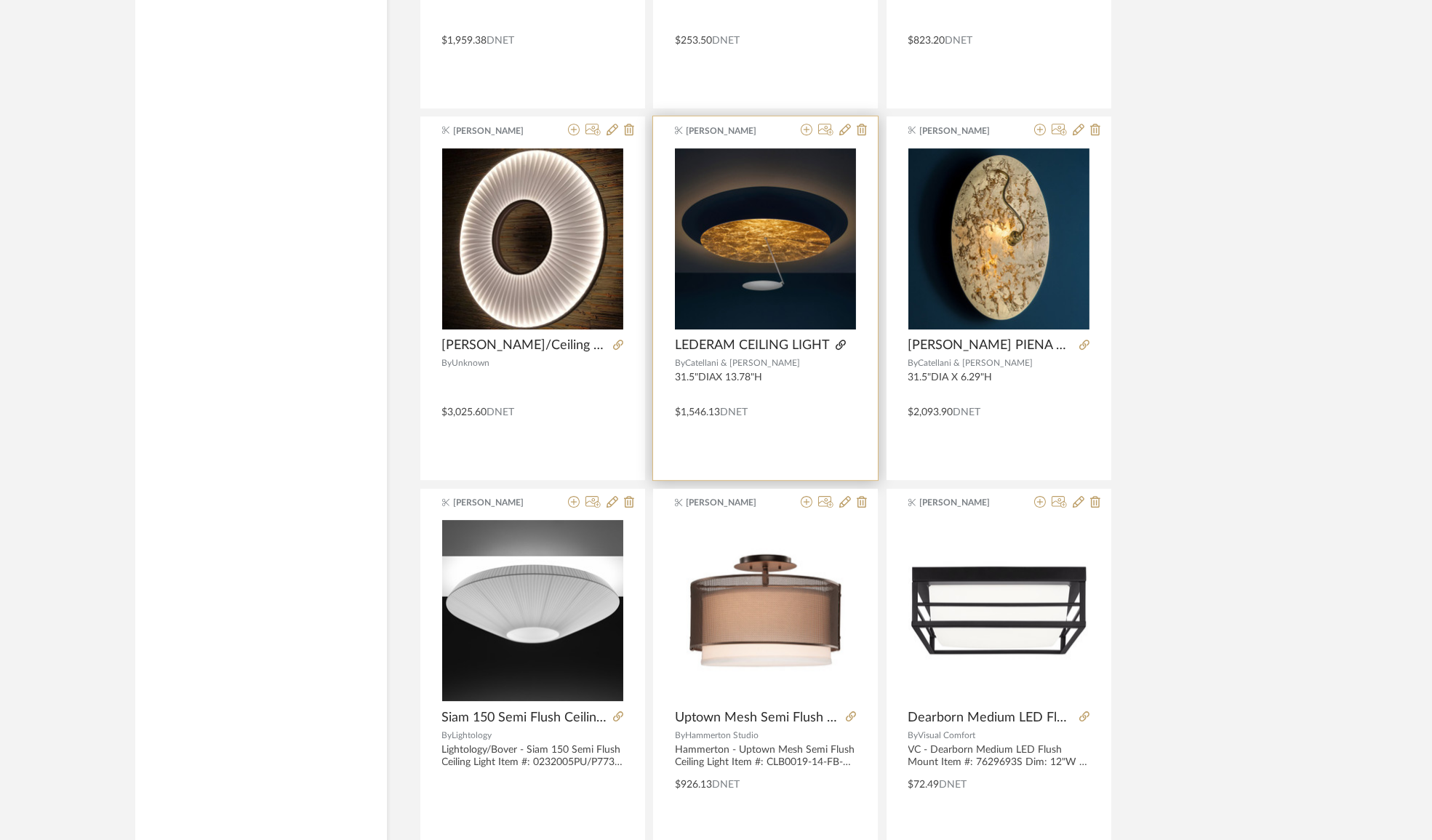
click at [842, 339] on icon at bounding box center [841, 344] width 10 height 10
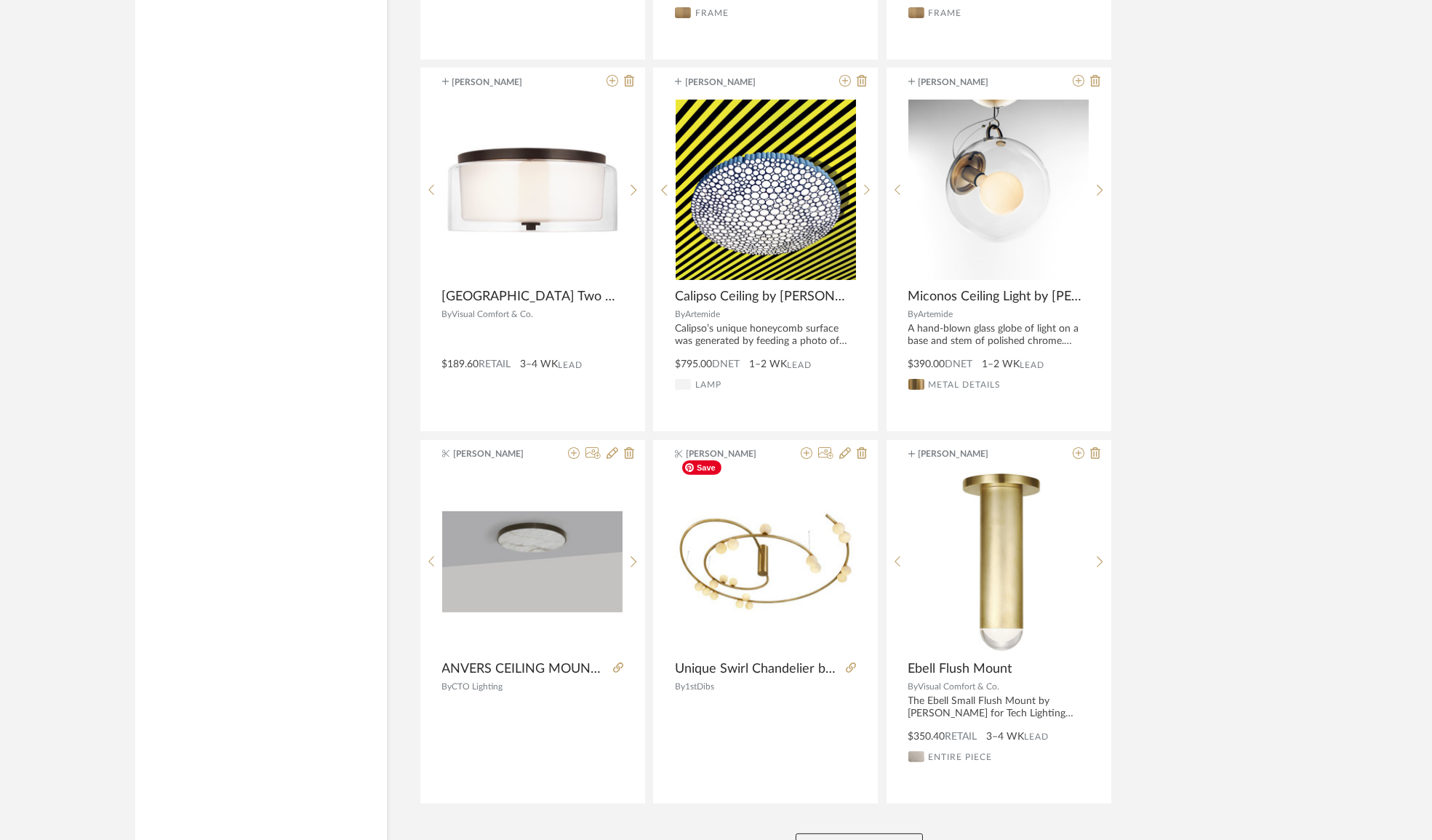
scroll to position [48558, 0]
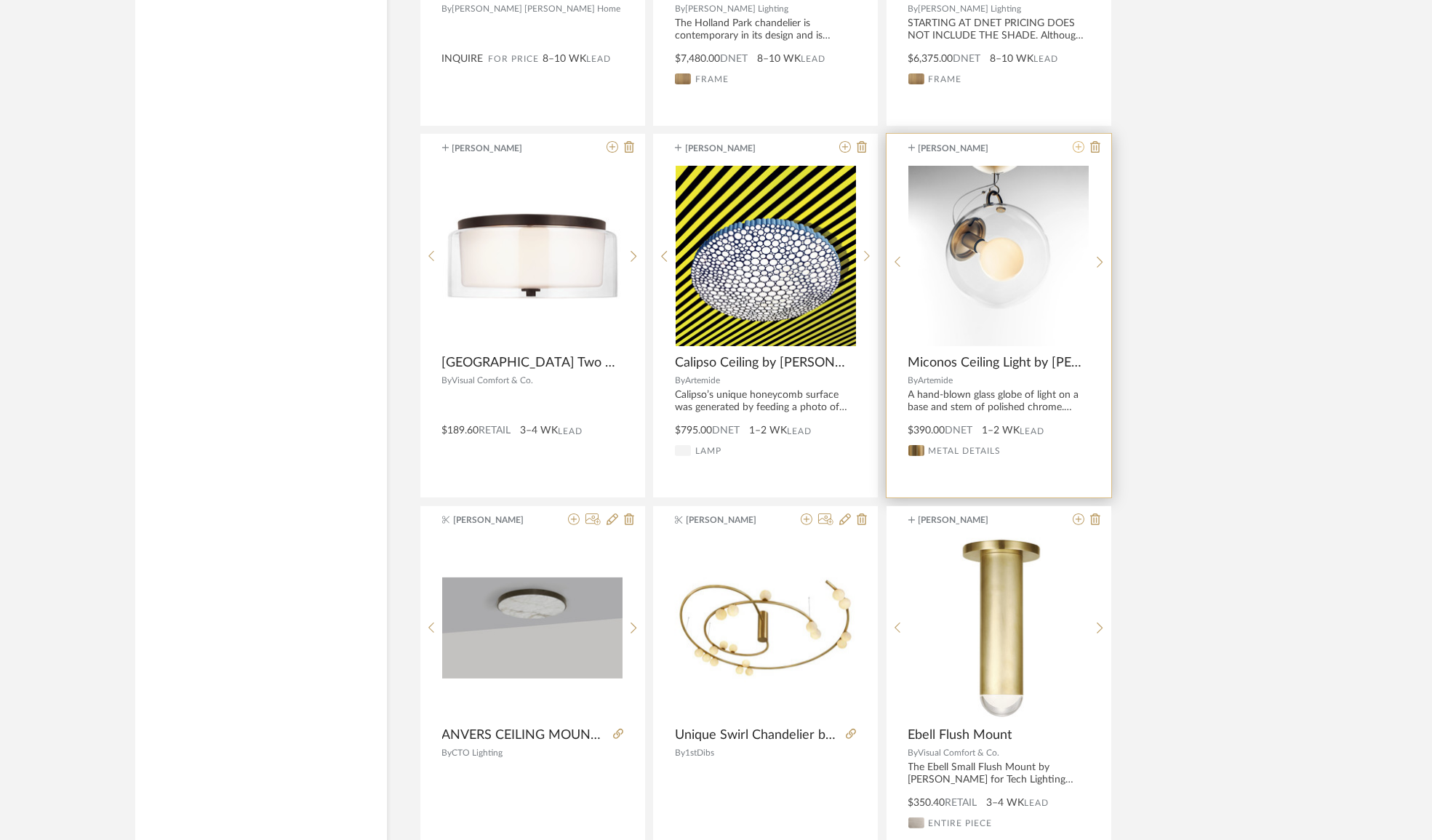
click at [1073, 141] on icon at bounding box center [1078, 147] width 12 height 12
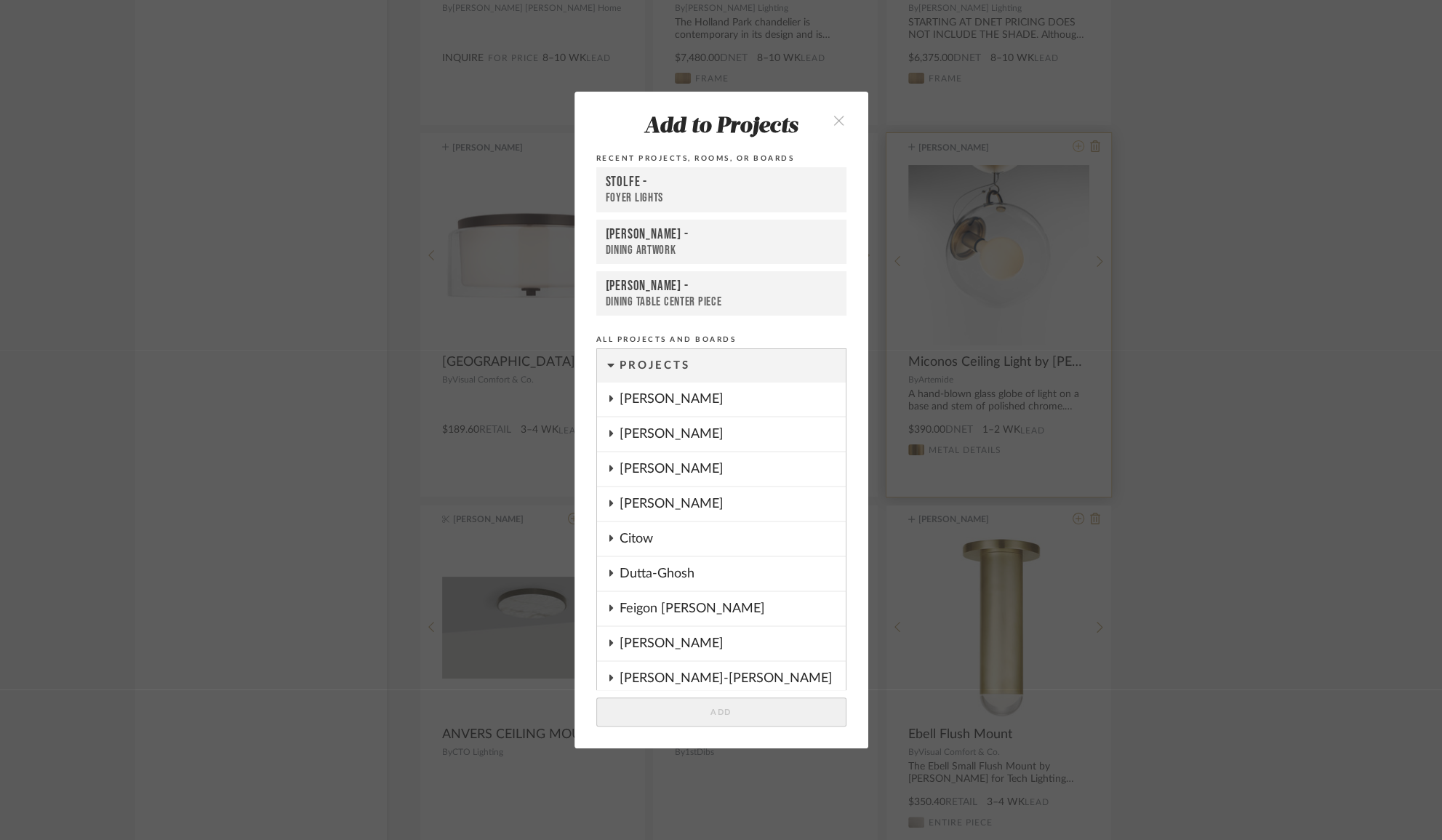
scroll to position [1172, 0]
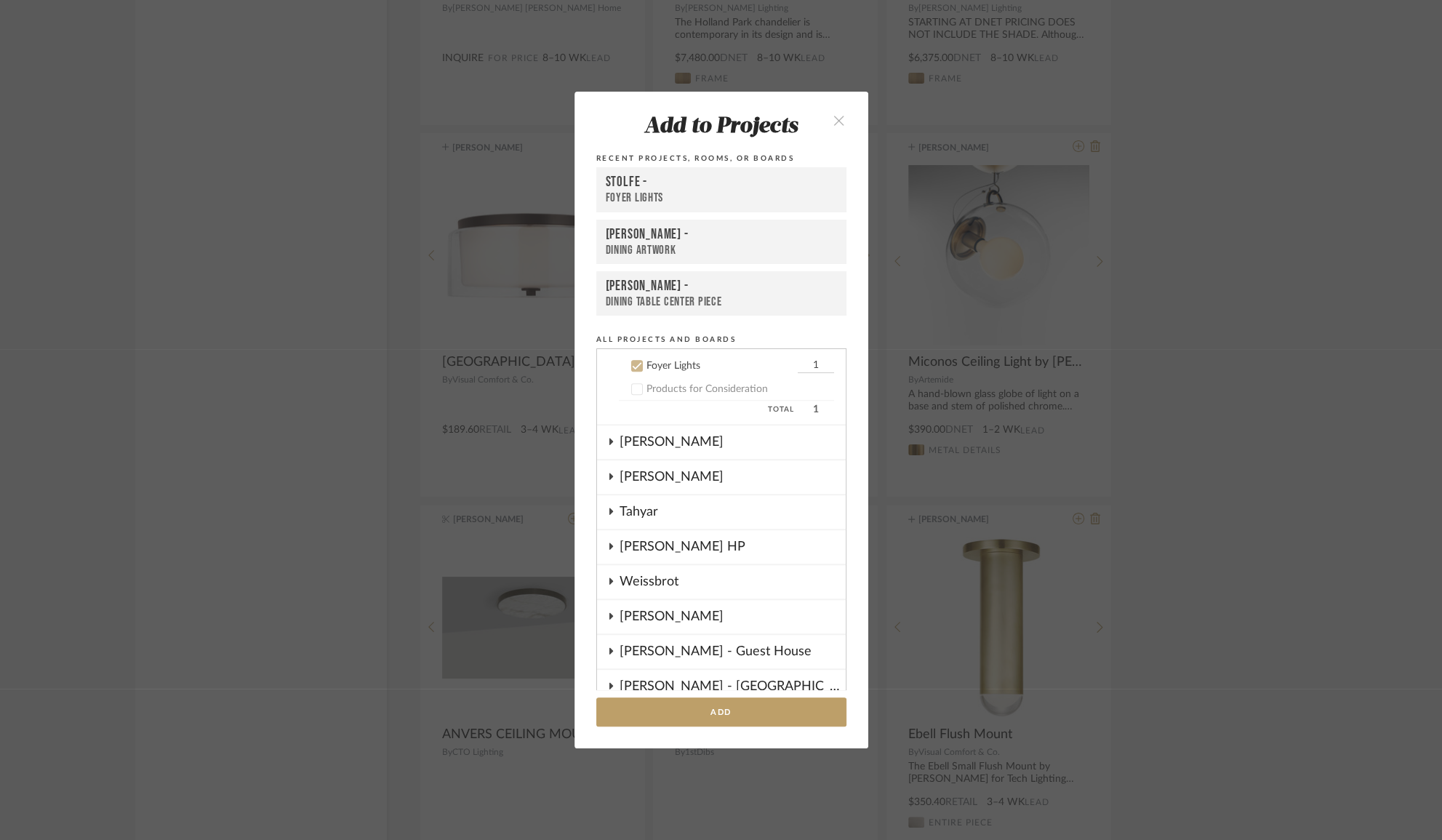
click at [703, 179] on div "Stolfe -" at bounding box center [721, 182] width 231 height 18
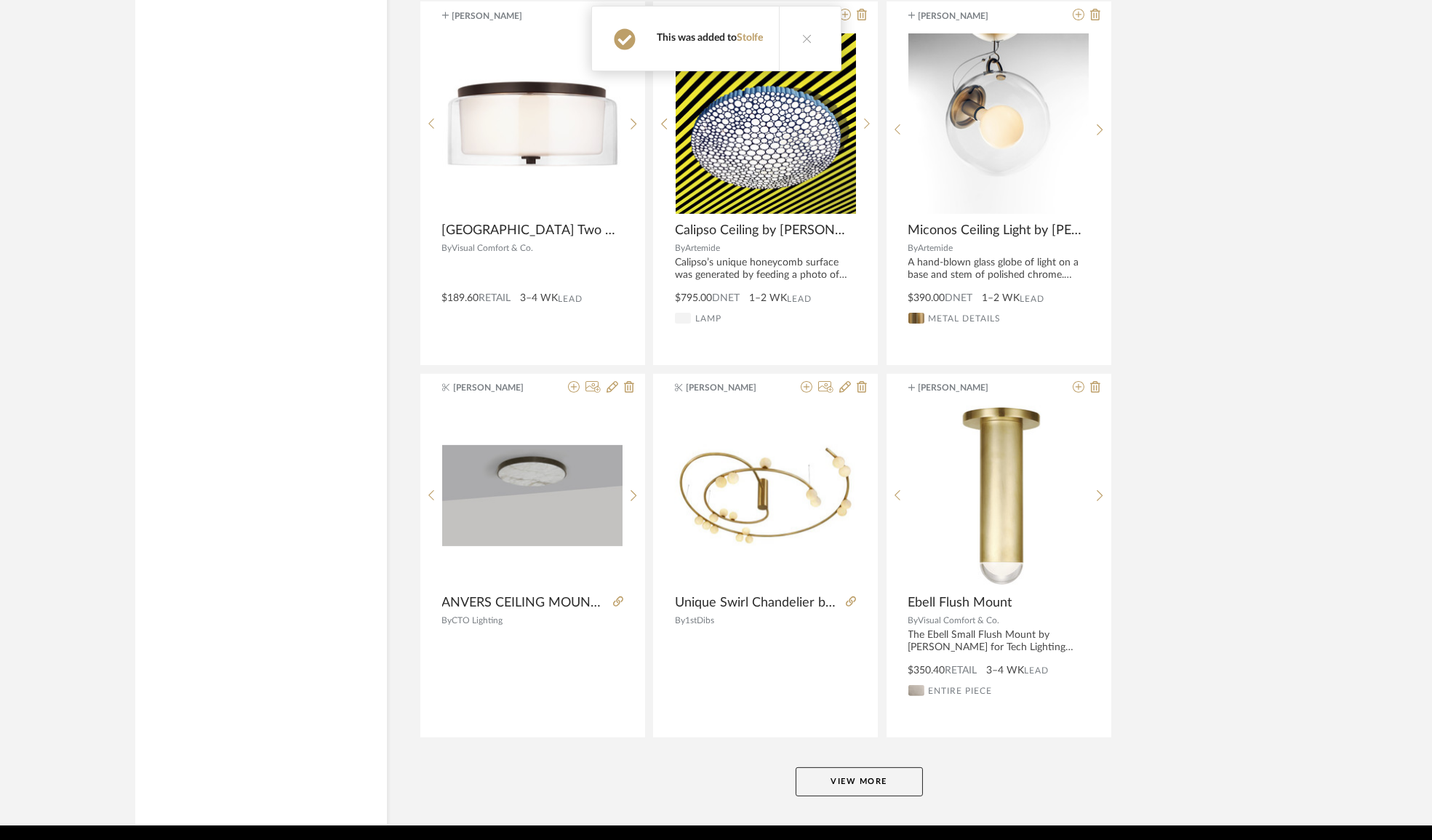
scroll to position [48724, 0]
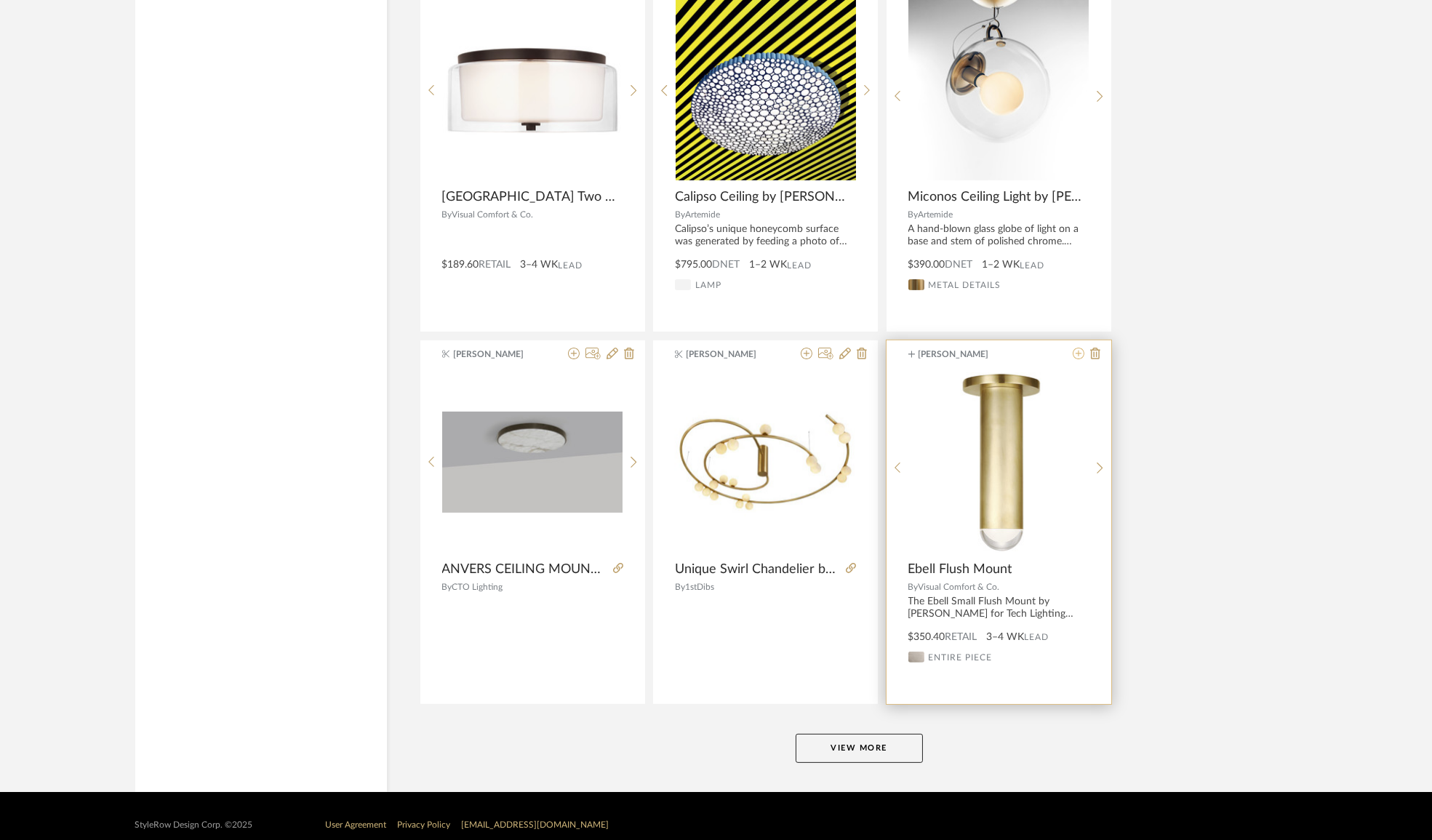
click at [1077, 348] on icon at bounding box center [1078, 354] width 12 height 12
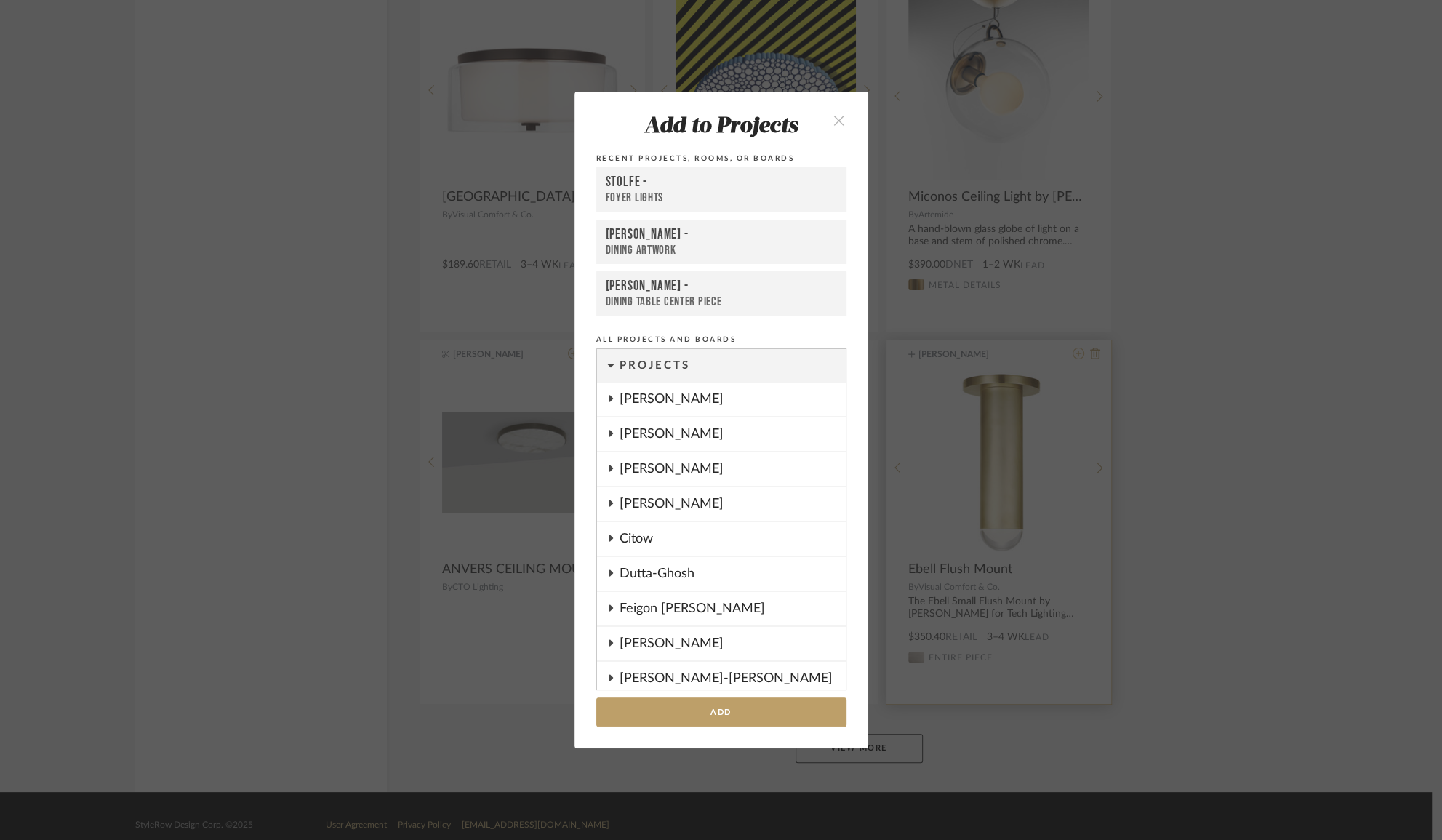
scroll to position [1172, 0]
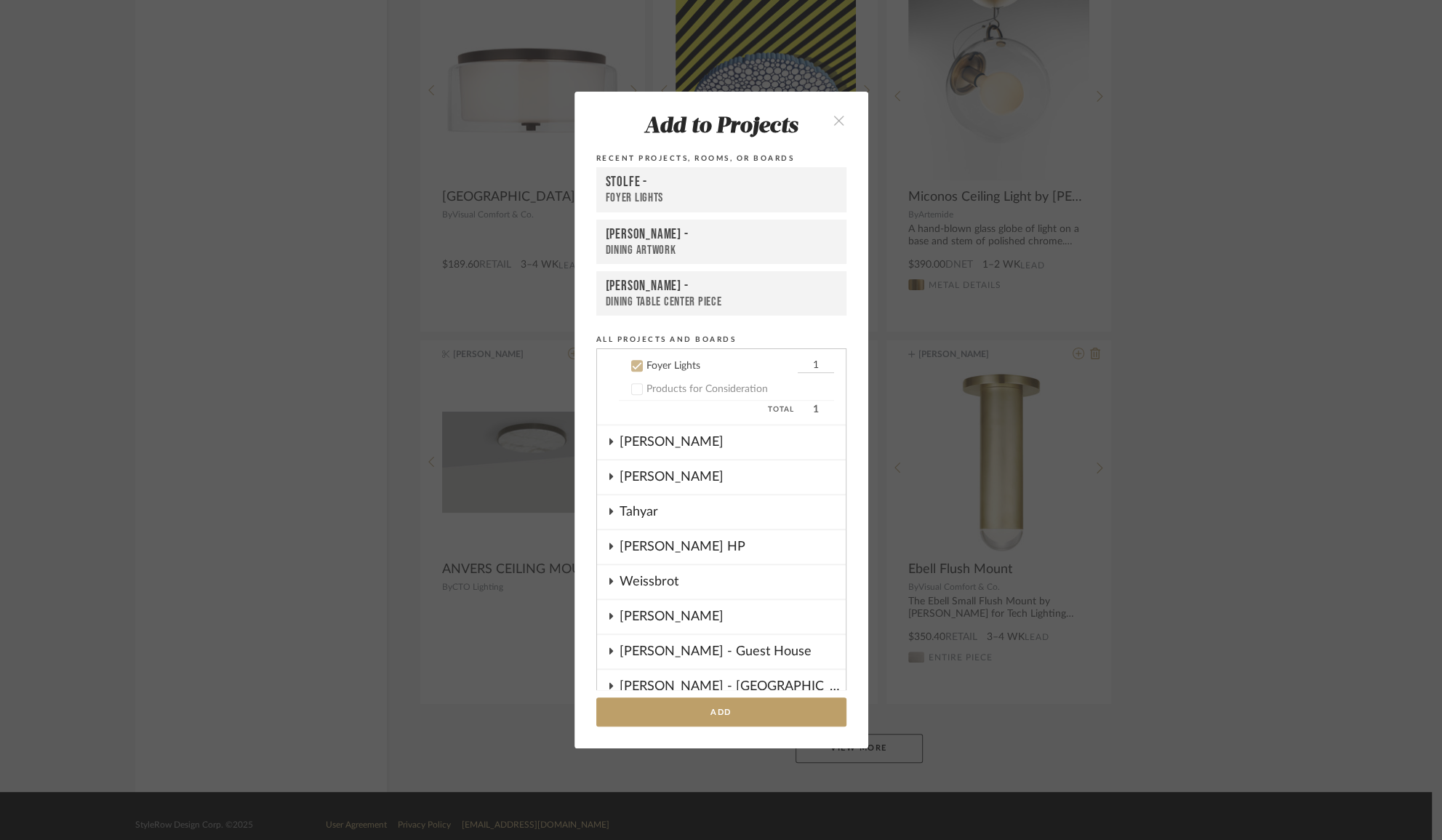
click at [703, 188] on div "Stolfe -" at bounding box center [721, 182] width 231 height 18
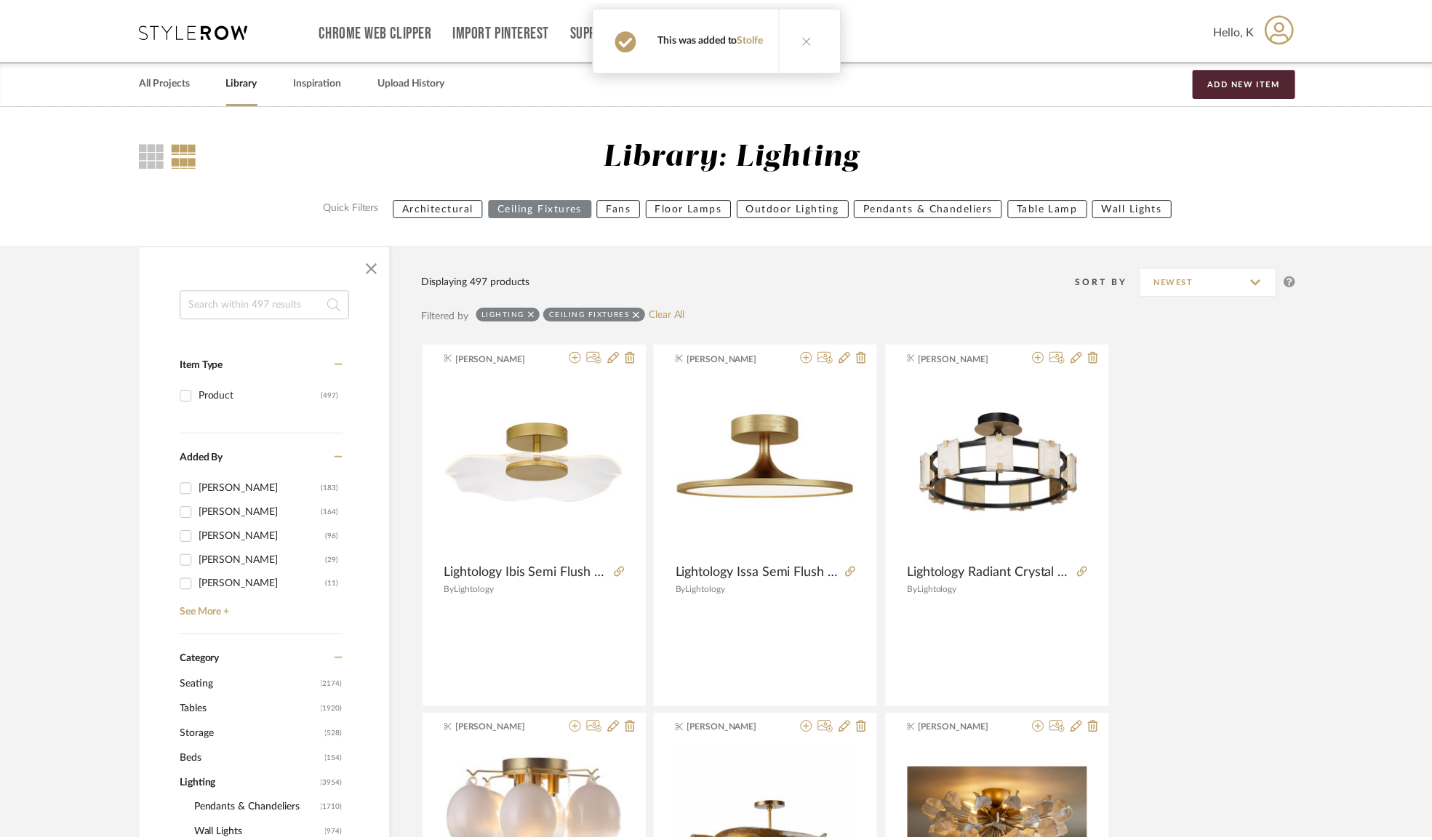
scroll to position [48724, 0]
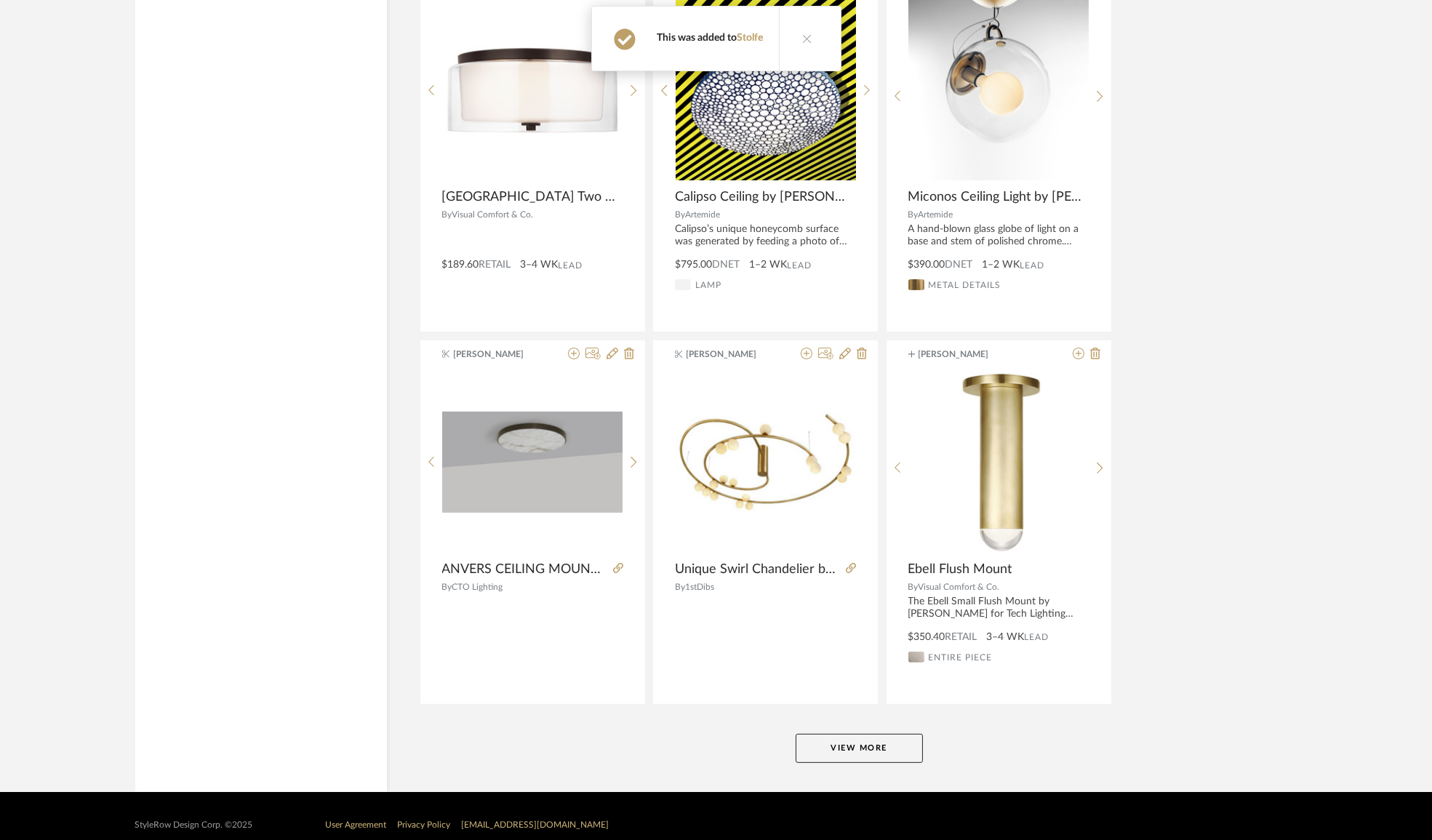
click at [880, 734] on button "View More" at bounding box center [859, 748] width 127 height 29
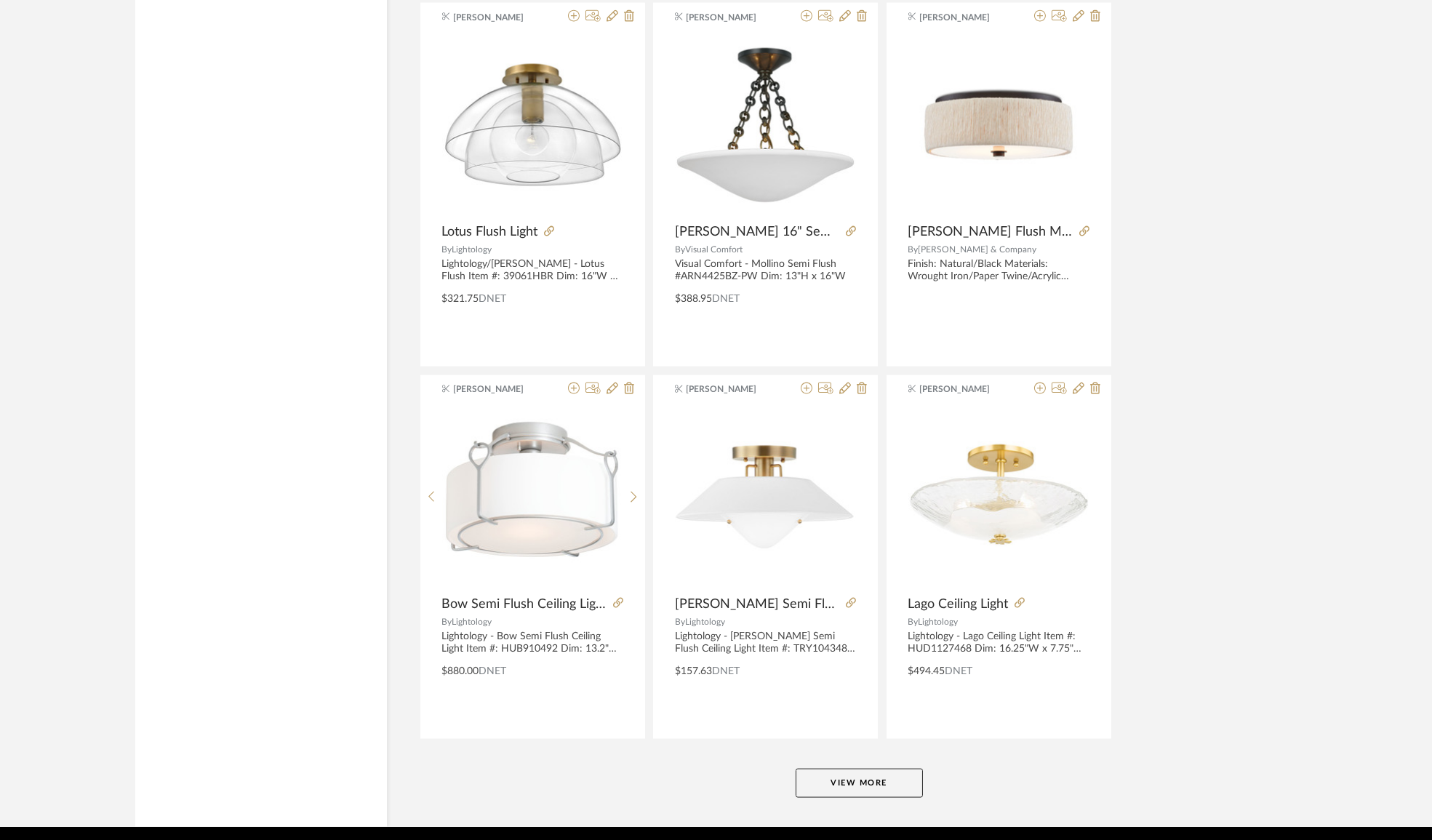
scroll to position [53185, 0]
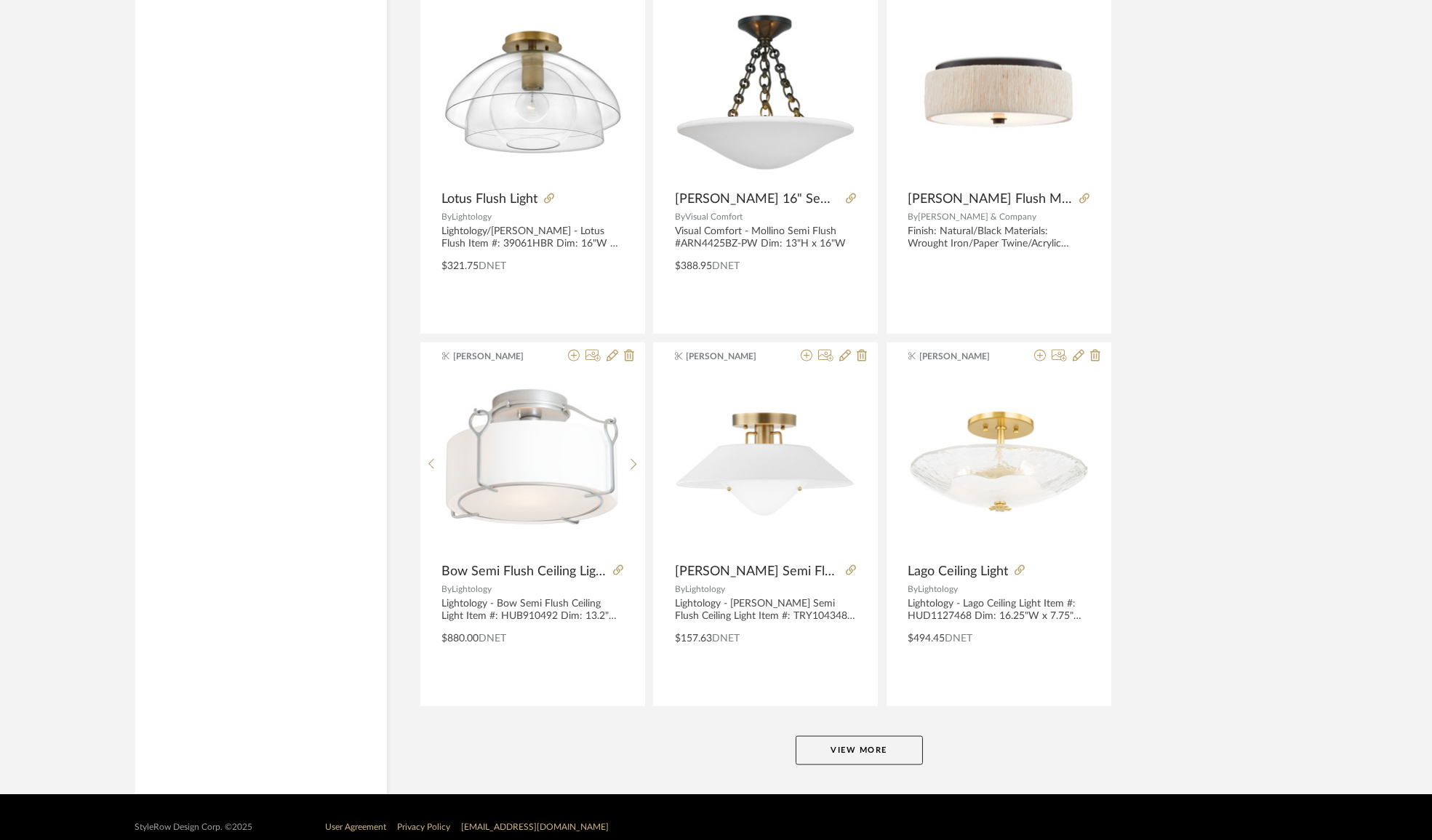
click at [892, 736] on button "View More" at bounding box center [859, 750] width 127 height 29
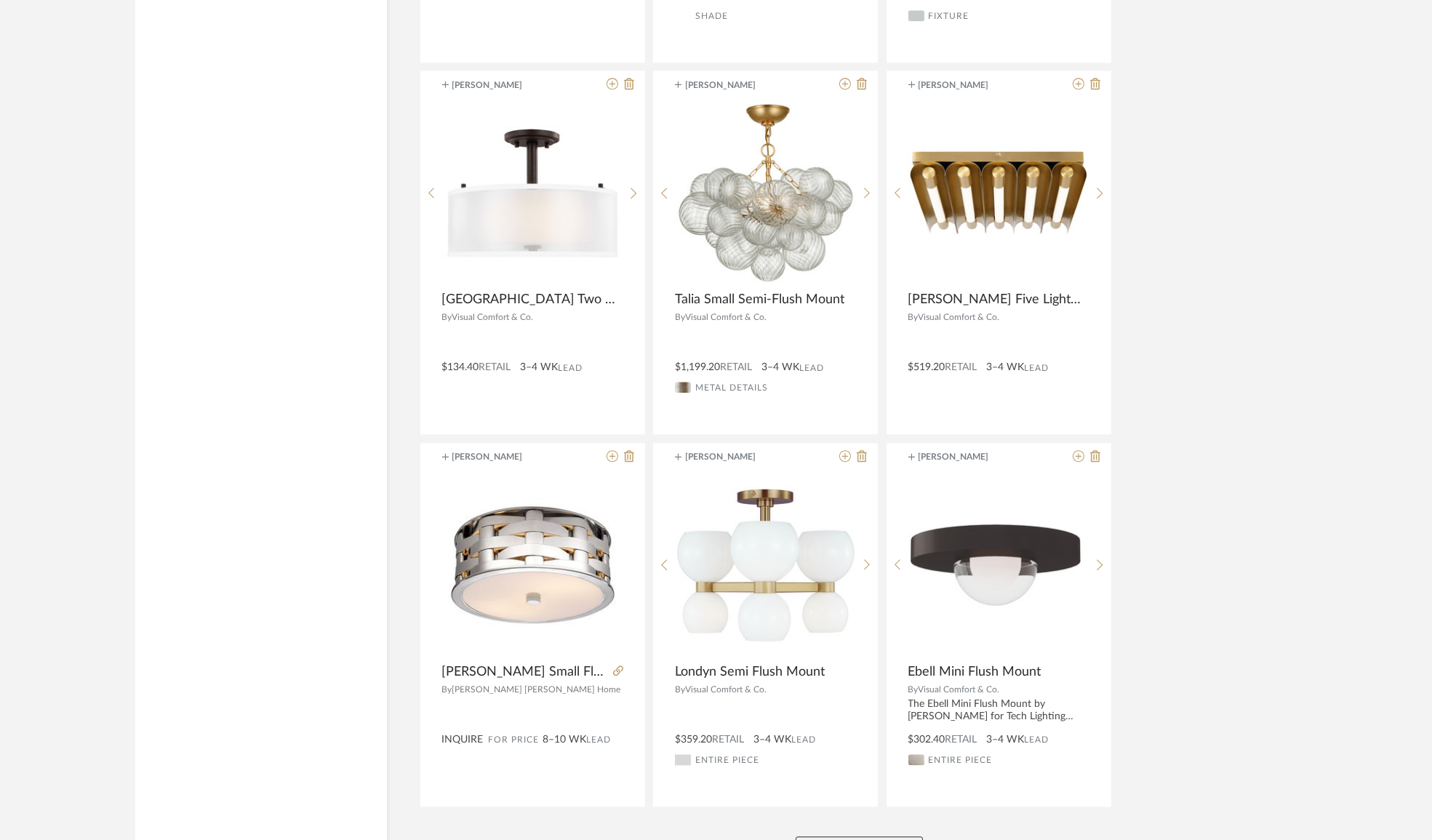
scroll to position [57646, 0]
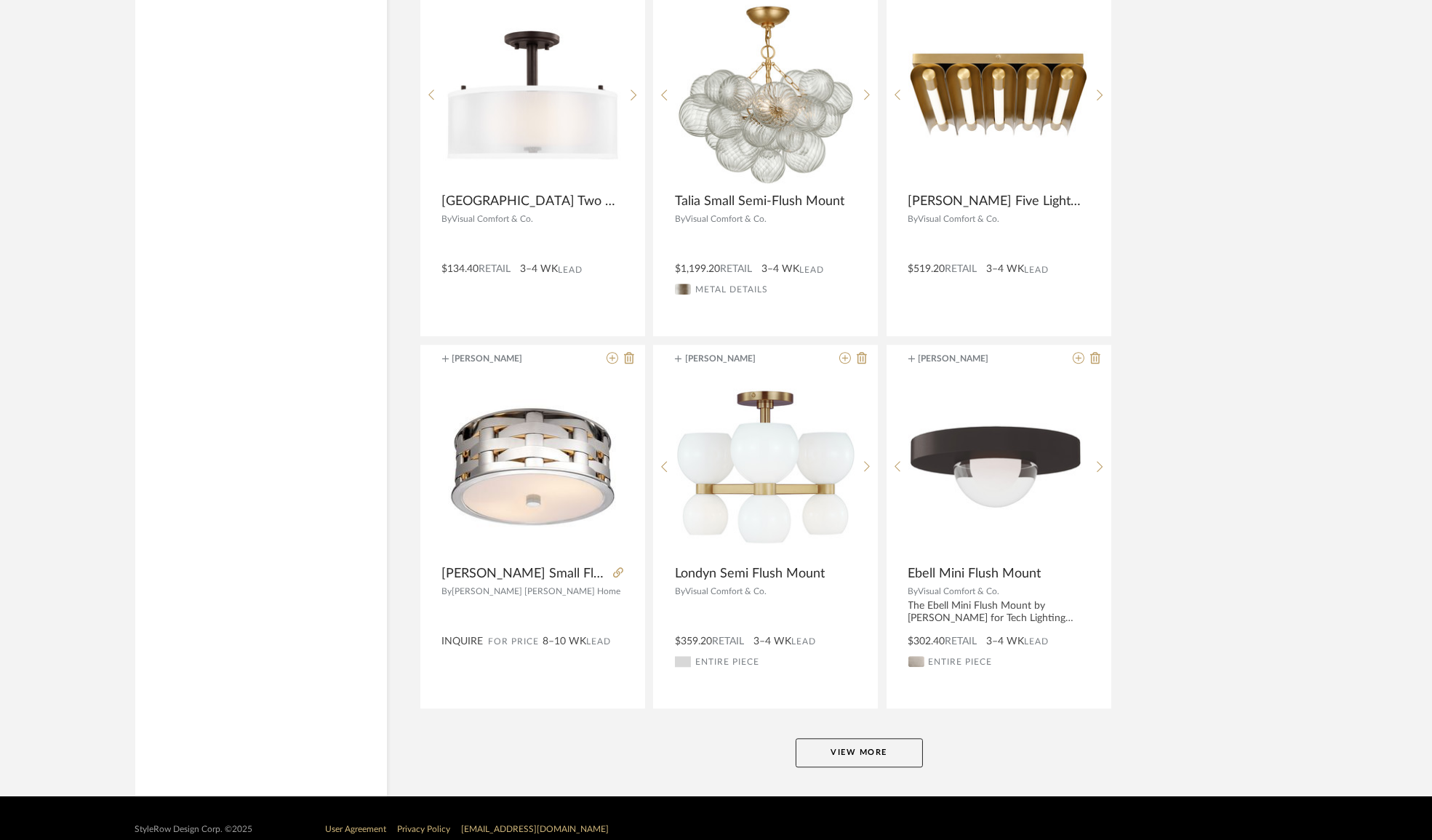
click at [872, 738] on button "View More" at bounding box center [859, 752] width 127 height 29
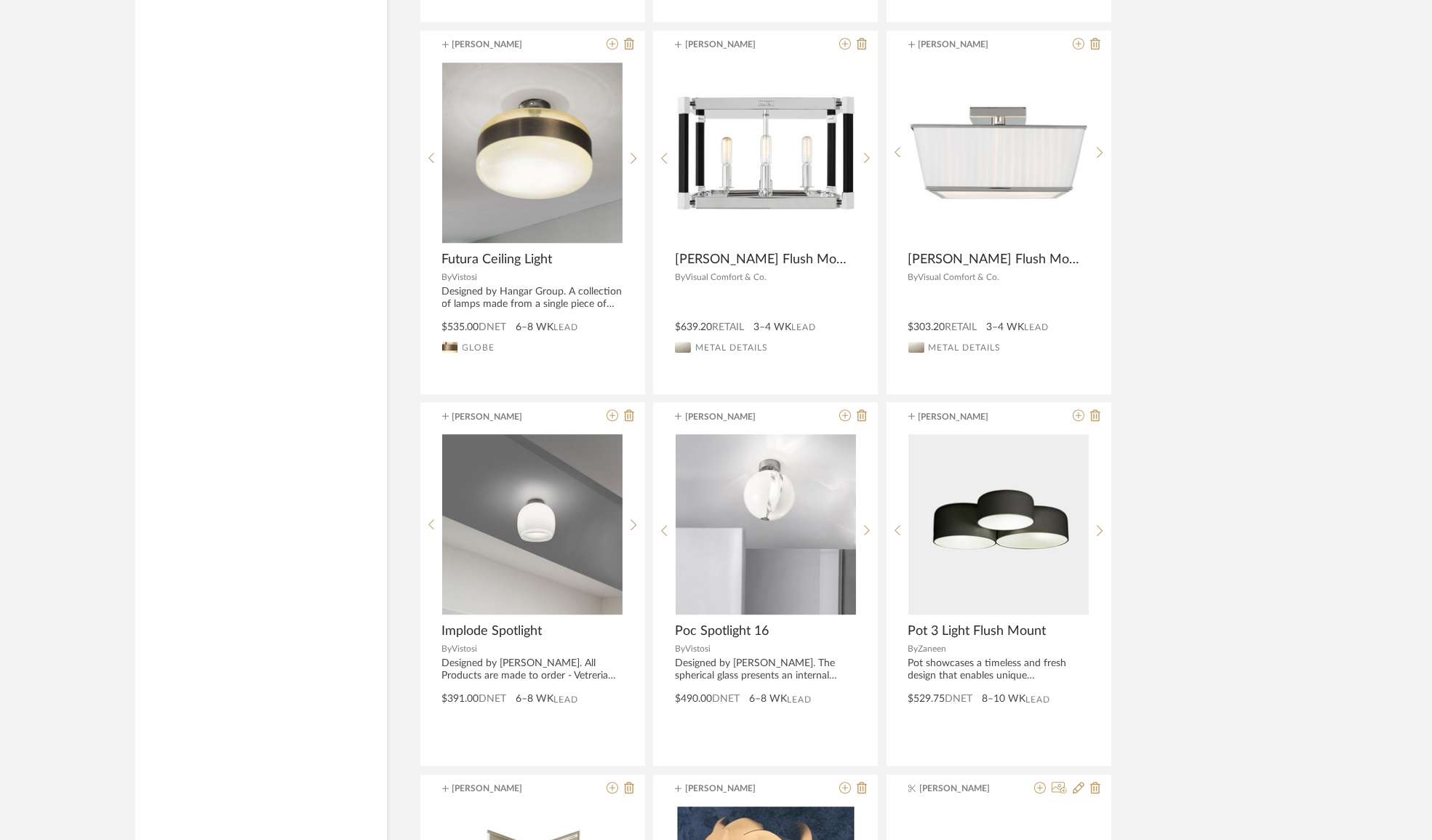
scroll to position [58968, 0]
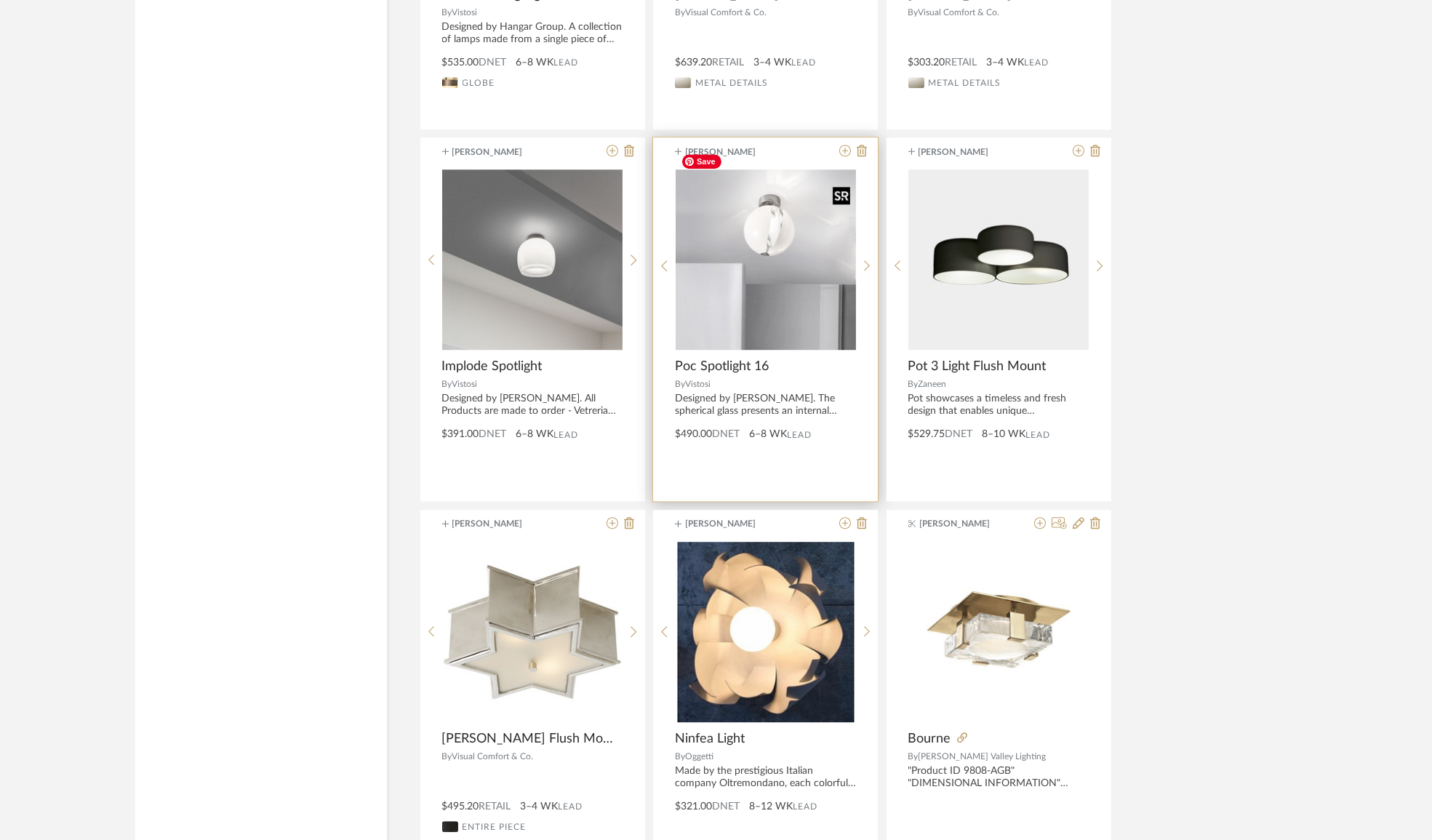
click at [767, 216] on img "0" at bounding box center [766, 259] width 180 height 180
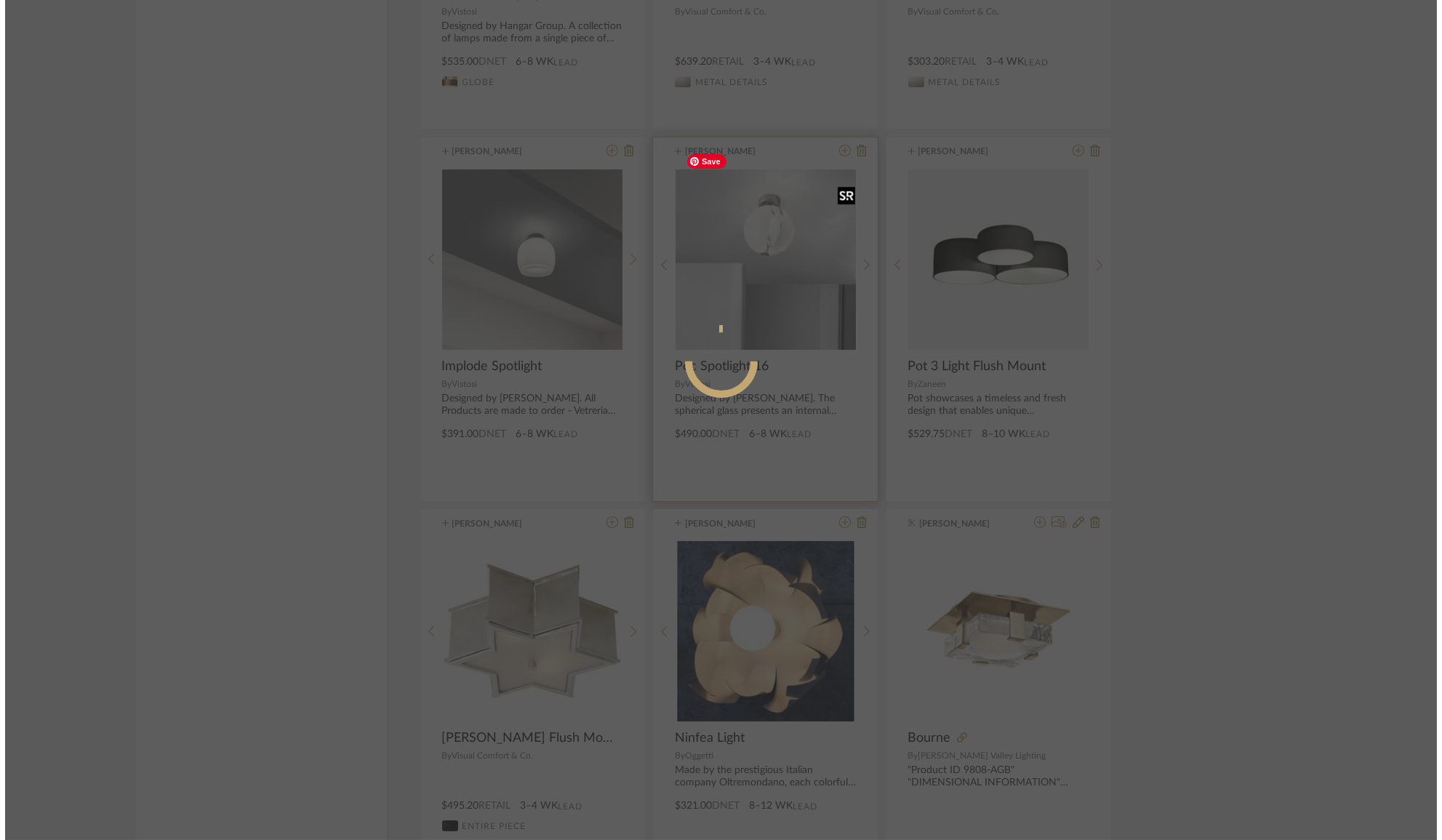
scroll to position [0, 0]
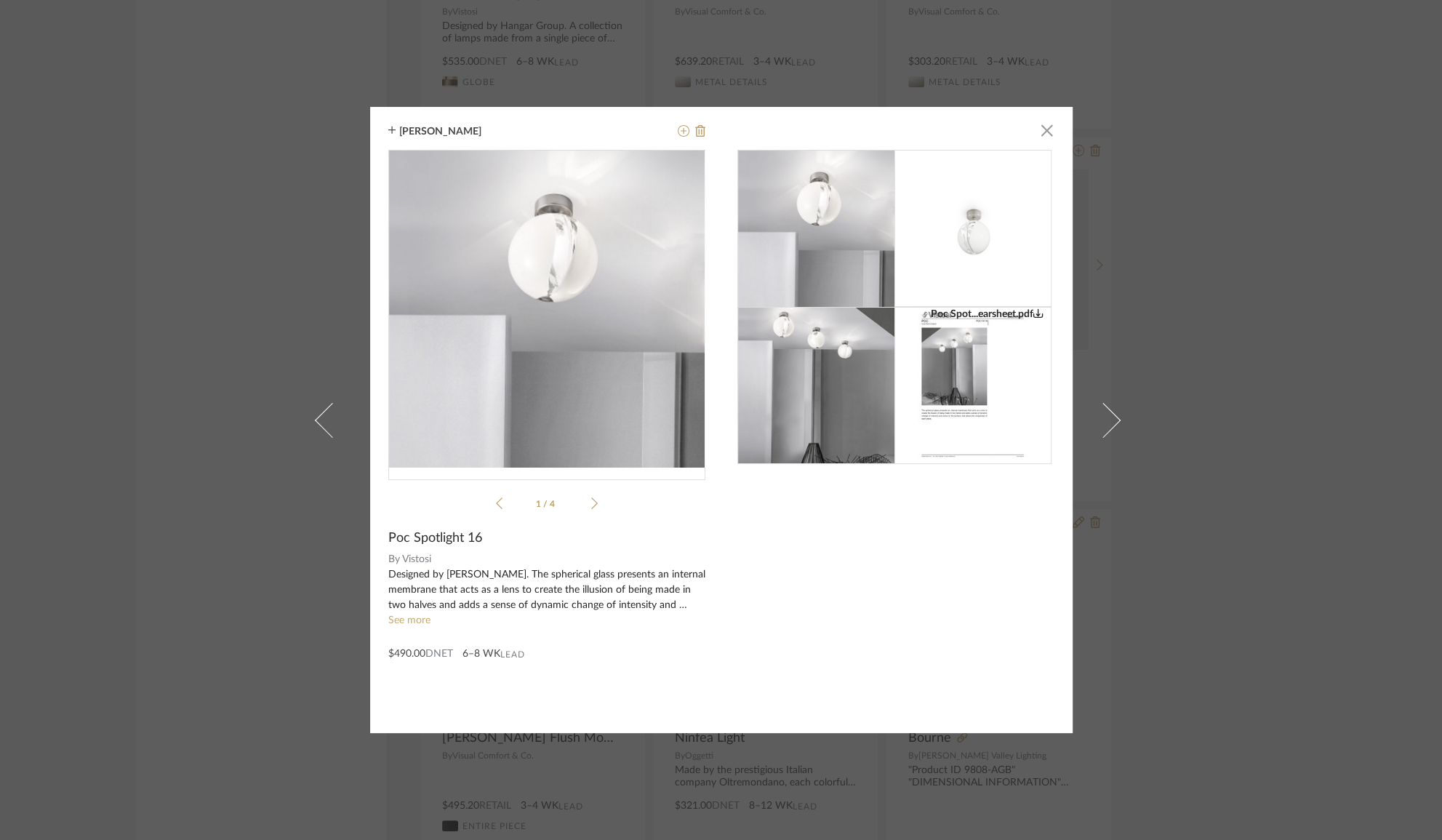
click at [591, 503] on icon at bounding box center [594, 503] width 7 height 13
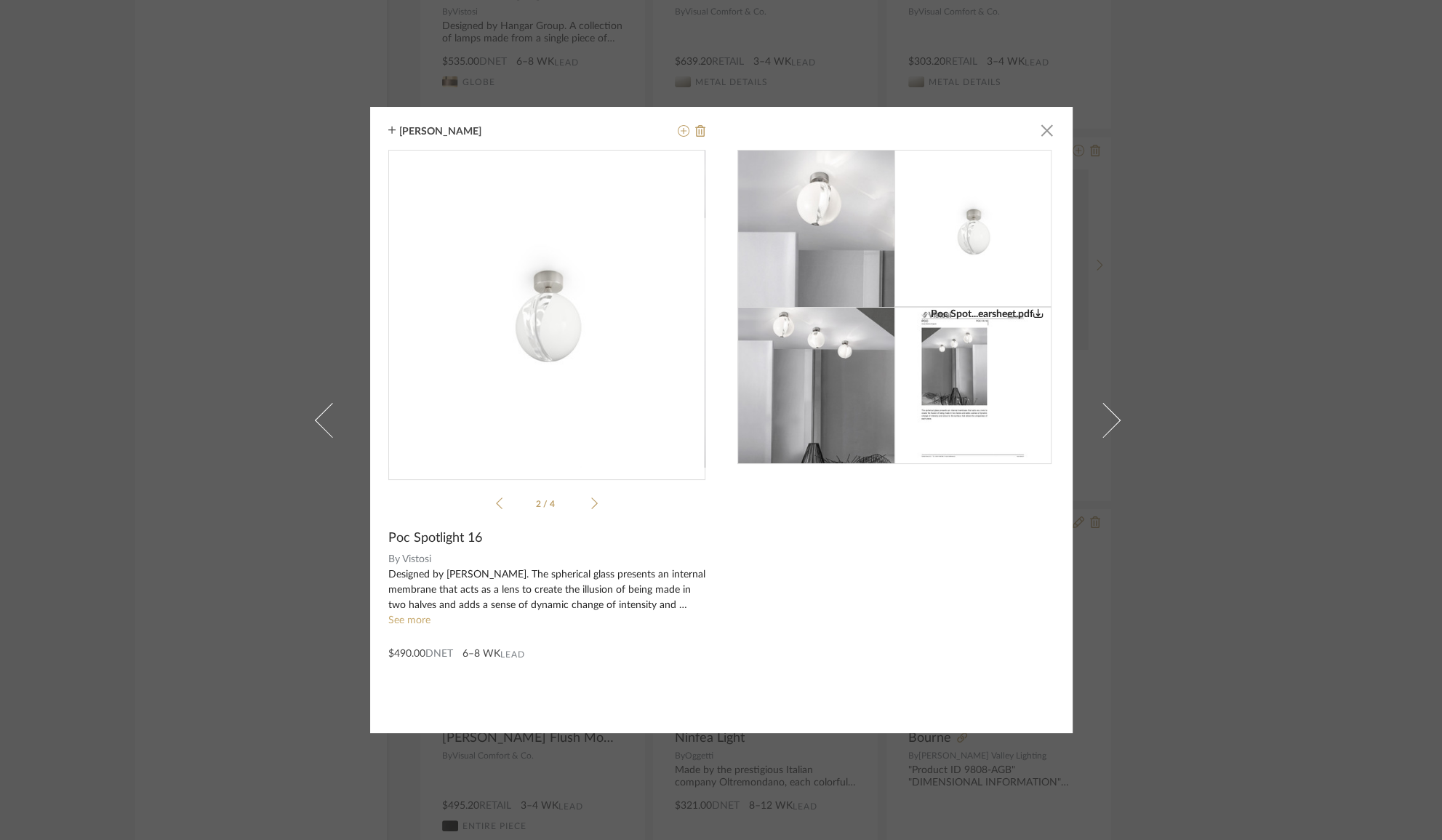
click at [591, 503] on icon at bounding box center [594, 503] width 7 height 13
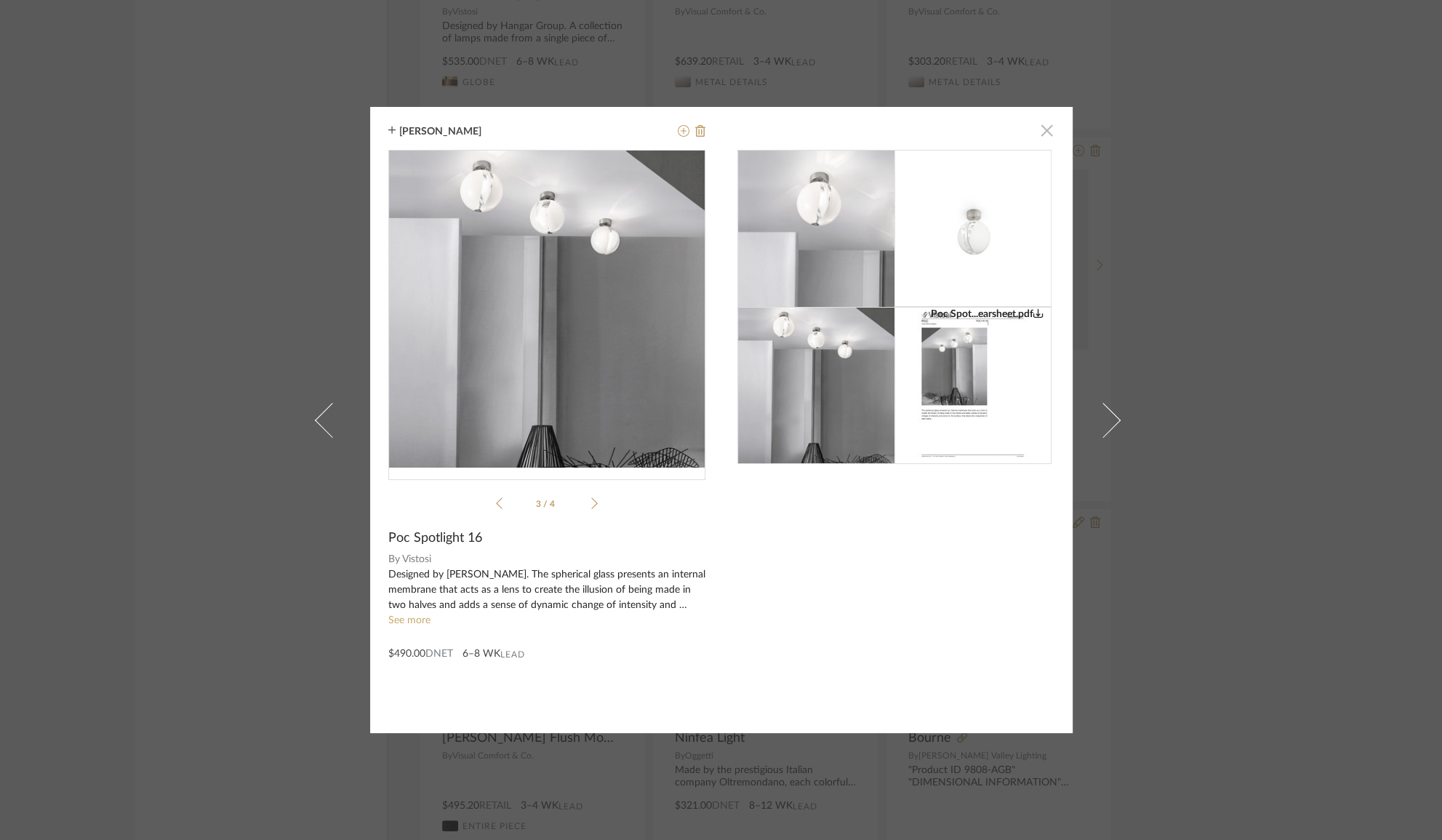
click at [1034, 131] on span "button" at bounding box center [1047, 130] width 29 height 29
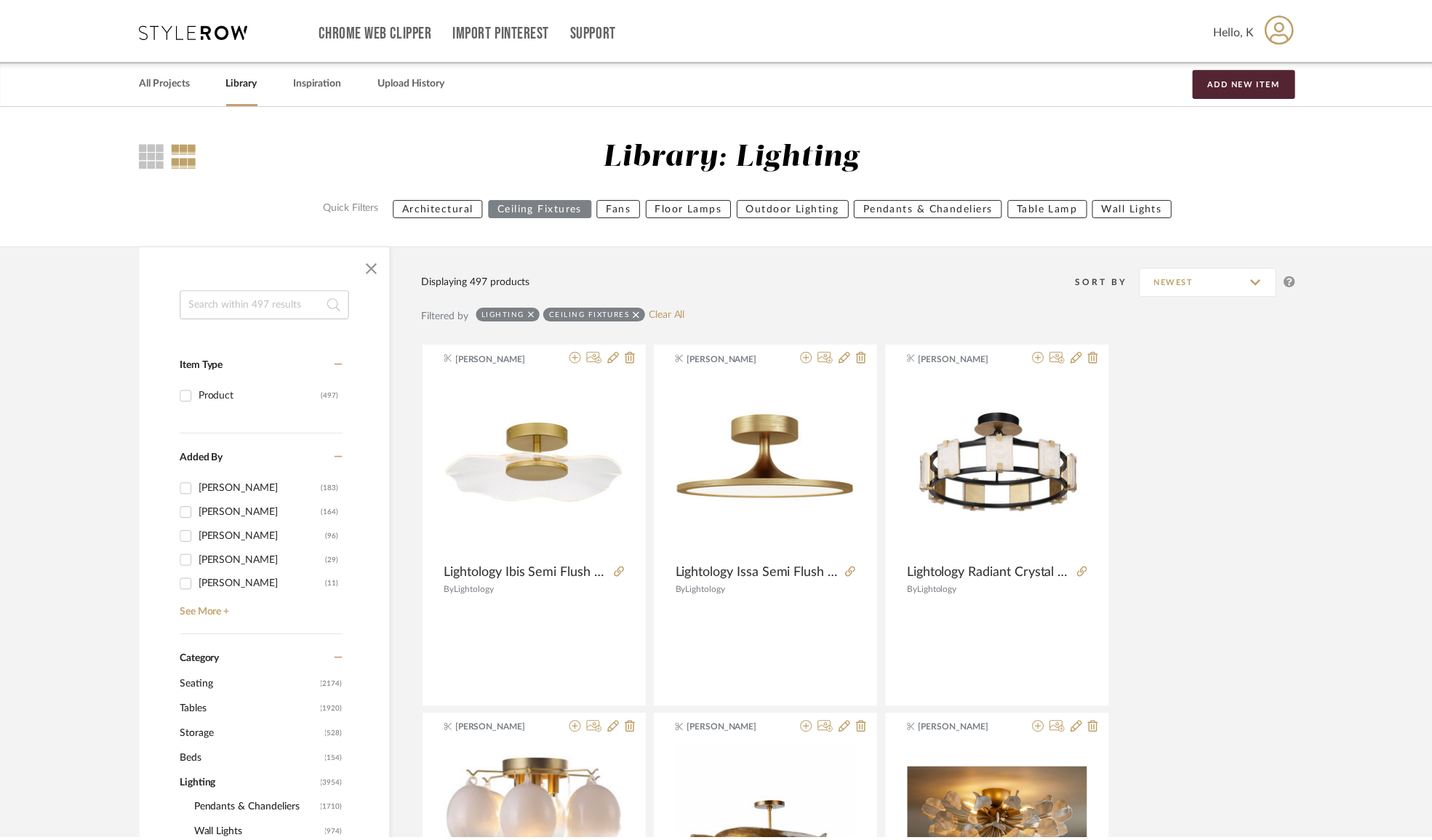
scroll to position [58968, 0]
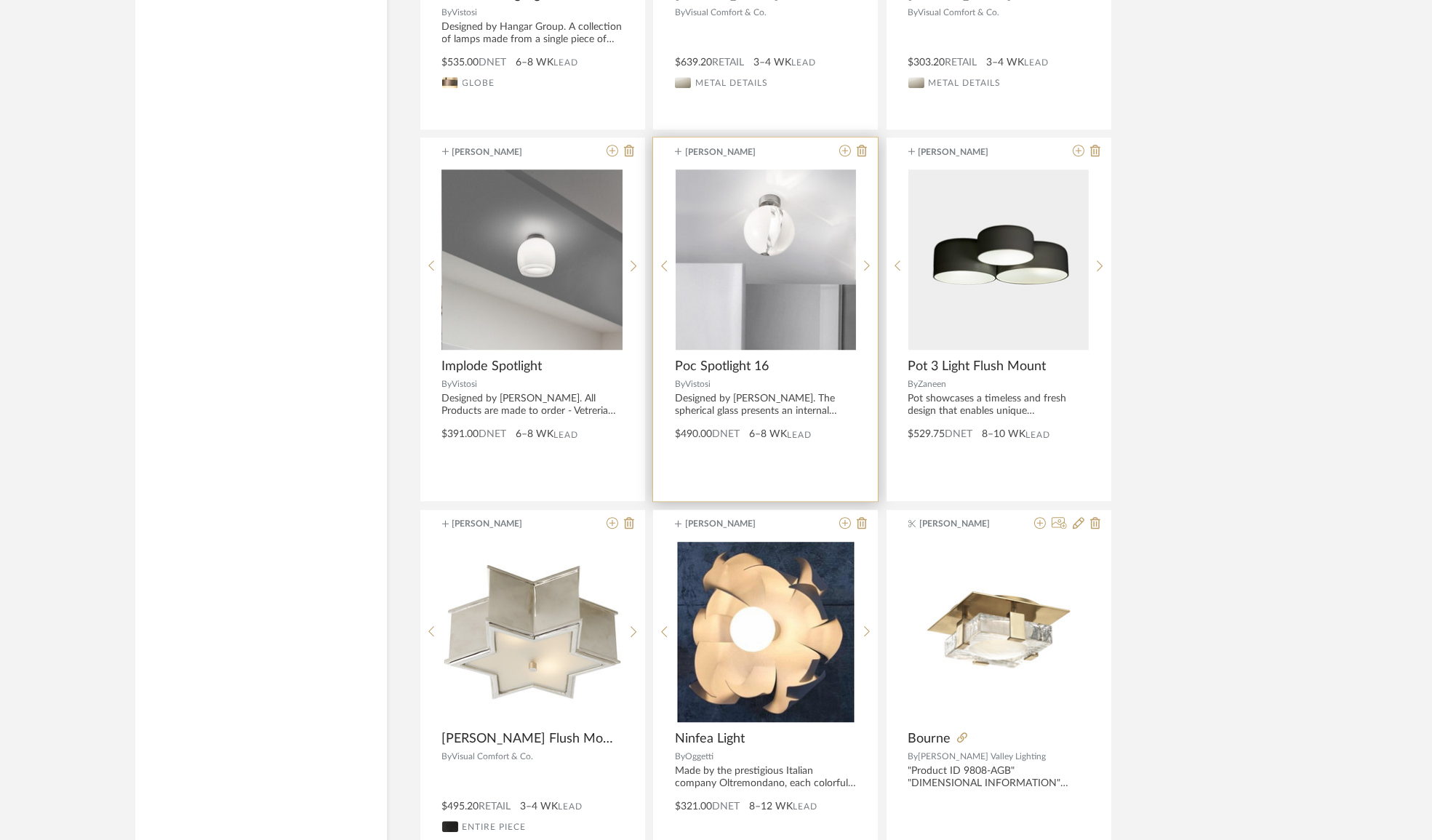
click at [736, 359] on span "Poc Spotlight 16" at bounding box center [721, 366] width 93 height 16
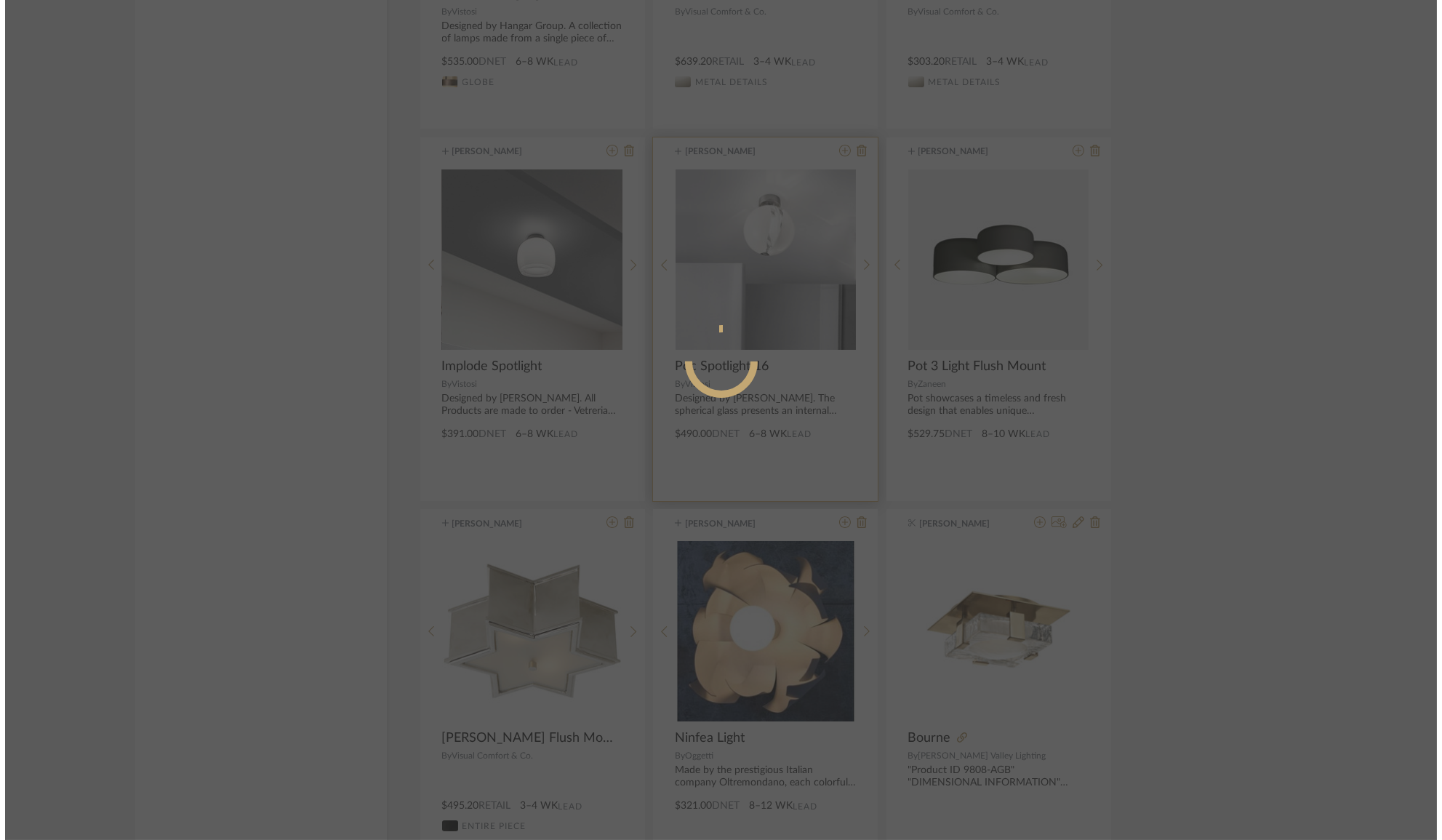
scroll to position [0, 0]
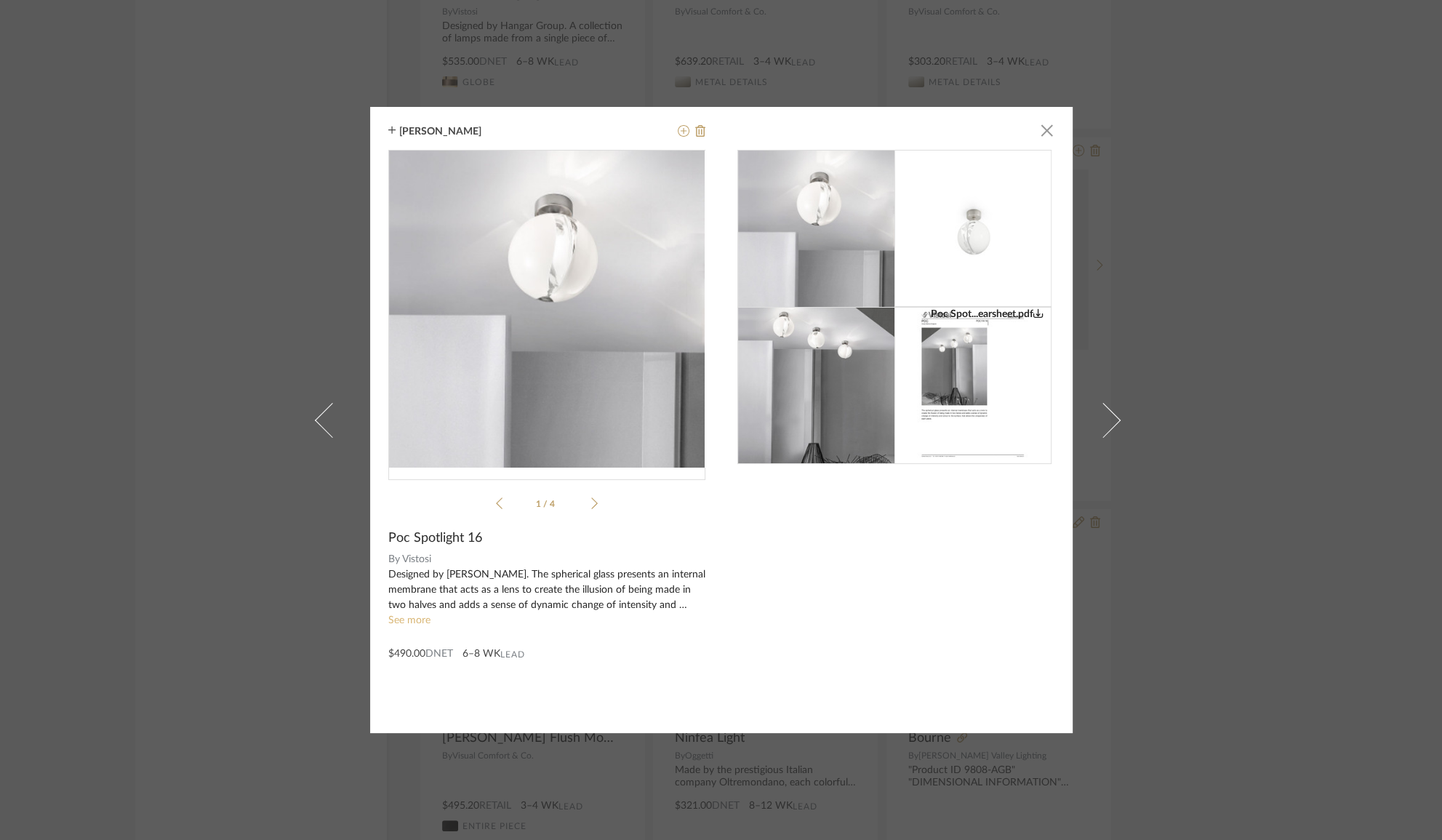
click at [403, 623] on link "See more" at bounding box center [409, 620] width 42 height 10
click at [1044, 127] on span "button" at bounding box center [1047, 130] width 29 height 29
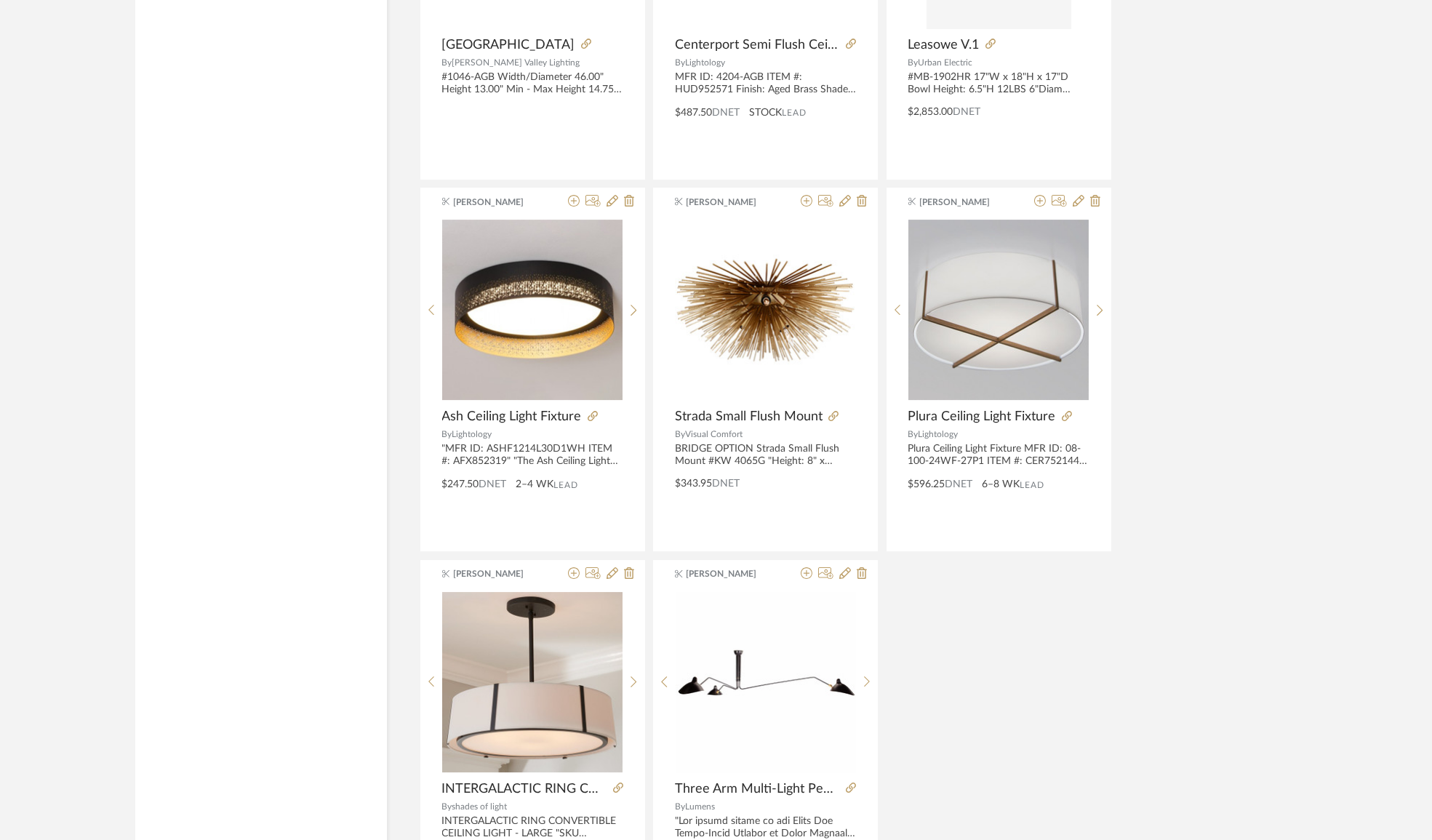
scroll to position [61216, 0]
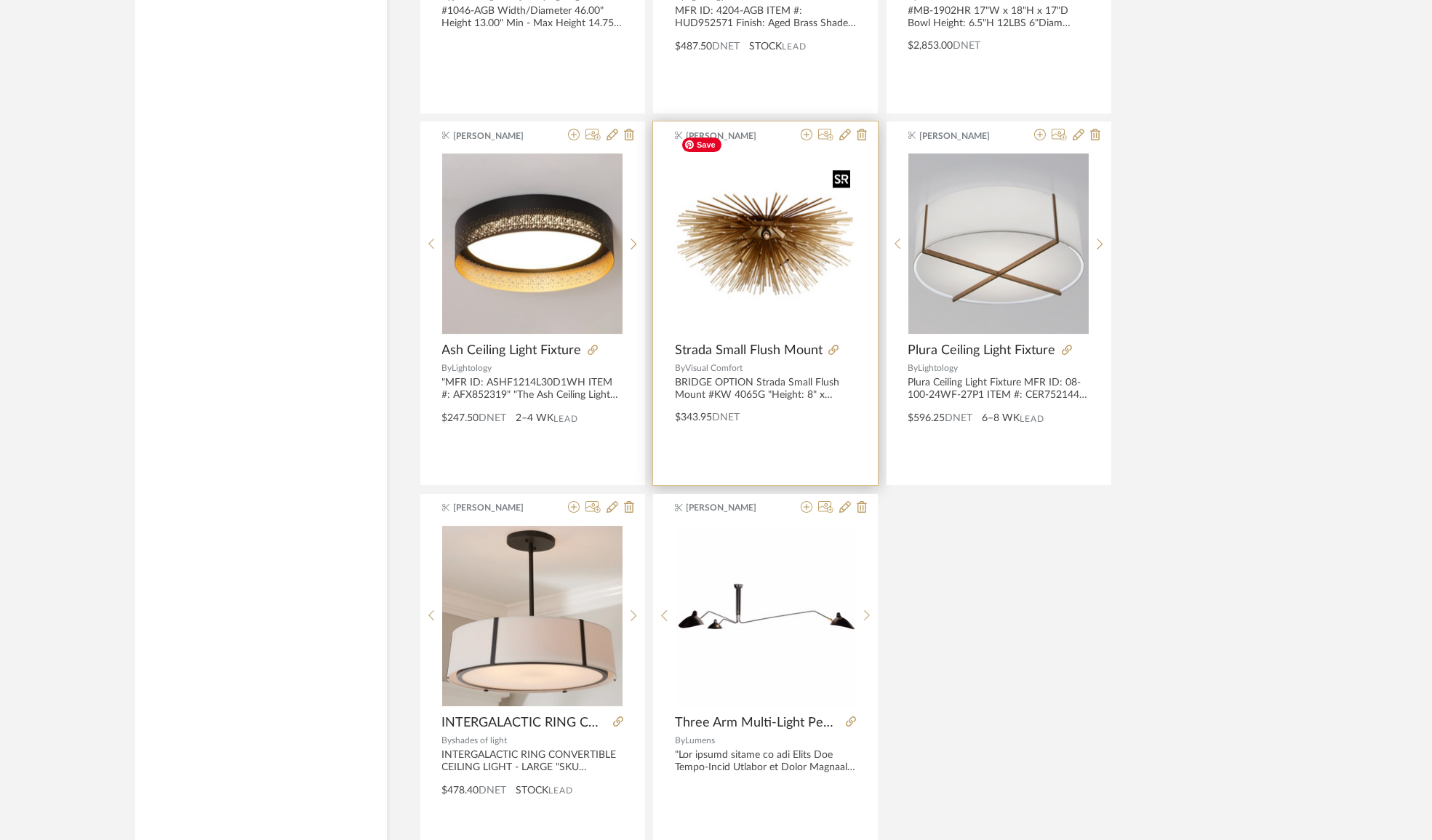
click at [793, 237] on img "0" at bounding box center [765, 243] width 181 height 181
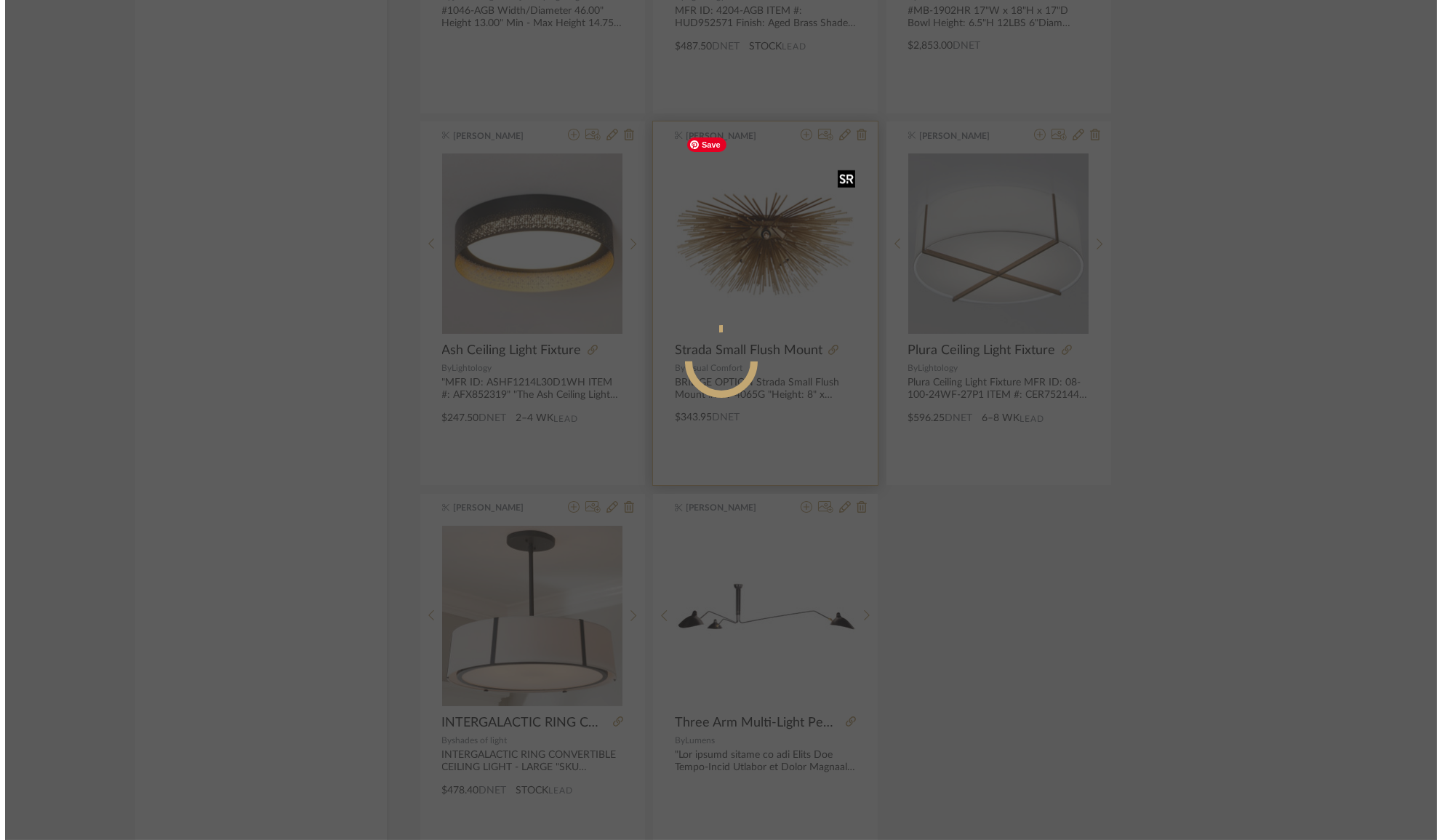
scroll to position [0, 0]
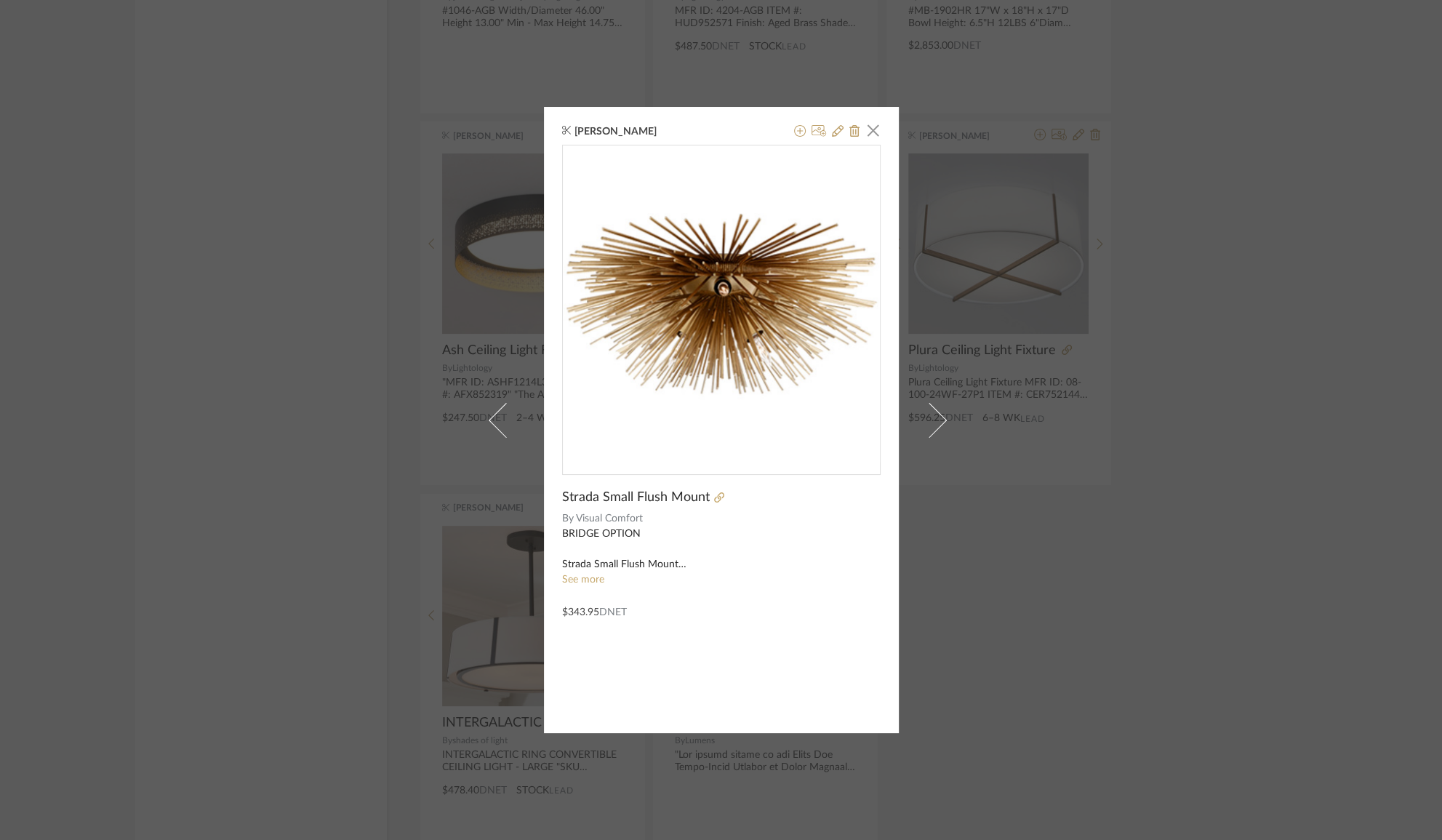
click at [1216, 208] on div "Danielle Kriston × Strada Small Flush Mount By Visual Comfort BRIDGE OPTION Str…" at bounding box center [721, 420] width 1442 height 840
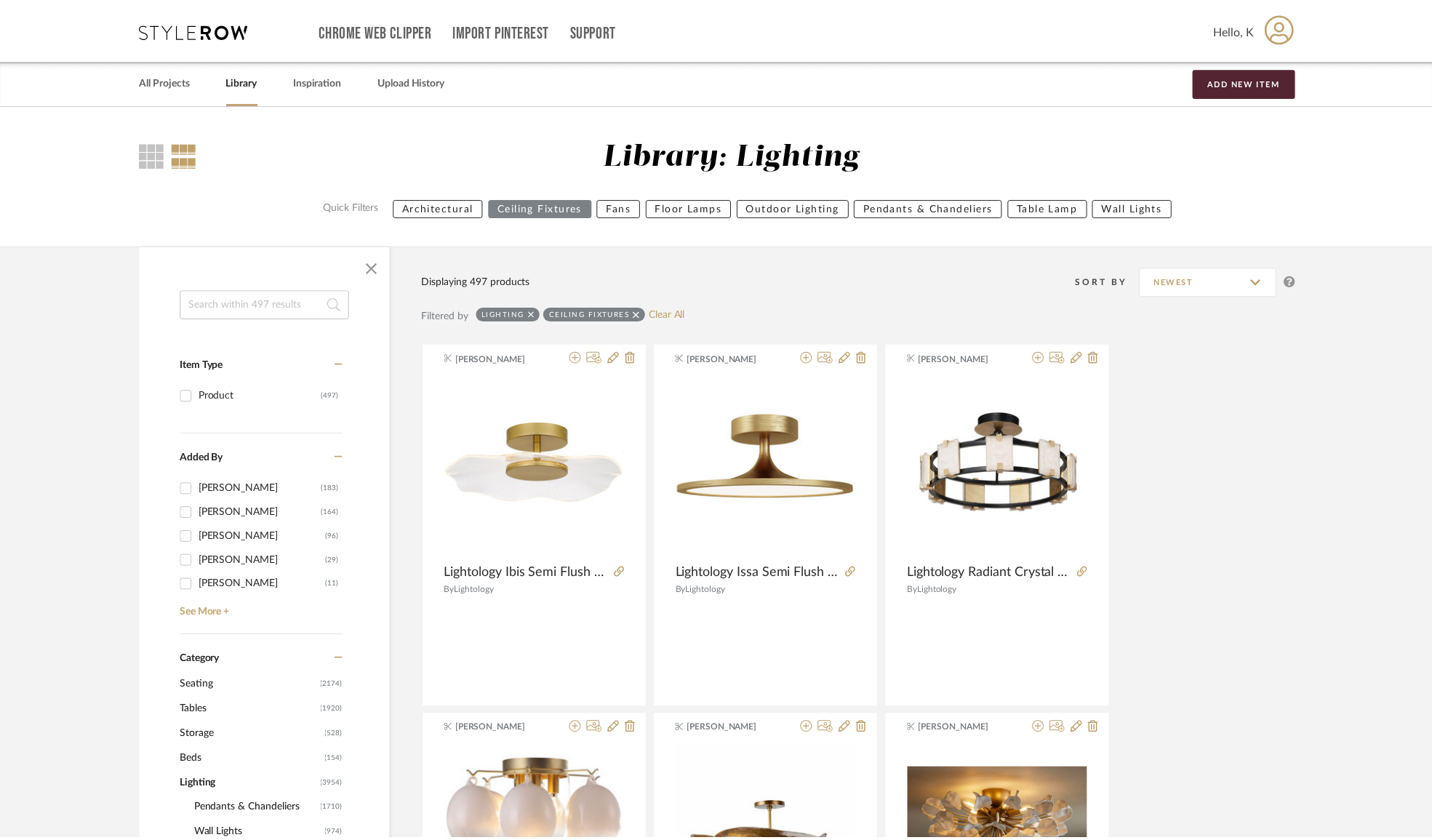
scroll to position [61216, 0]
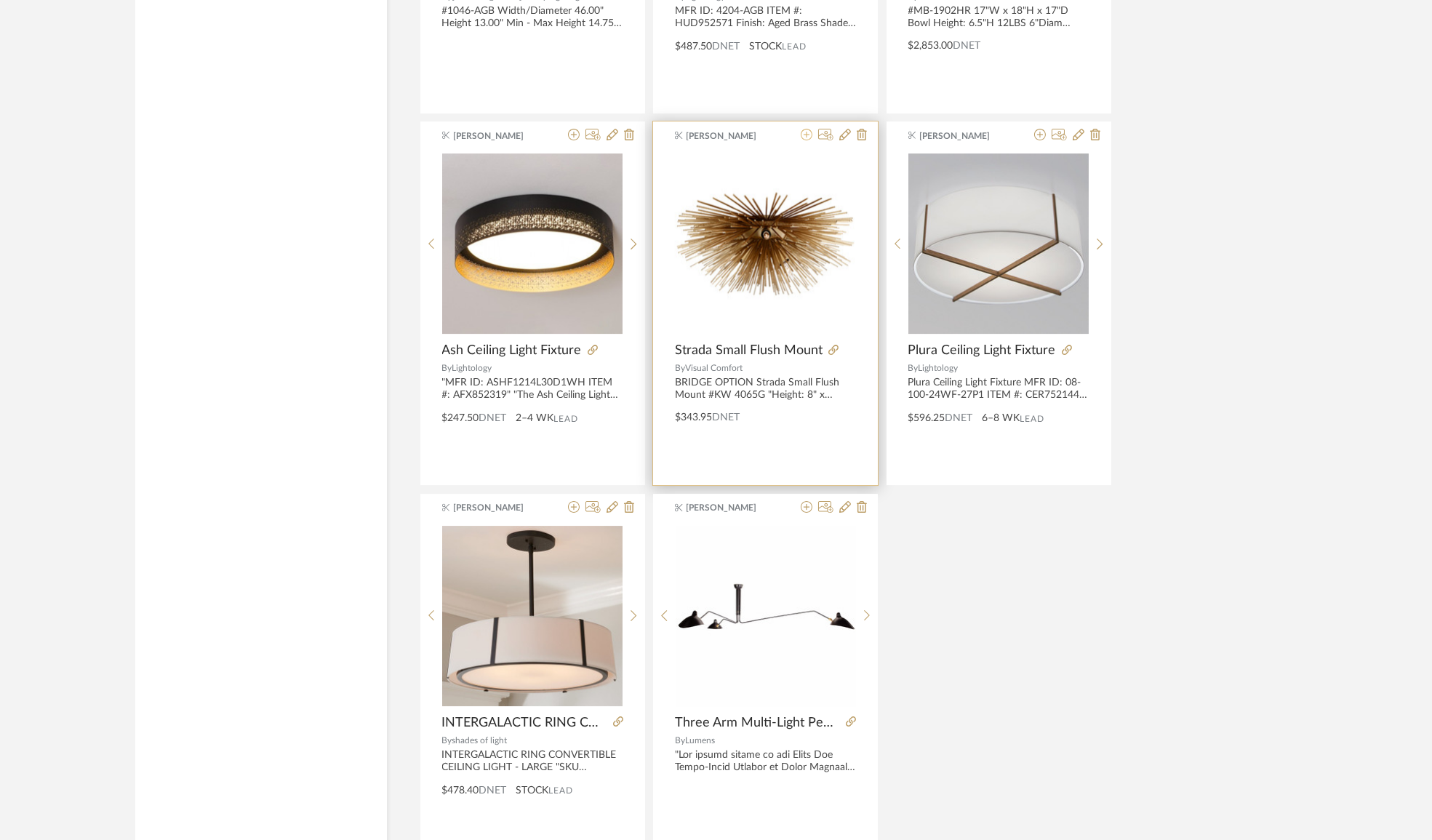
click at [805, 129] on icon at bounding box center [806, 135] width 12 height 12
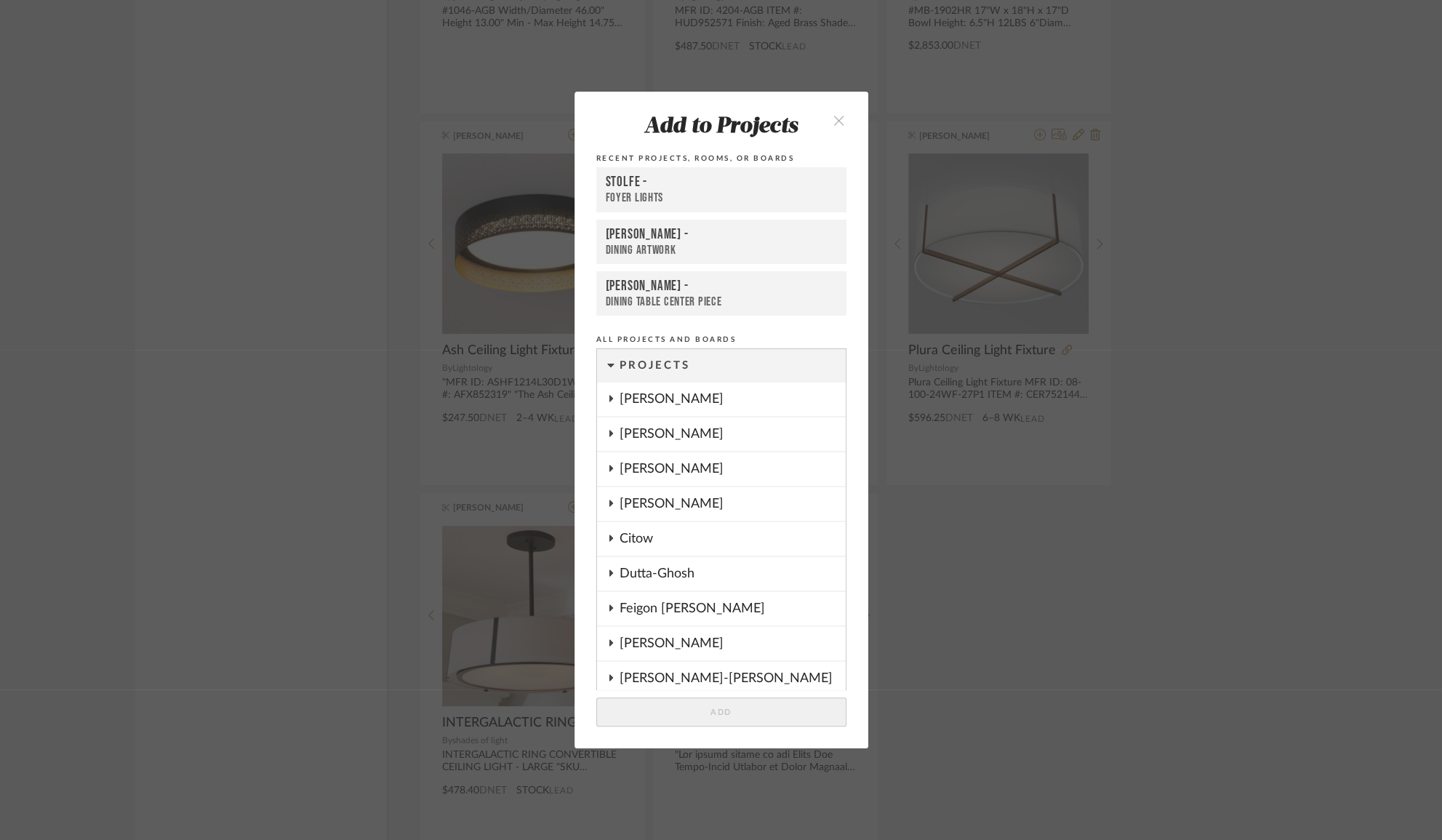
scroll to position [1172, 0]
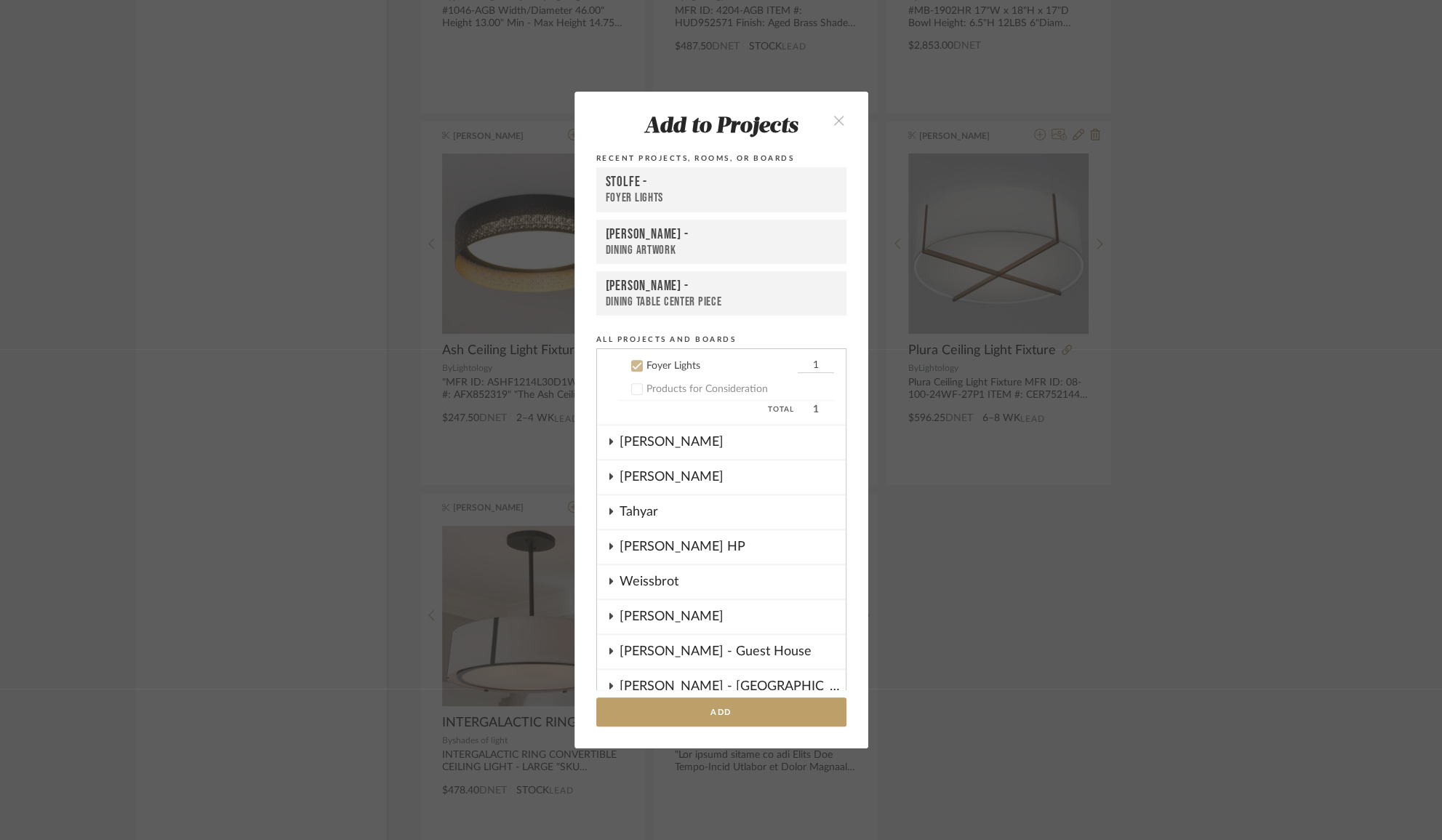
click at [727, 184] on div "Stolfe -" at bounding box center [721, 182] width 231 height 18
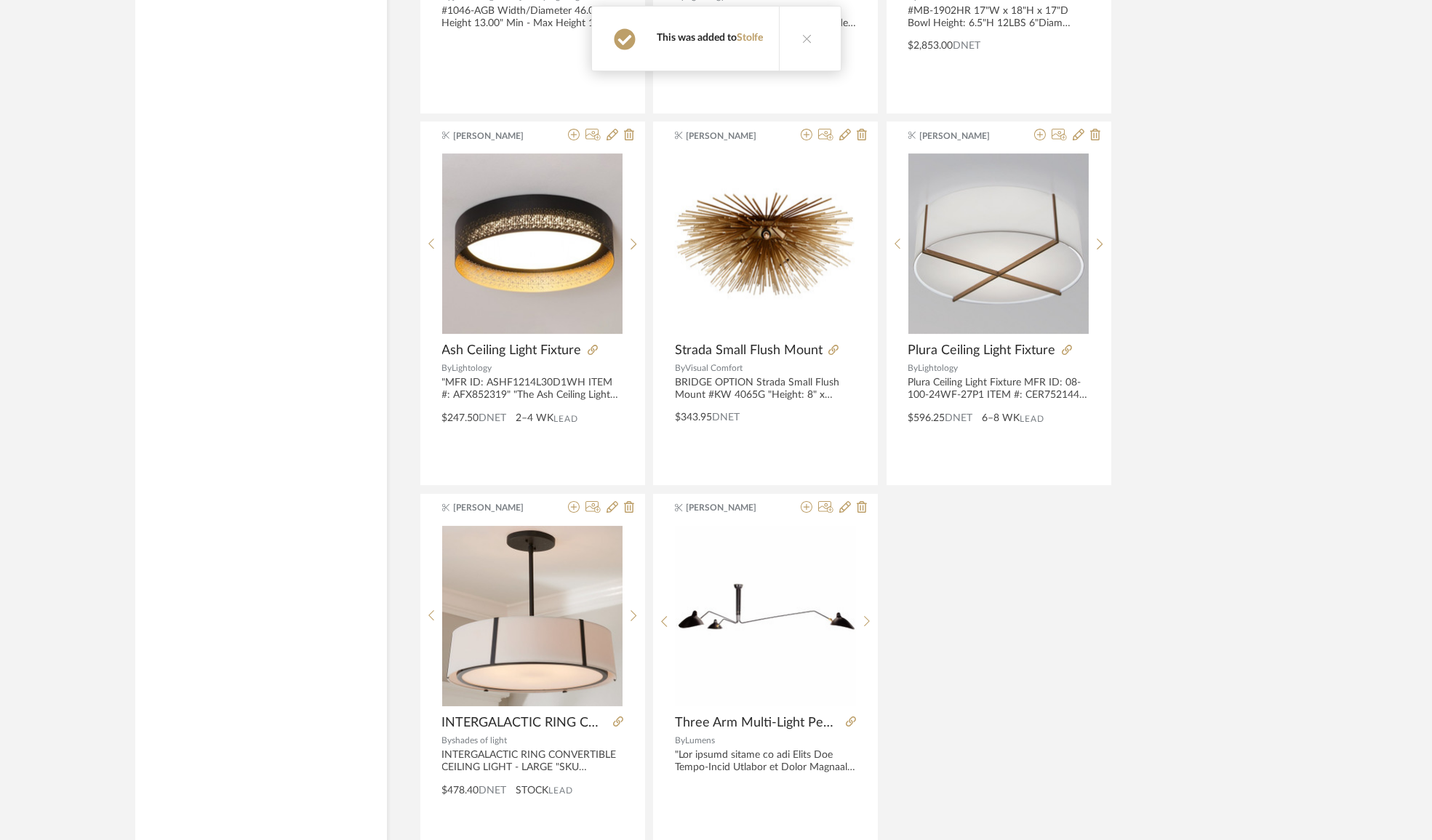
scroll to position [61306, 0]
